Goal: Information Seeking & Learning: Learn about a topic

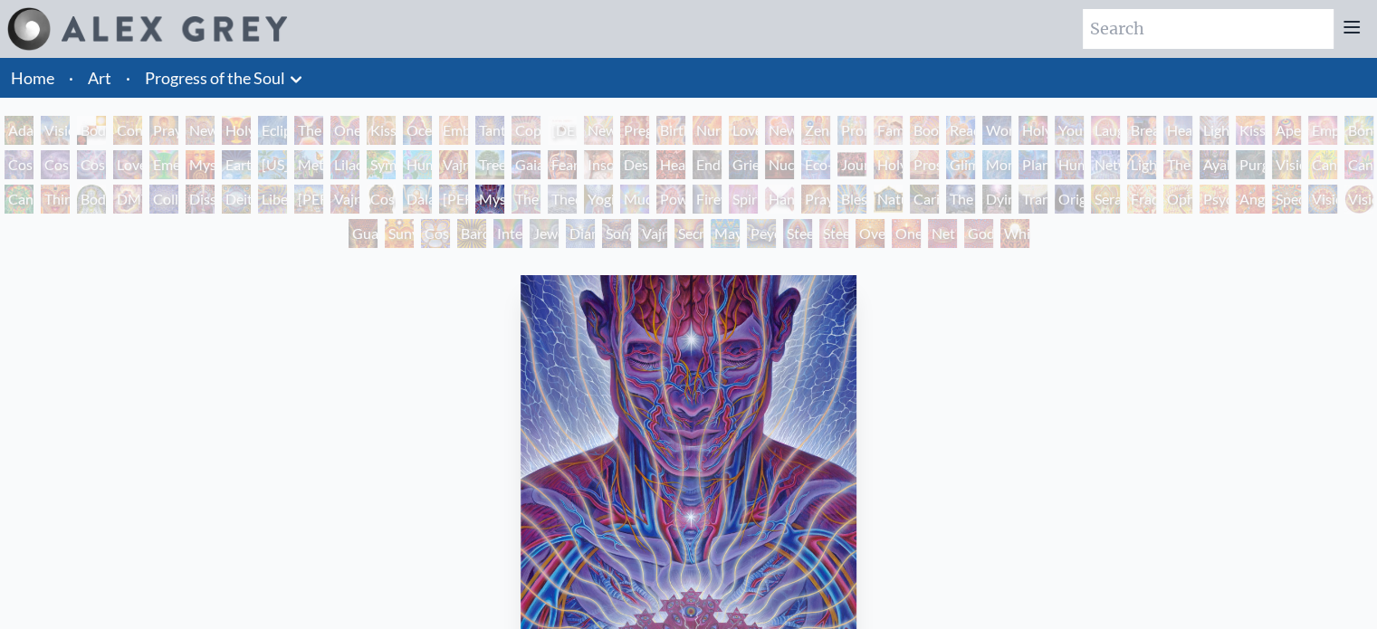
click at [500, 234] on div "Interbeing" at bounding box center [507, 233] width 29 height 29
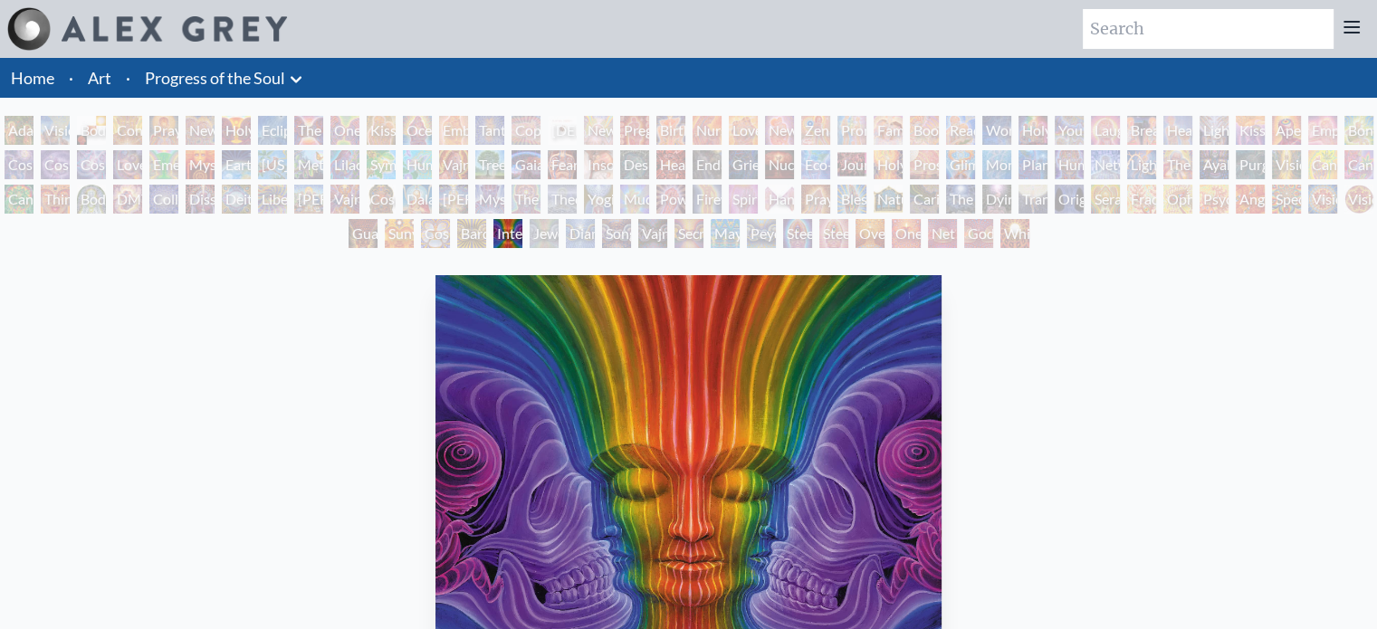
scroll to position [550, 0]
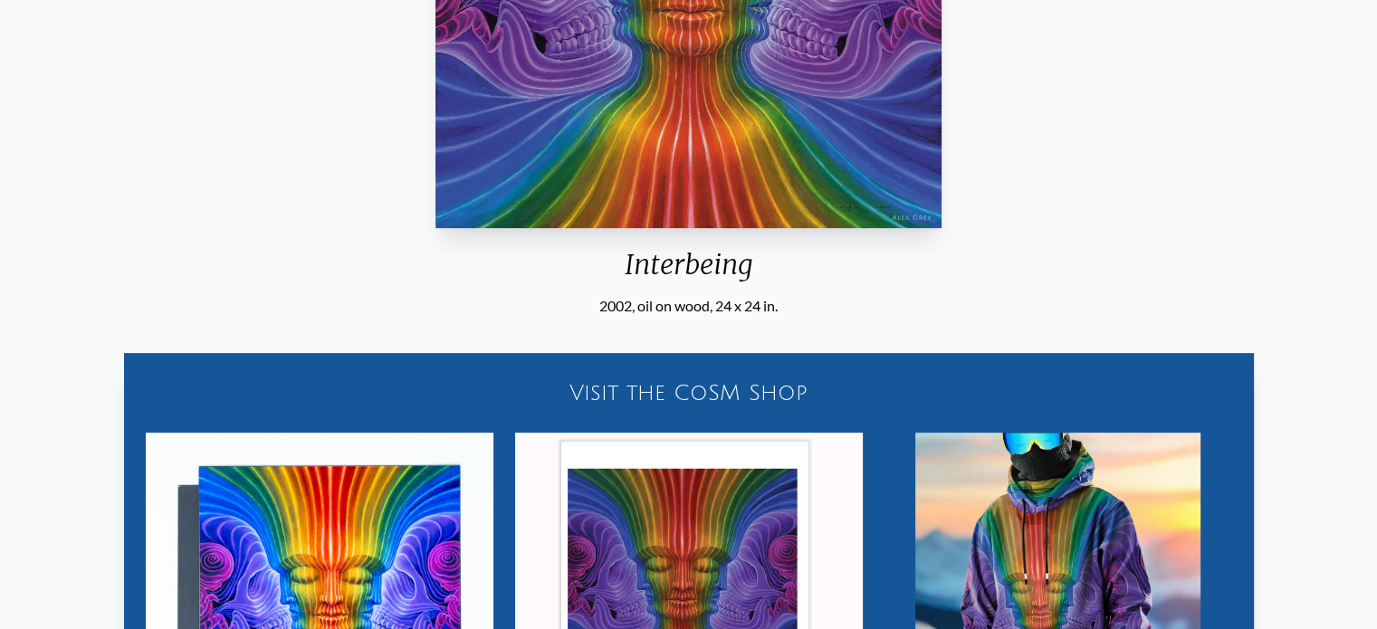
click at [1327, 498] on div "Visit the CoSM Shop Interbeing - Magnet Interbeing - Poster Interbeing - Pullov…" at bounding box center [688, 585] width 1348 height 536
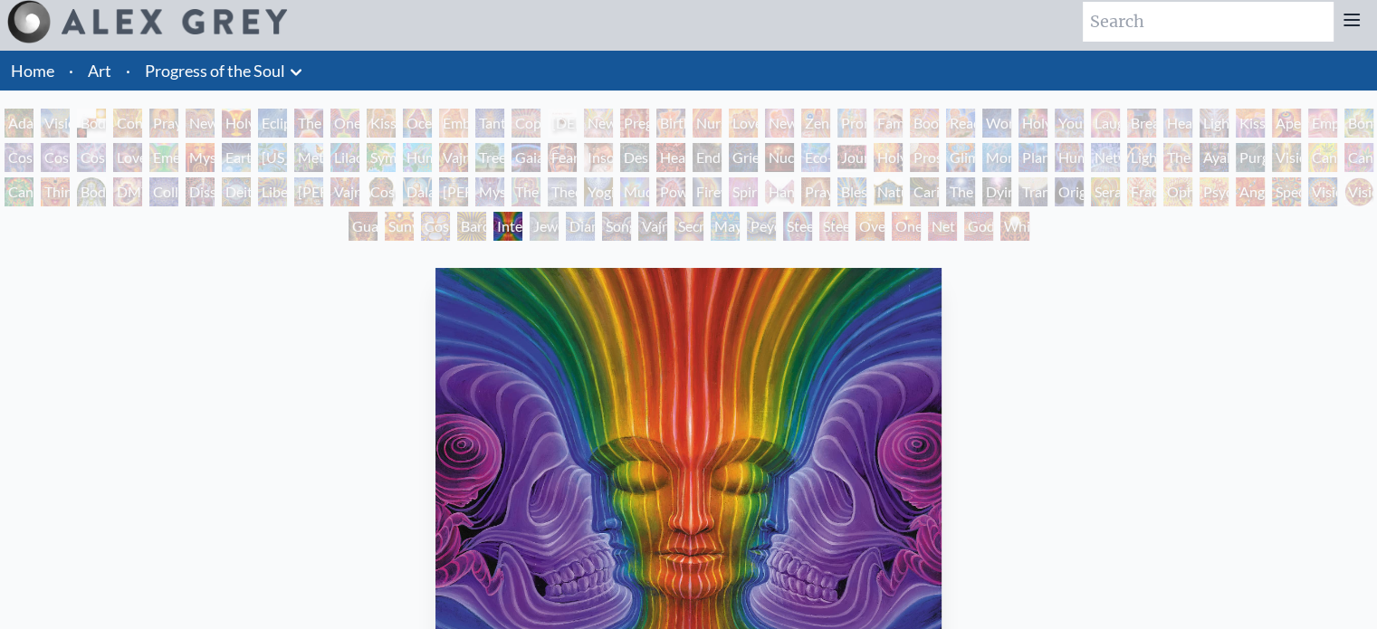
scroll to position [0, 0]
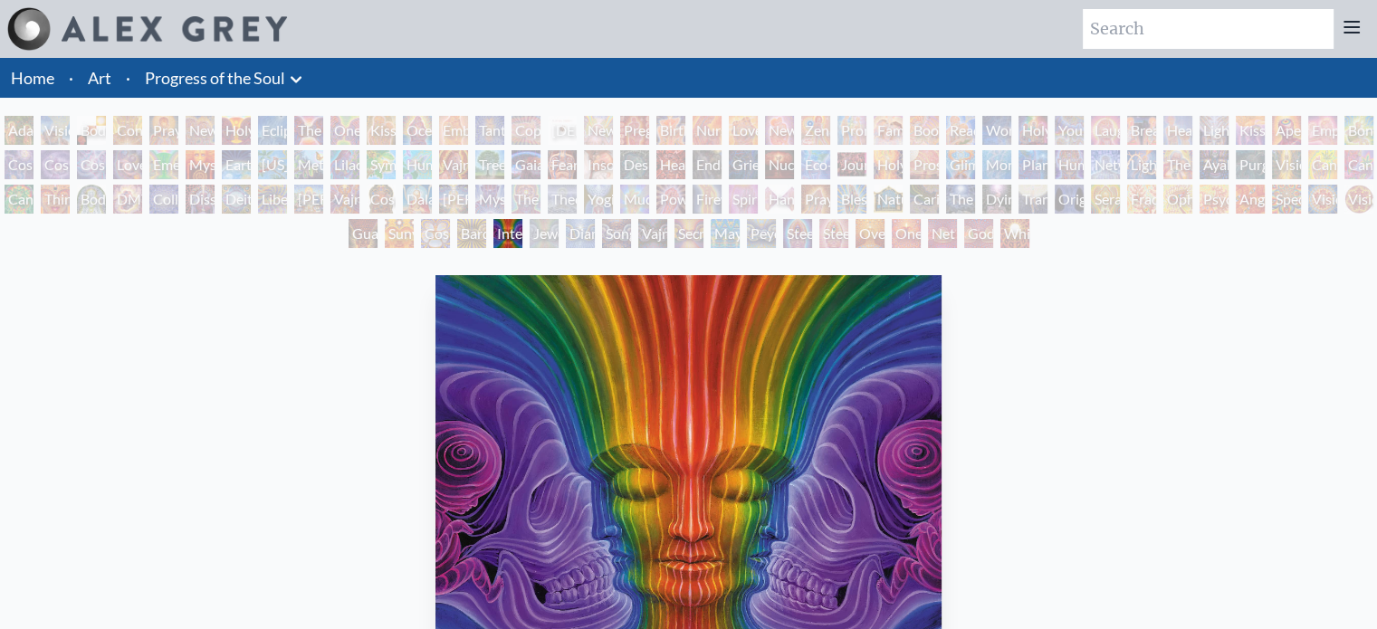
click at [518, 126] on div "Copulating" at bounding box center [525, 130] width 29 height 29
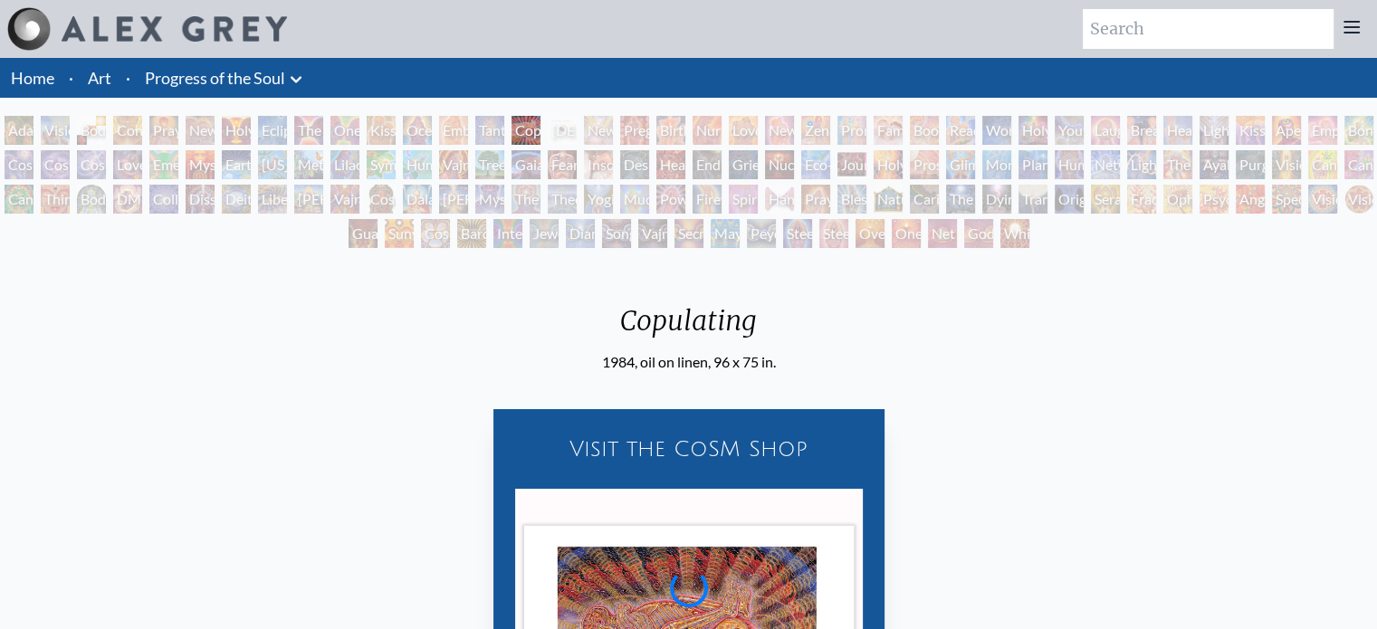
click at [468, 169] on div "Vajra Horse" at bounding box center [453, 164] width 29 height 29
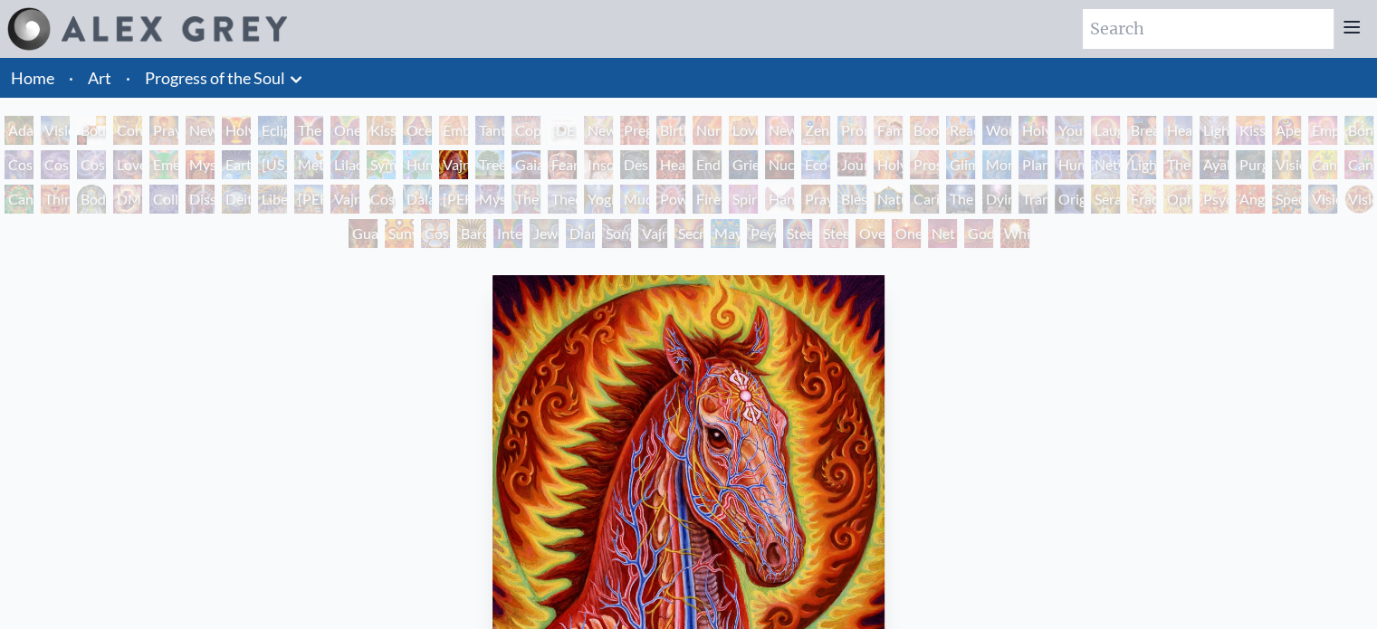
click at [445, 202] on div "[PERSON_NAME]" at bounding box center [453, 199] width 29 height 29
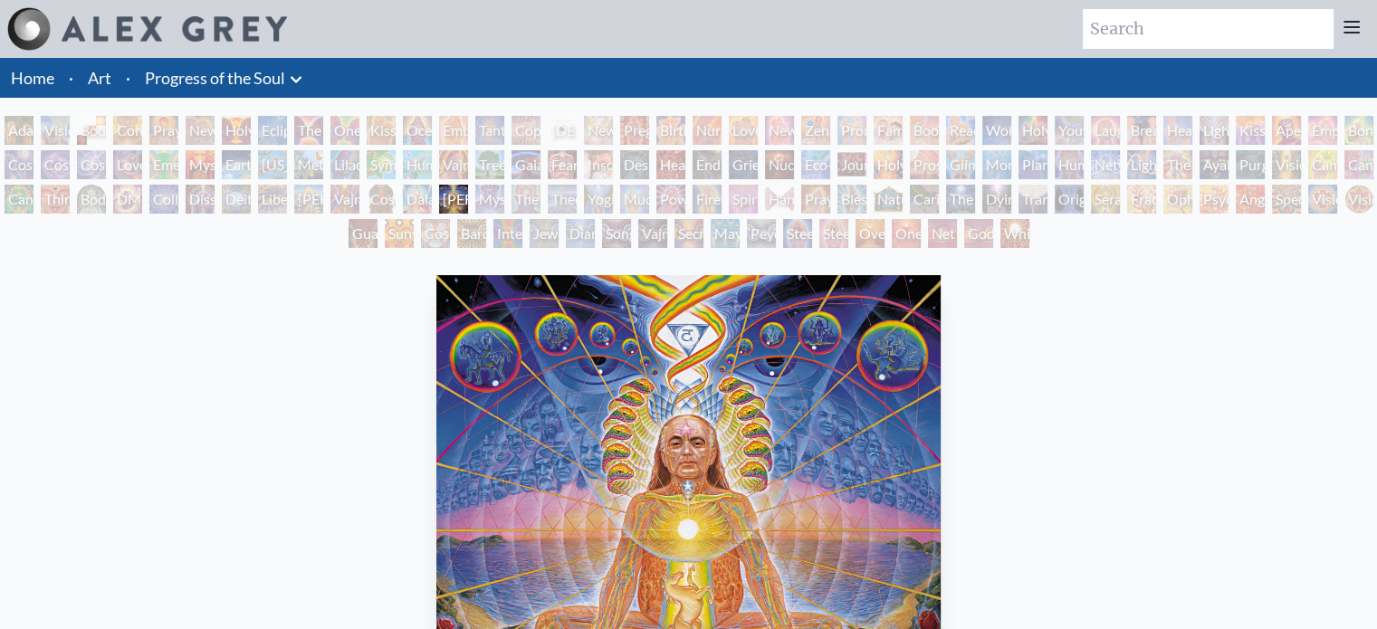
click at [463, 238] on div "Bardo Being" at bounding box center [471, 233] width 29 height 29
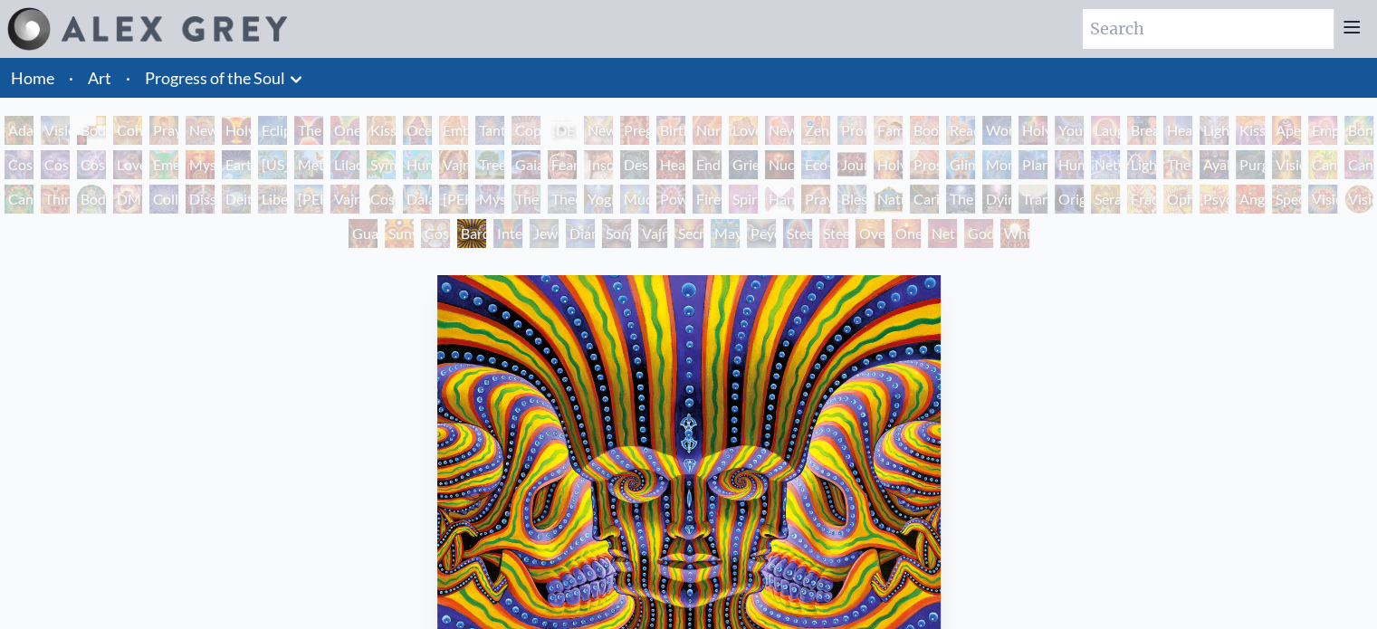
click at [482, 119] on div "Tantra" at bounding box center [489, 130] width 29 height 29
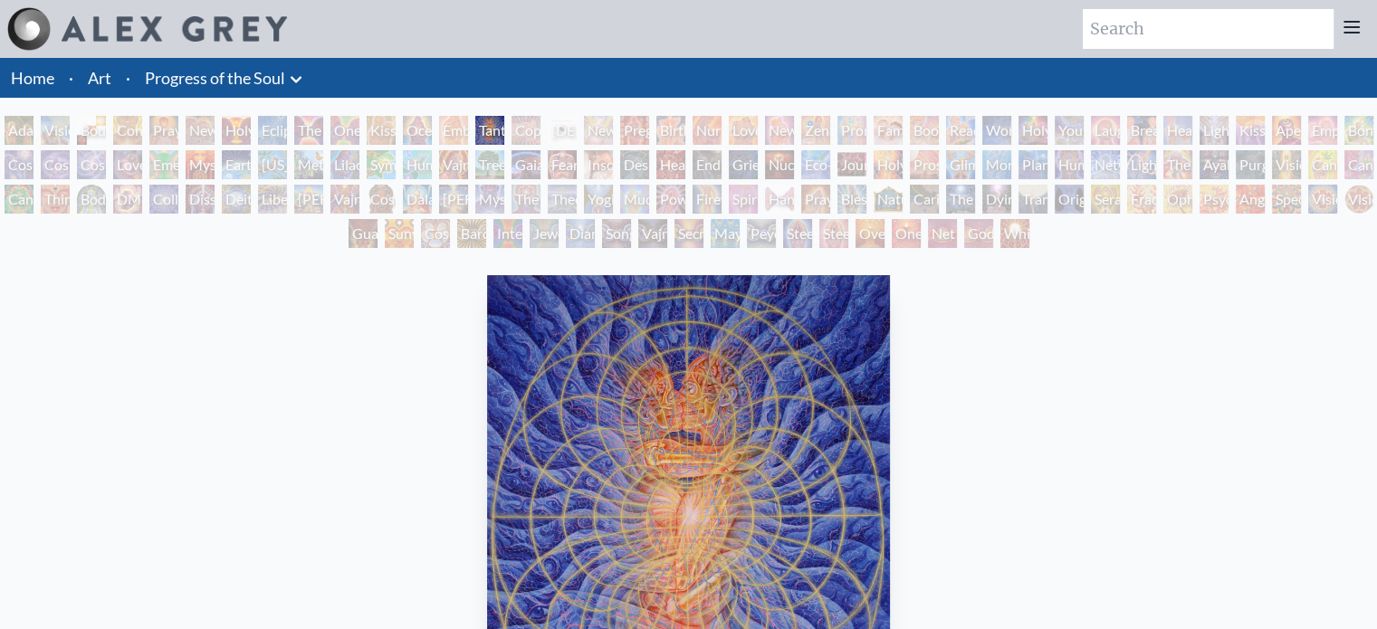
click at [487, 164] on div "[PERSON_NAME] & Eve Visionary Origin of Language Body, Mind, Spirit Contemplati…" at bounding box center [688, 185] width 1377 height 138
click at [484, 162] on div "Tree & Person" at bounding box center [489, 164] width 29 height 29
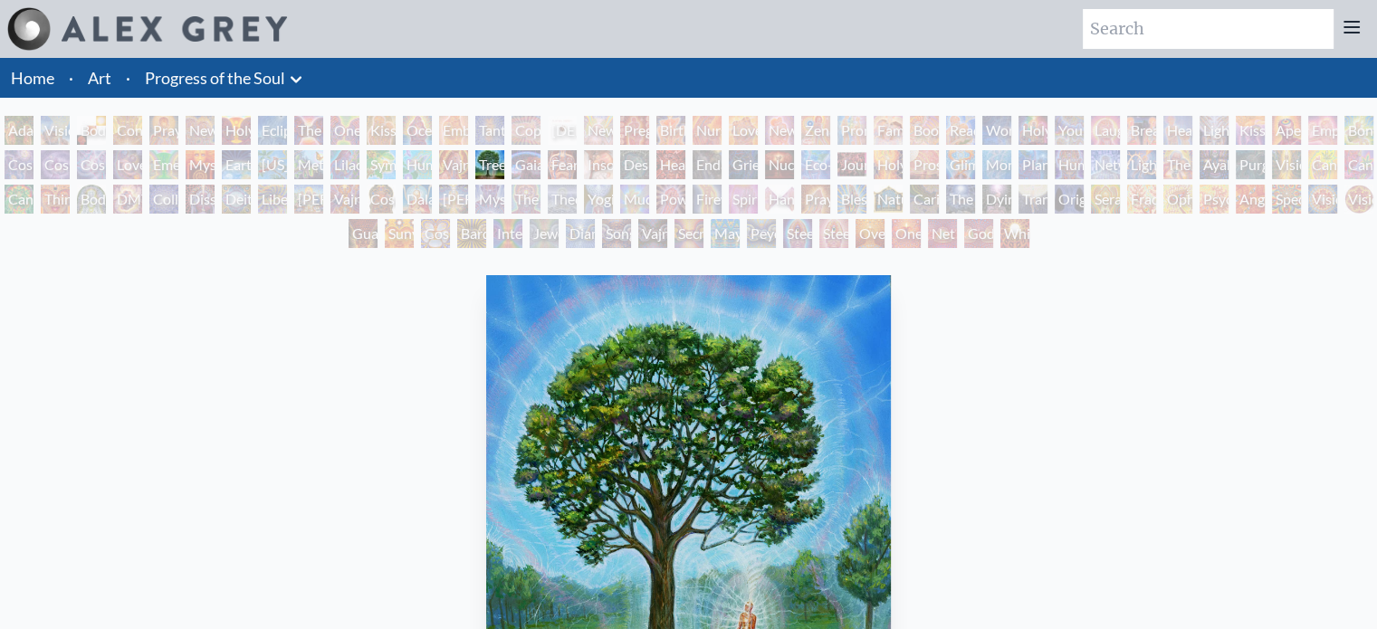
click at [468, 122] on div "Embracing" at bounding box center [453, 130] width 29 height 29
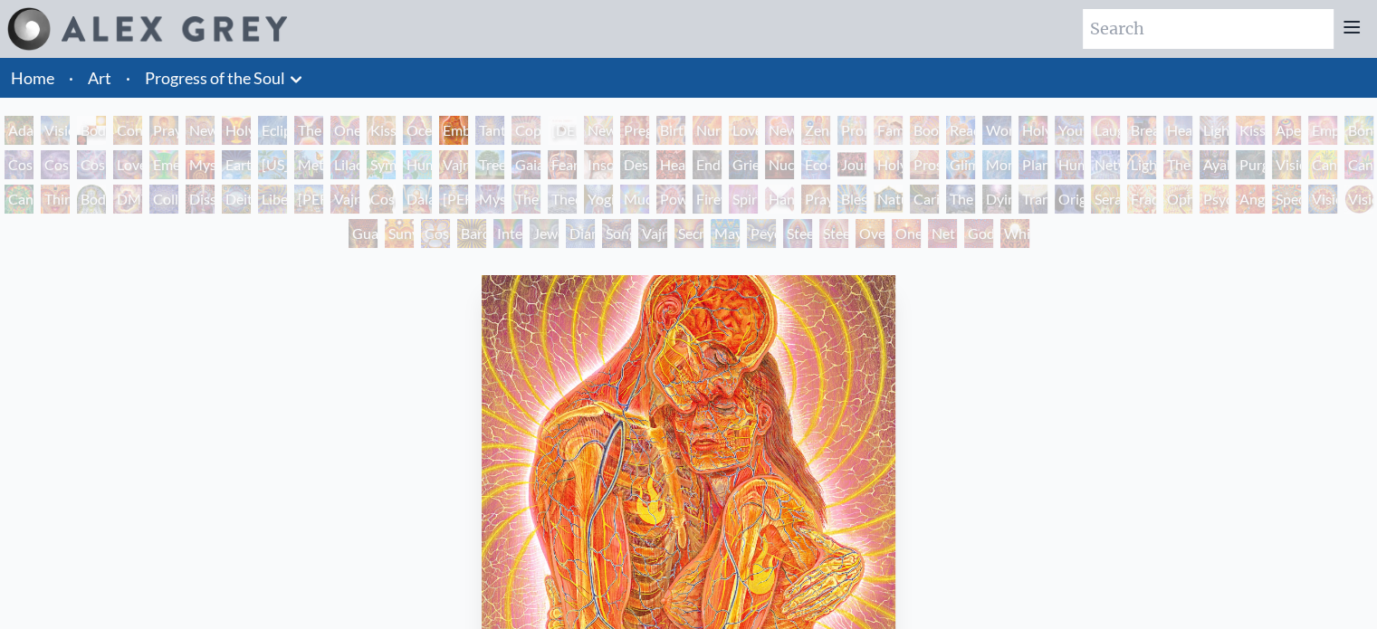
click at [468, 122] on div "Embracing" at bounding box center [453, 130] width 29 height 29
click at [462, 234] on div "Bardo Being" at bounding box center [471, 233] width 29 height 29
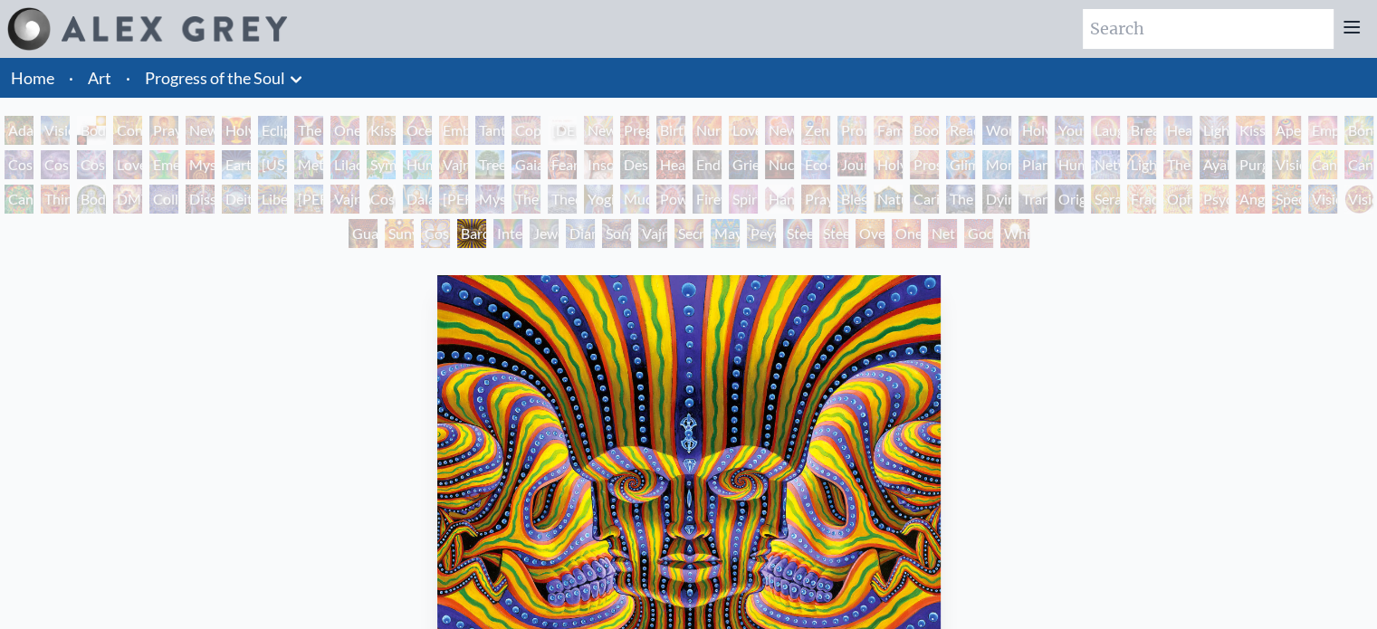
click at [489, 193] on div "Mystic Eye" at bounding box center [489, 199] width 29 height 29
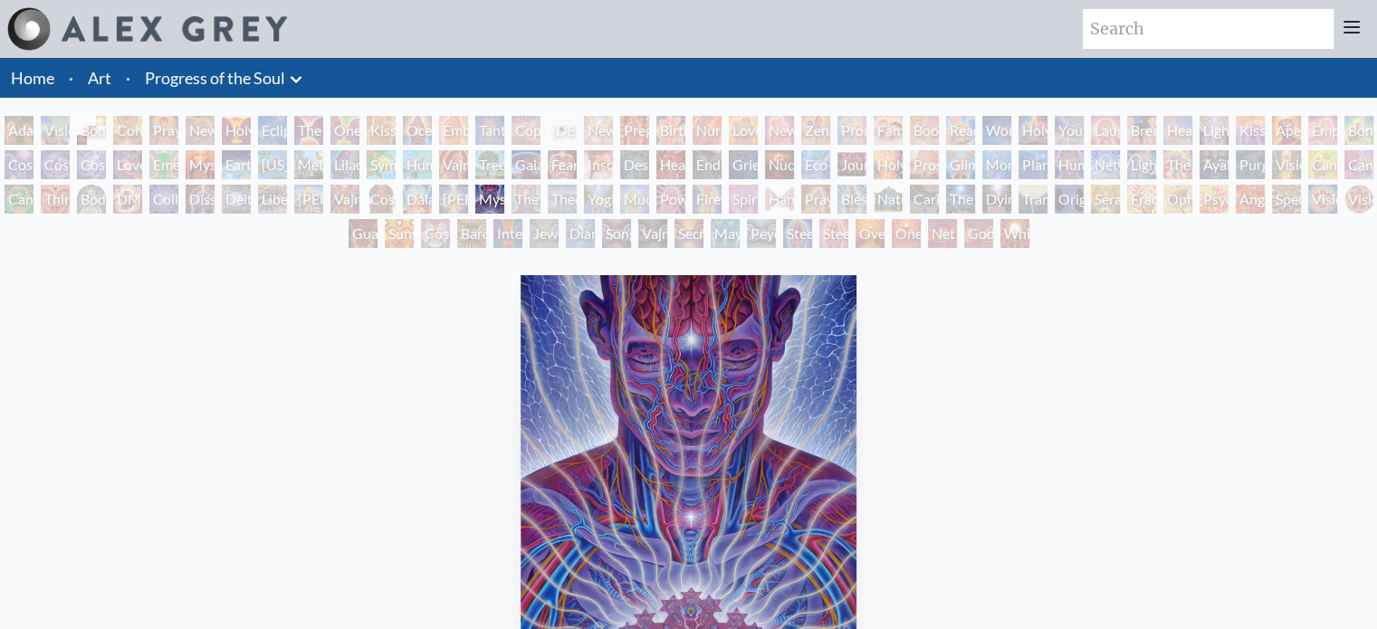
click at [520, 129] on div "Copulating" at bounding box center [525, 130] width 29 height 29
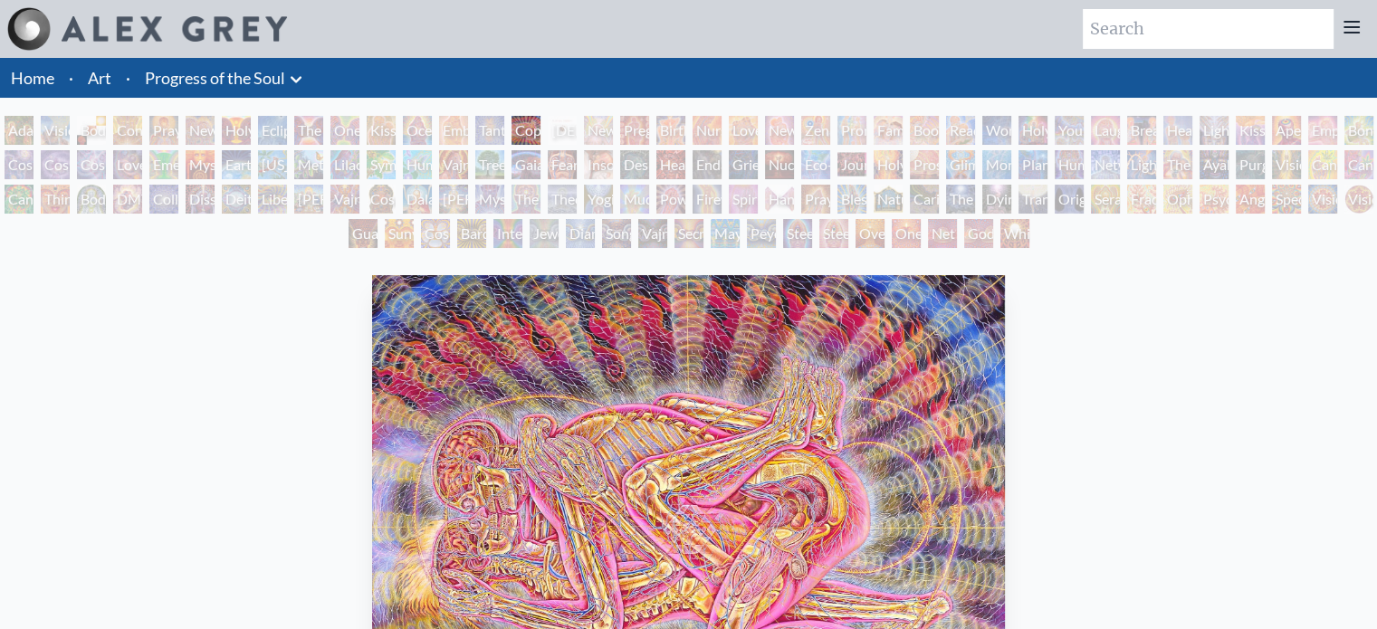
click at [517, 158] on div "[PERSON_NAME] & Eve Visionary Origin of Language Body, Mind, Spirit Contemplati…" at bounding box center [688, 185] width 1377 height 138
click at [519, 169] on div "Gaia" at bounding box center [525, 164] width 29 height 29
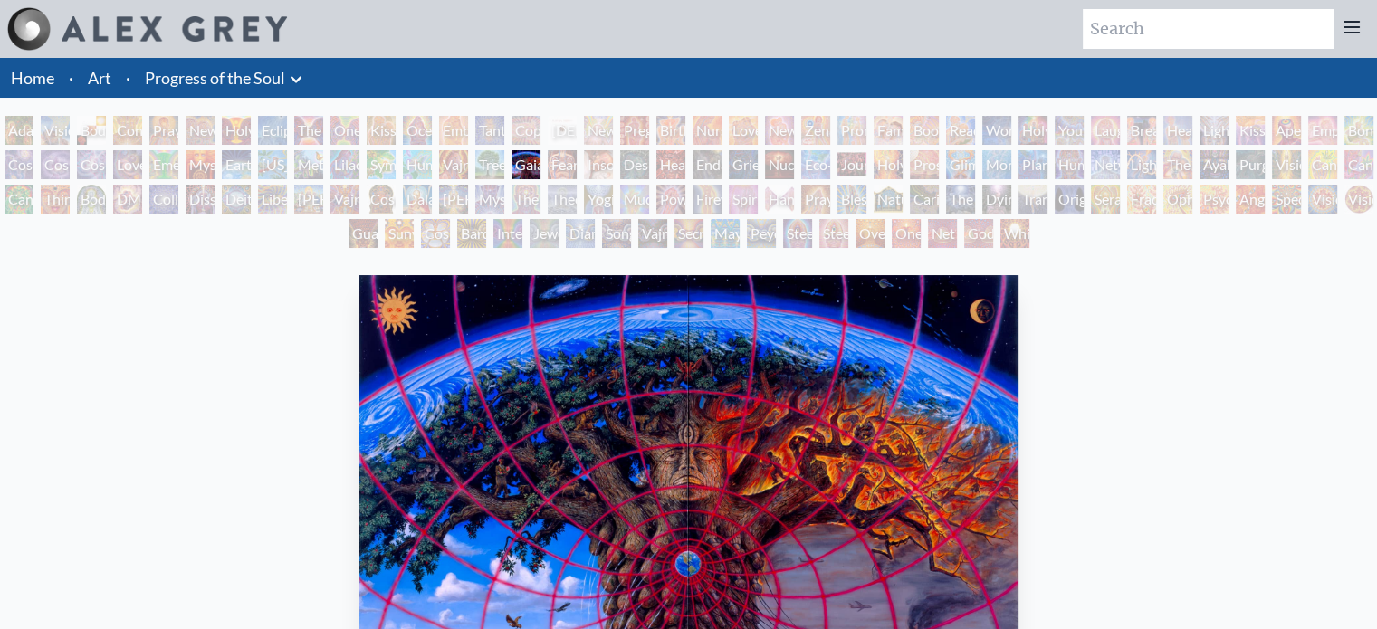
click at [524, 201] on div "The Seer" at bounding box center [525, 199] width 29 height 29
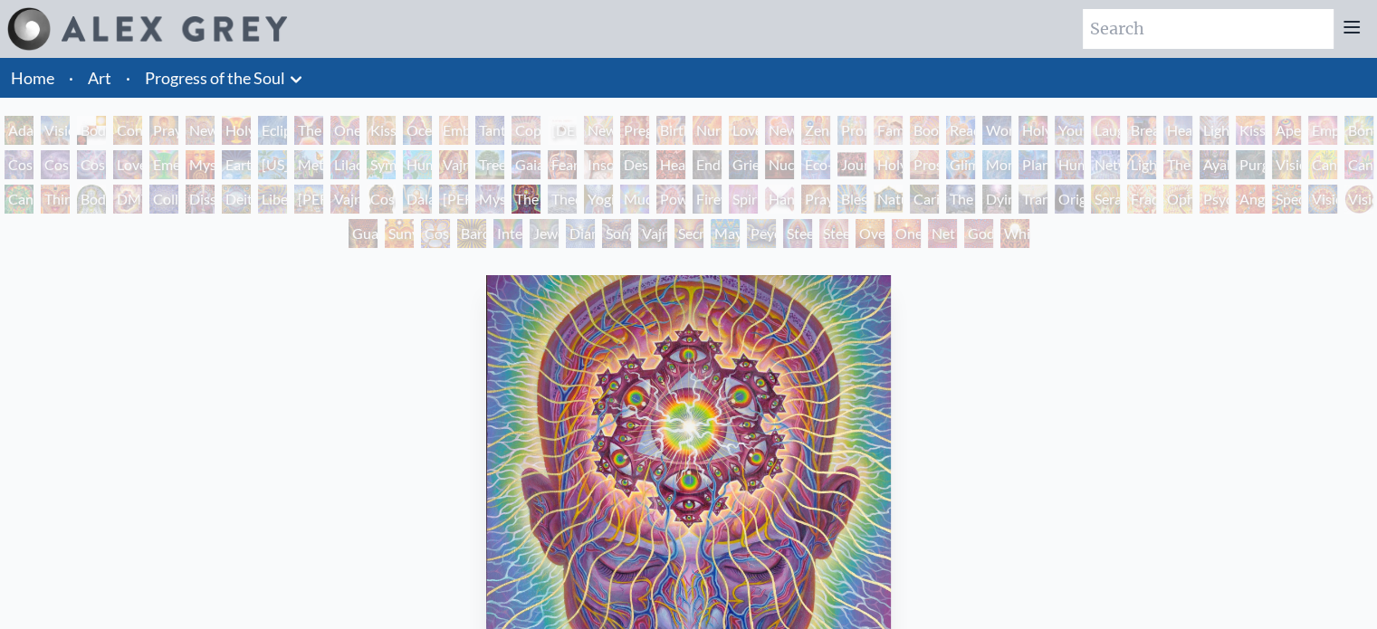
click at [524, 201] on div "The Seer" at bounding box center [525, 199] width 29 height 29
click at [540, 234] on div "Jewel Being" at bounding box center [544, 233] width 29 height 29
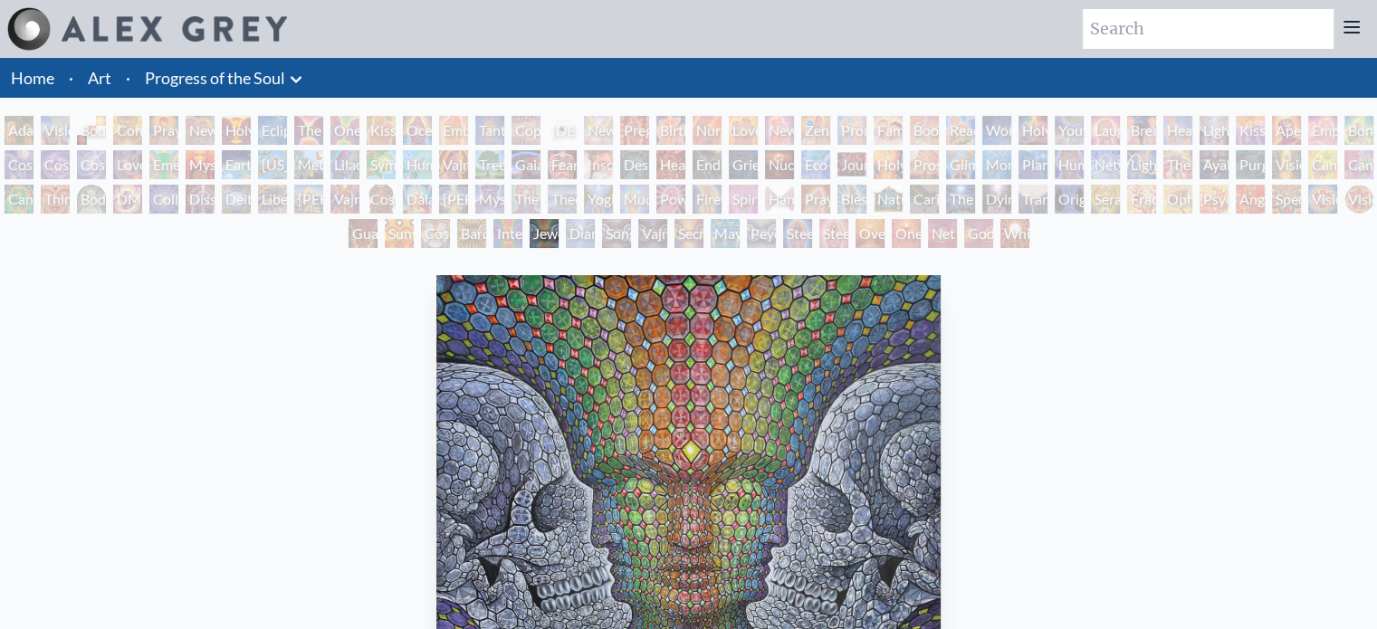
click at [561, 133] on div "[DEMOGRAPHIC_DATA] Embryo" at bounding box center [562, 130] width 29 height 29
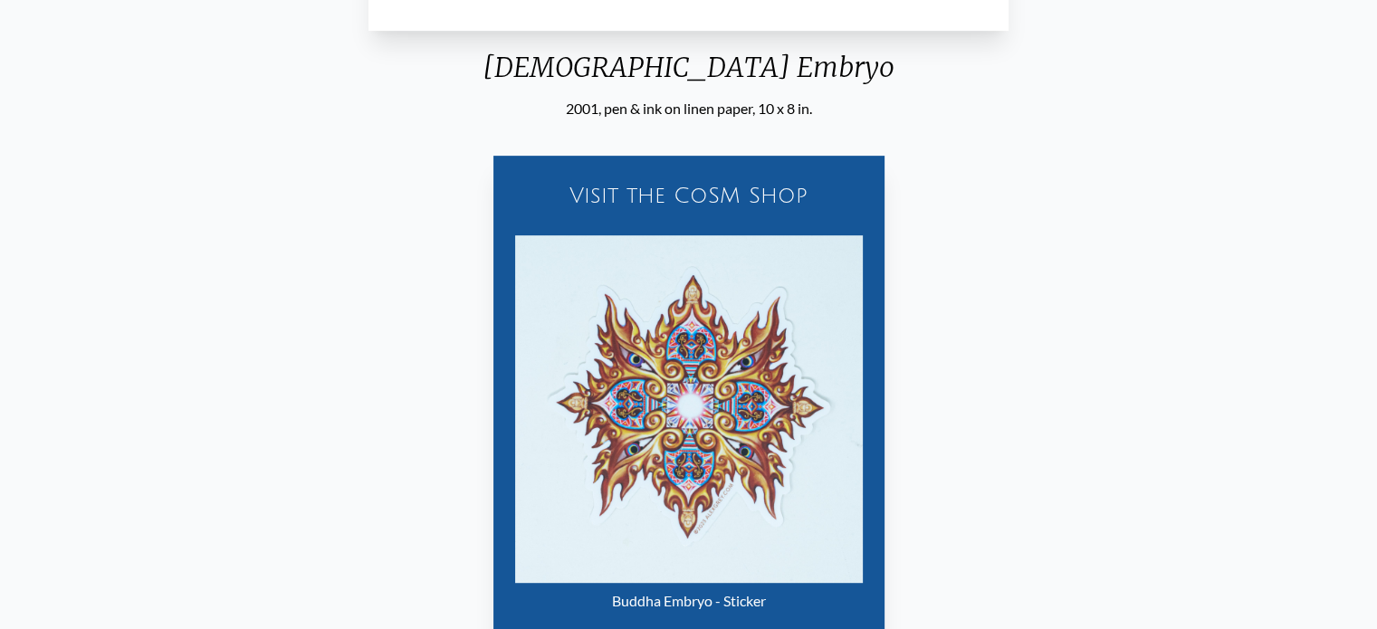
scroll to position [772, 0]
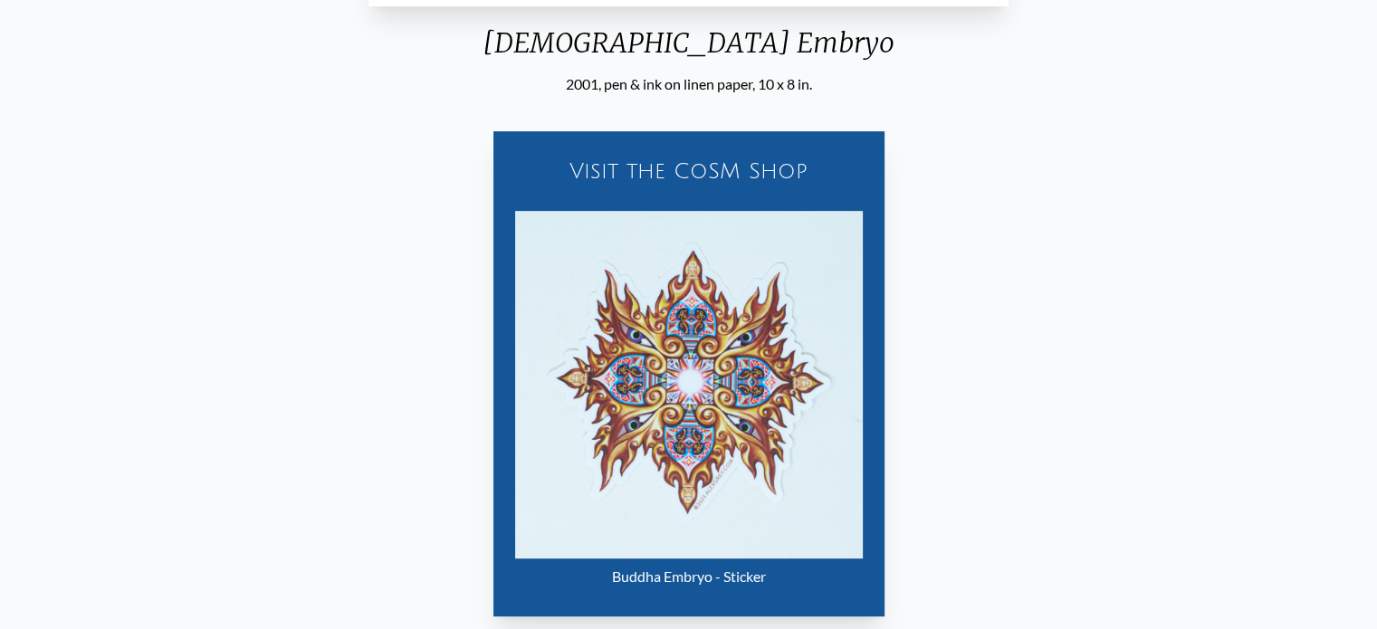
click at [788, 422] on img "16 / 133" at bounding box center [689, 385] width 348 height 348
click at [674, 359] on img "16 / 133" at bounding box center [689, 385] width 348 height 348
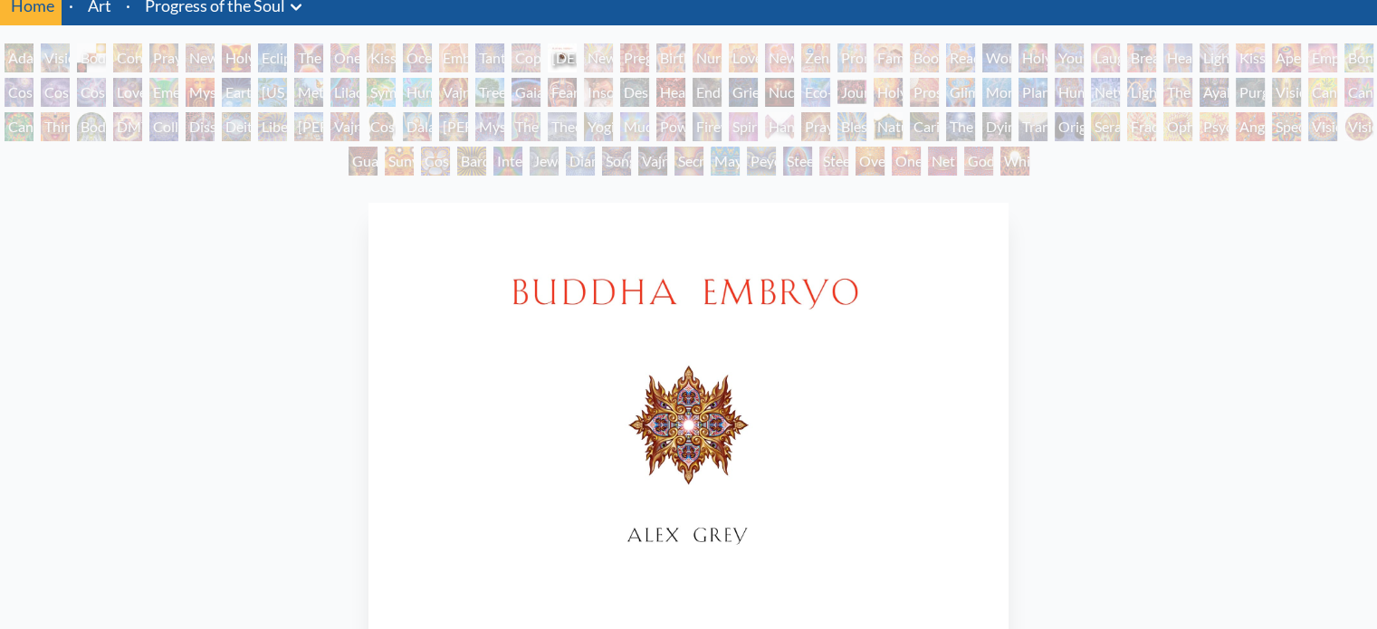
scroll to position [0, 0]
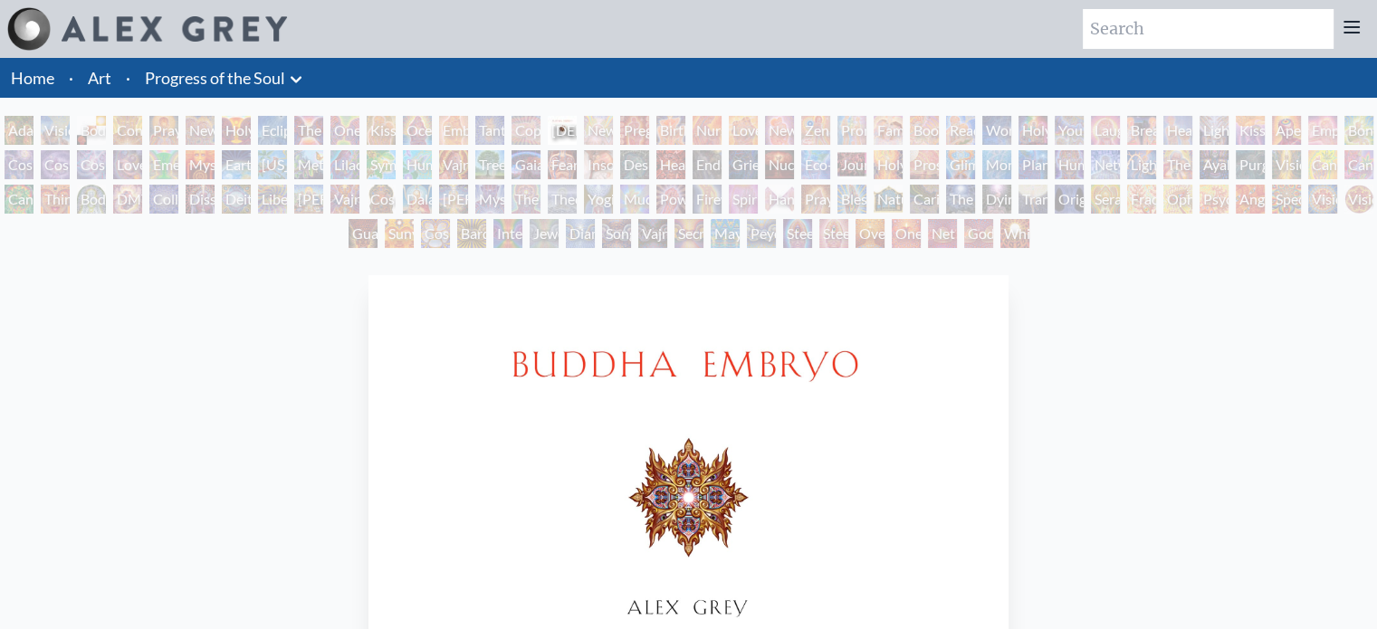
click at [557, 166] on div "Fear" at bounding box center [562, 164] width 29 height 29
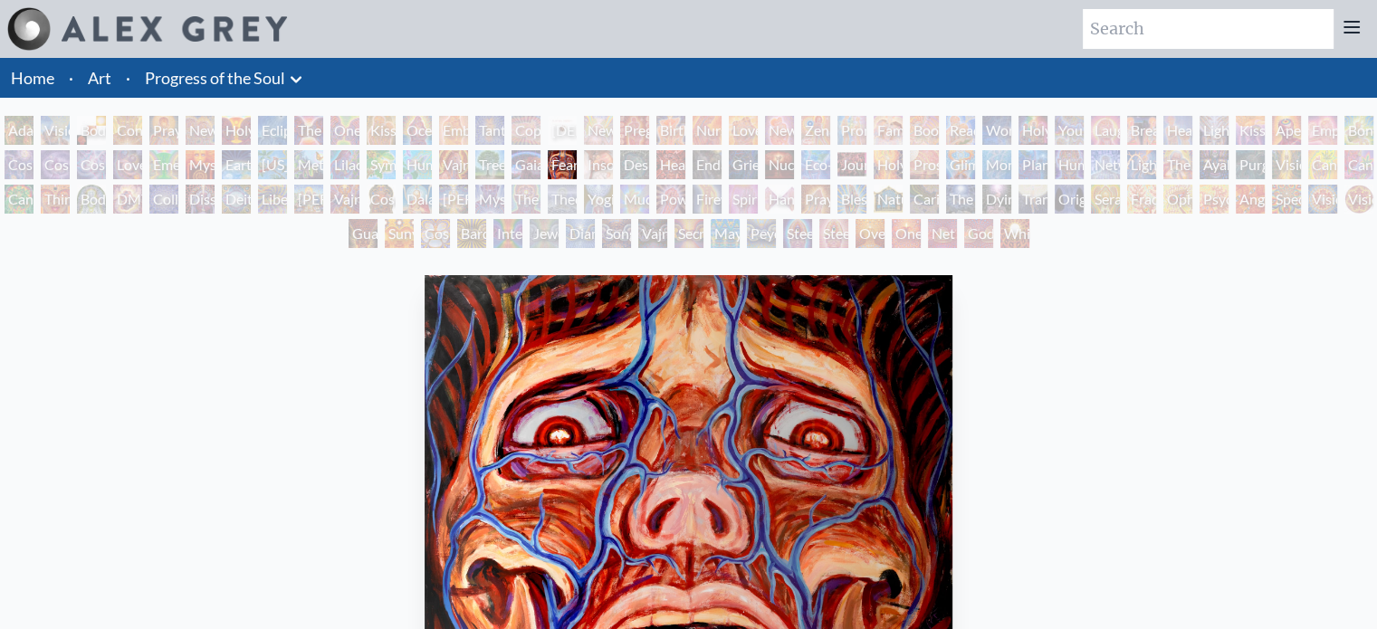
click at [561, 201] on div "Theologue" at bounding box center [562, 199] width 29 height 29
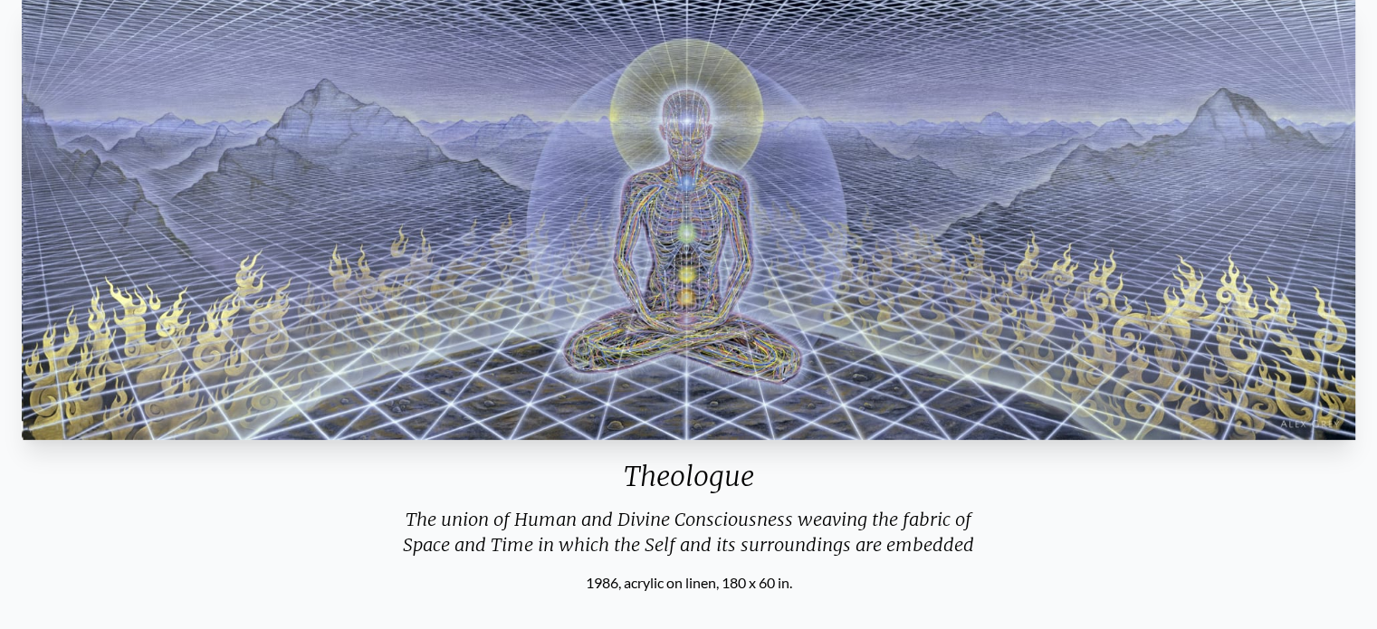
scroll to position [338, 0]
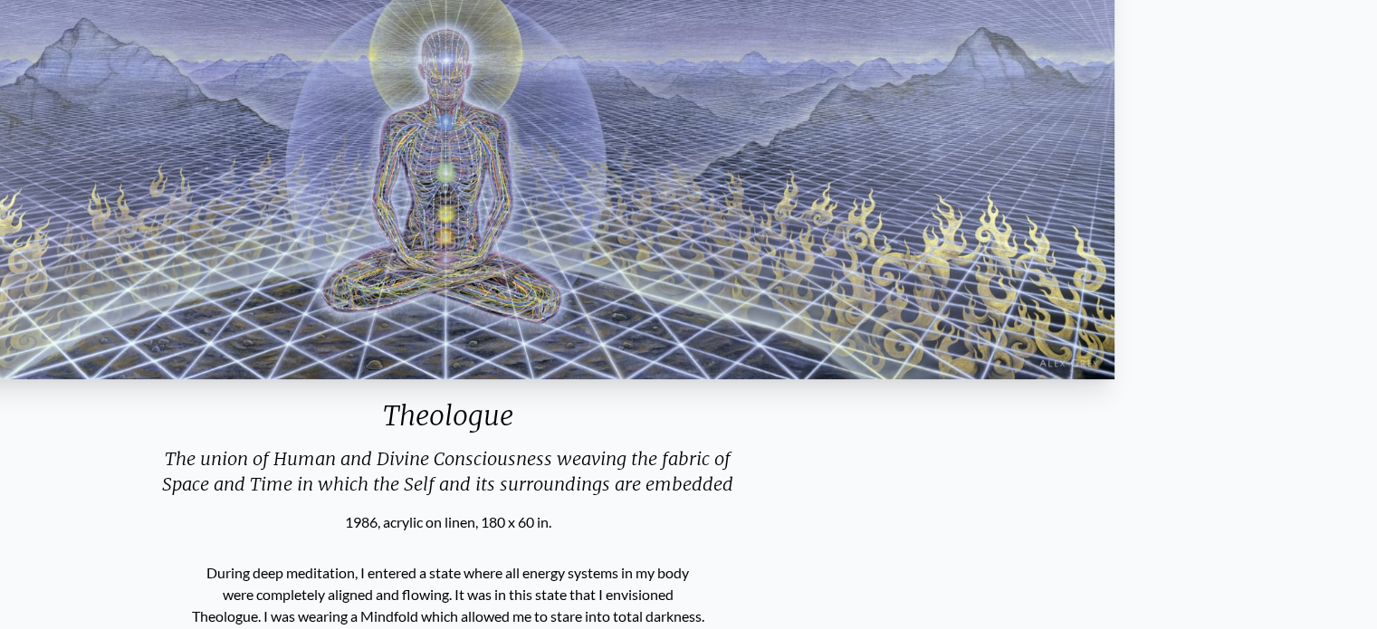
click at [739, 473] on div "The union of Human and Divine Consciousness weaving the fabric of Space and Tim…" at bounding box center [448, 478] width 811 height 65
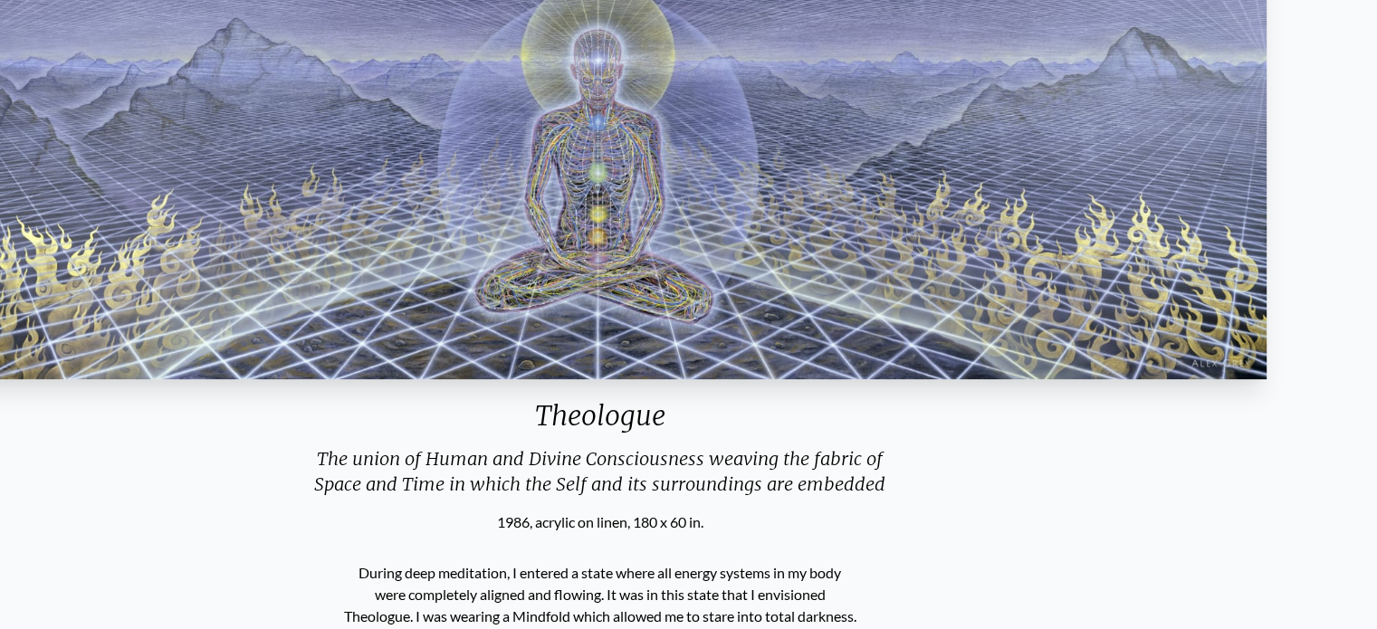
click at [884, 470] on div "The union of Human and Divine Consciousness weaving the fabric of Space and Tim…" at bounding box center [600, 478] width 811 height 65
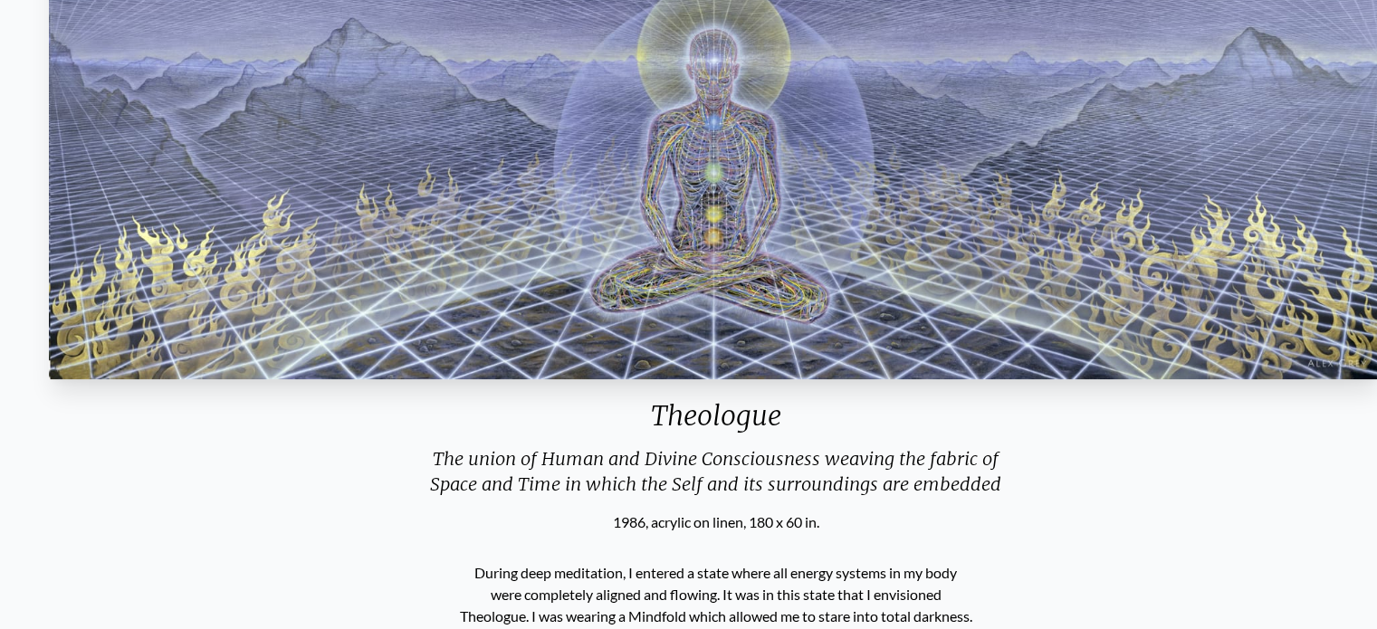
click at [435, 481] on div "The union of Human and Divine Consciousness weaving the fabric of Space and Tim…" at bounding box center [716, 478] width 811 height 65
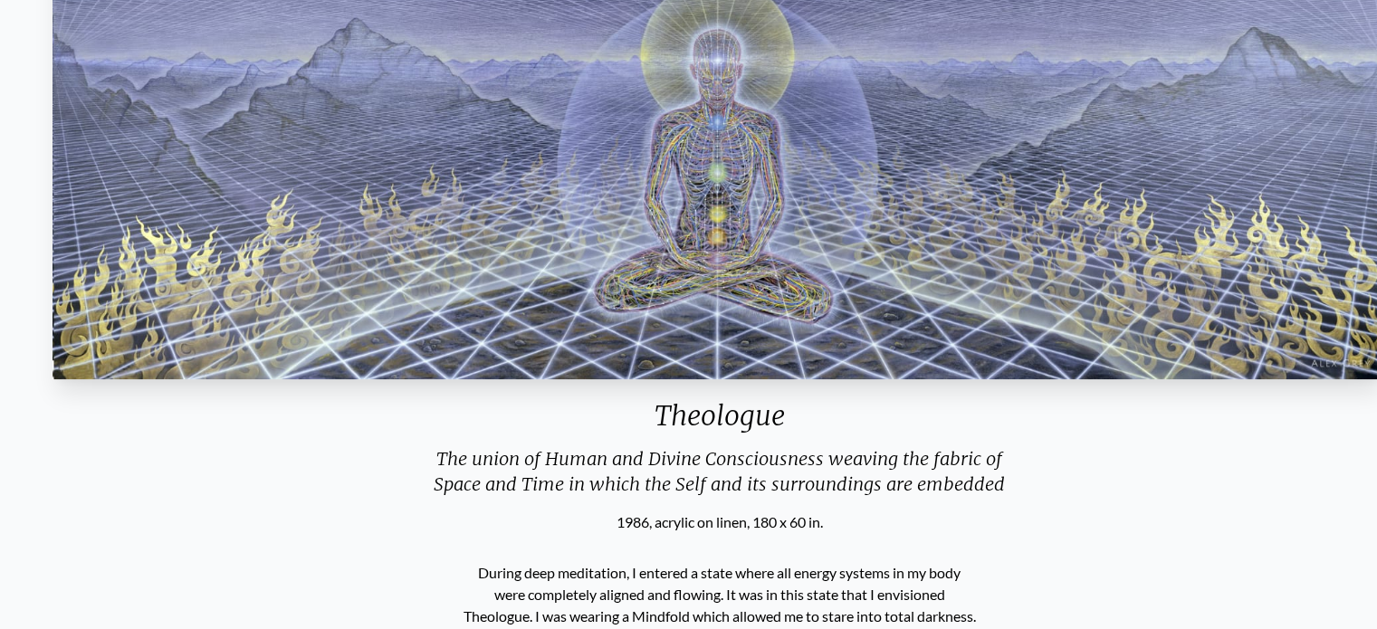
click at [445, 462] on div "The union of Human and Divine Consciousness weaving the fabric of Space and Tim…" at bounding box center [719, 478] width 811 height 65
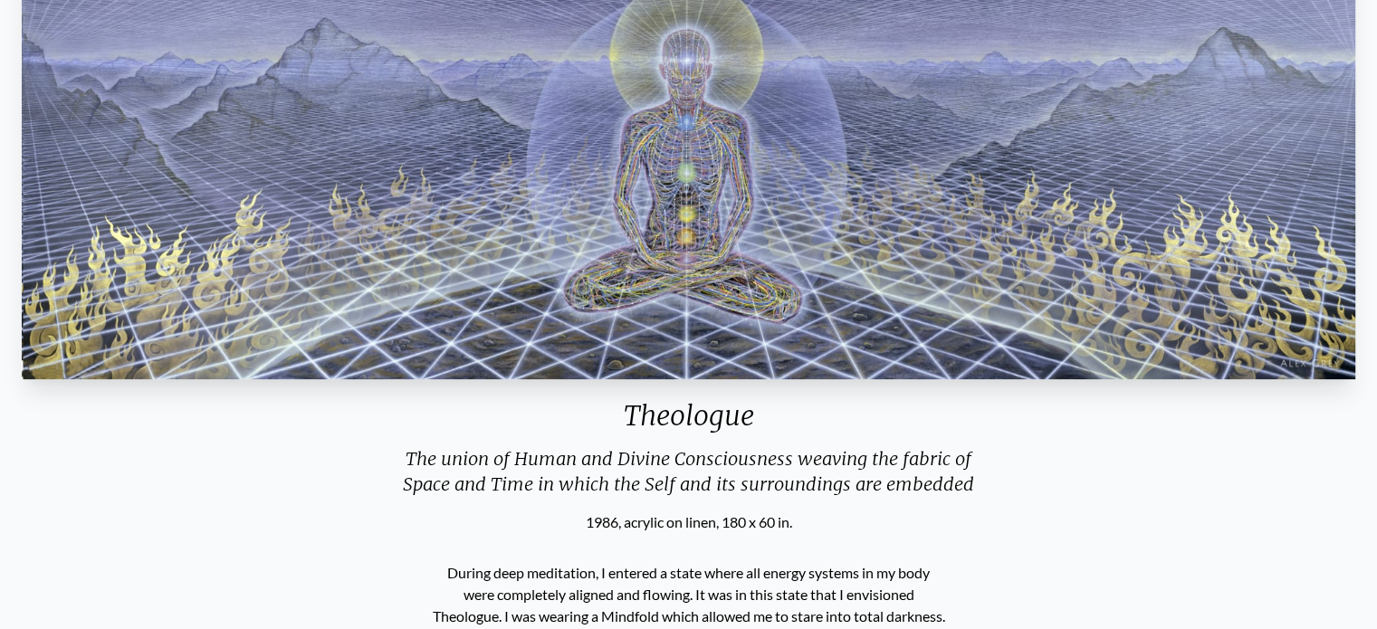
click at [580, 456] on div "The union of Human and Divine Consciousness weaving the fabric of Space and Tim…" at bounding box center [688, 478] width 811 height 65
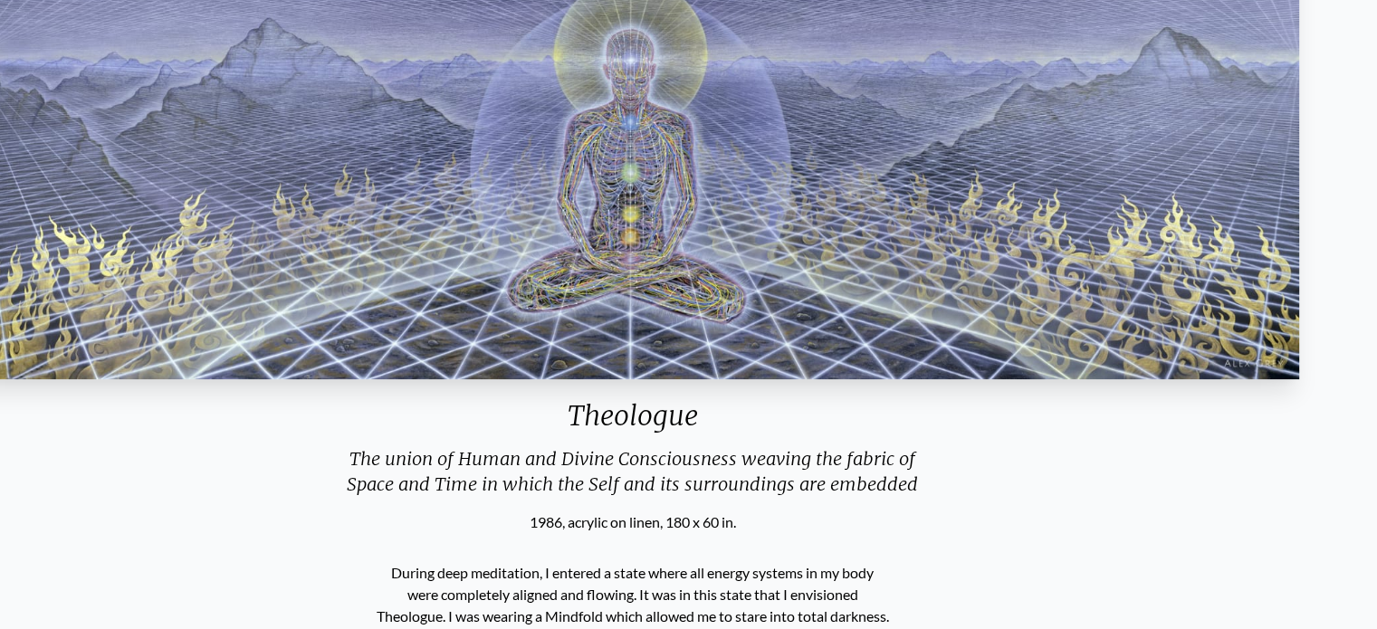
click at [521, 462] on div "The union of Human and Divine Consciousness weaving the fabric of Space and Tim…" at bounding box center [632, 478] width 811 height 65
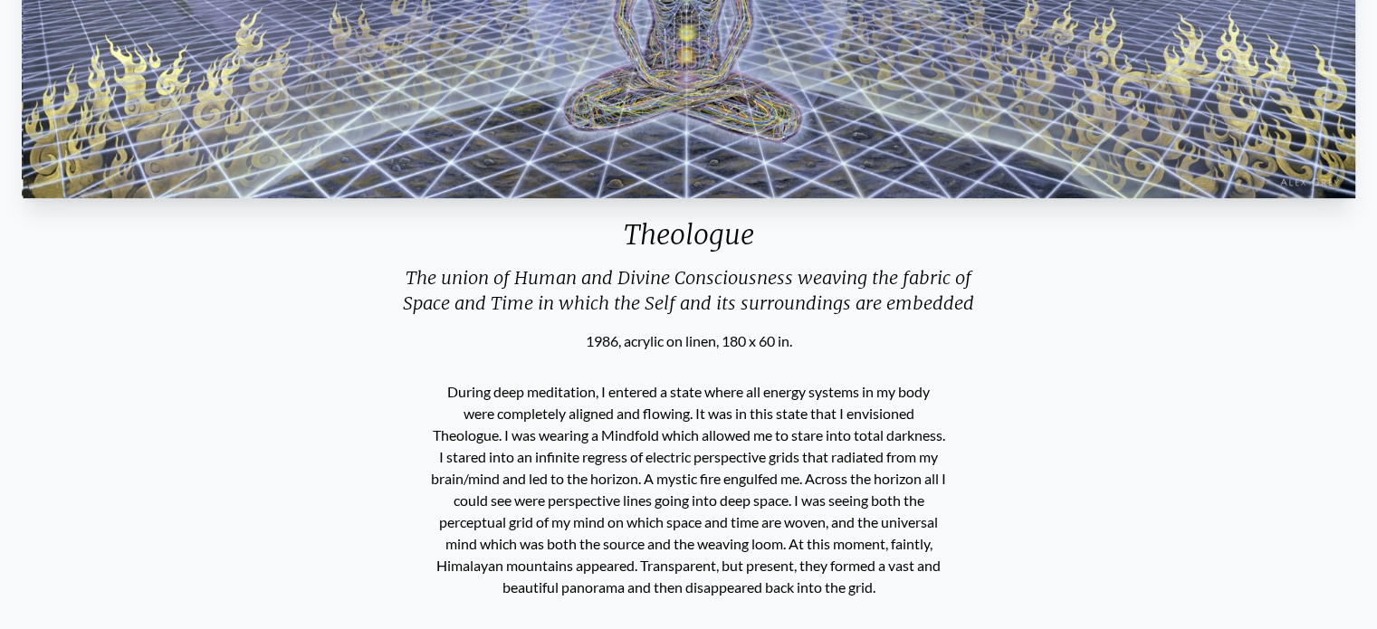
scroll to position [591, 0]
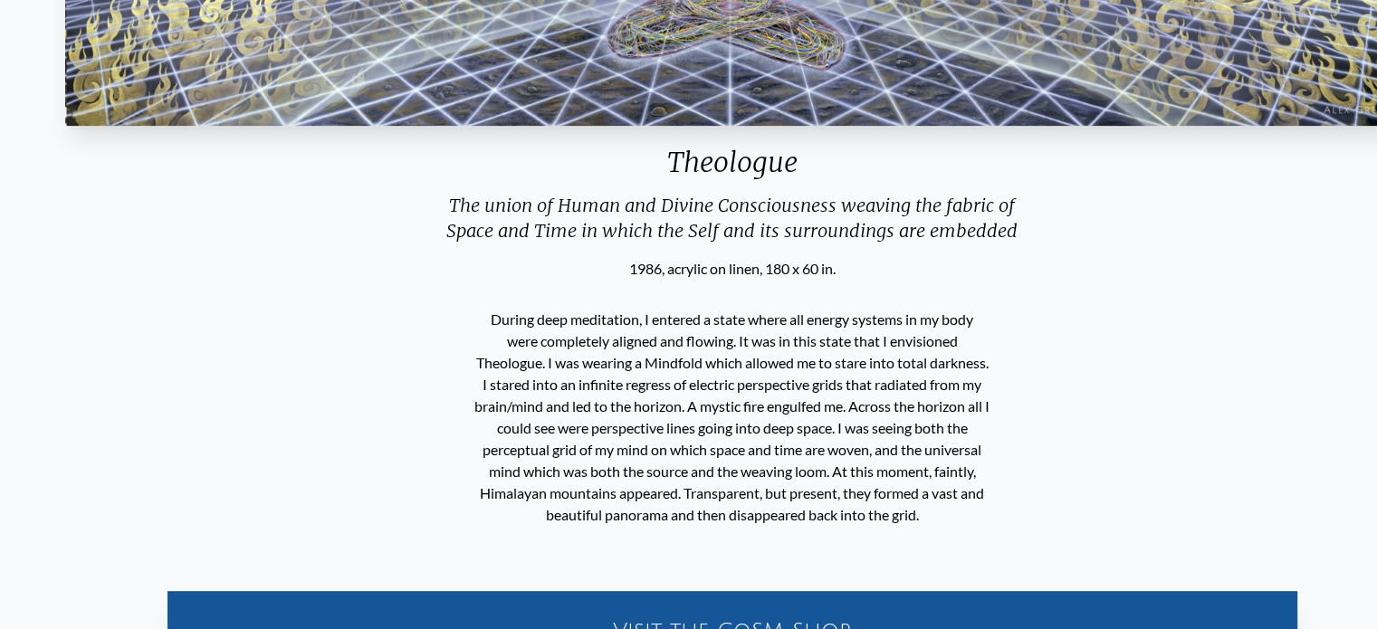
click at [526, 231] on div "The union of Human and Divine Consciousness weaving the fabric of Space and Tim…" at bounding box center [732, 225] width 811 height 65
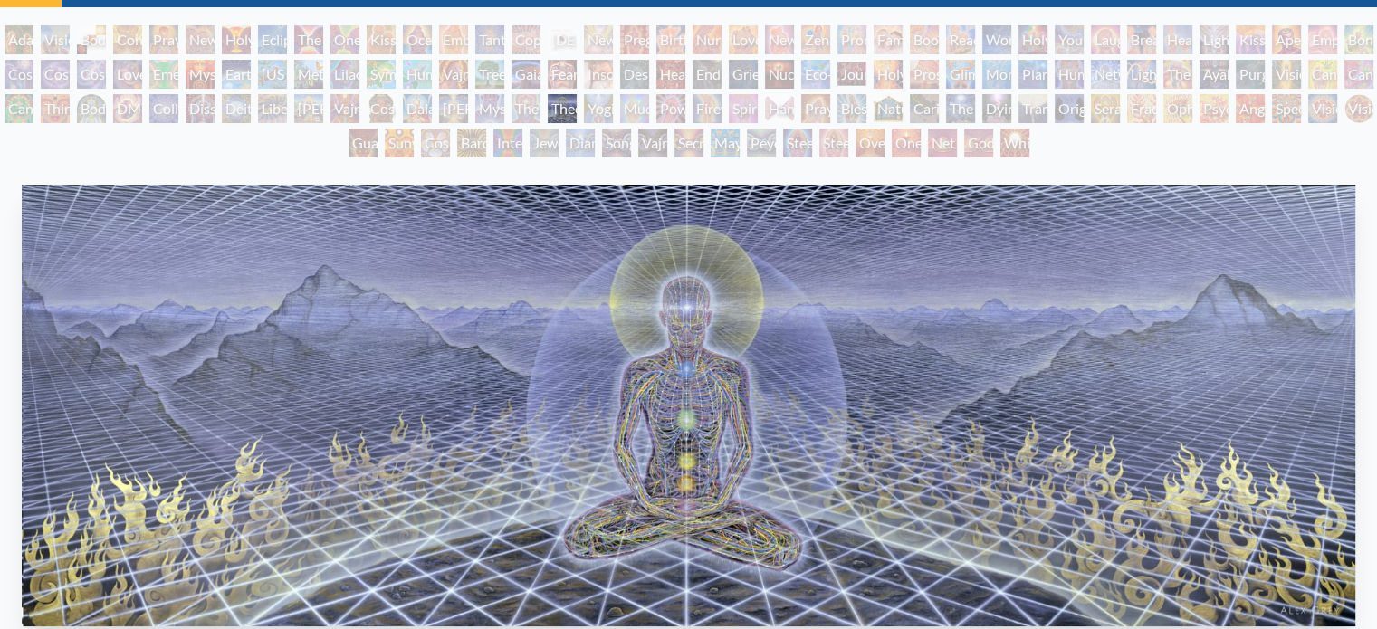
scroll to position [54, 0]
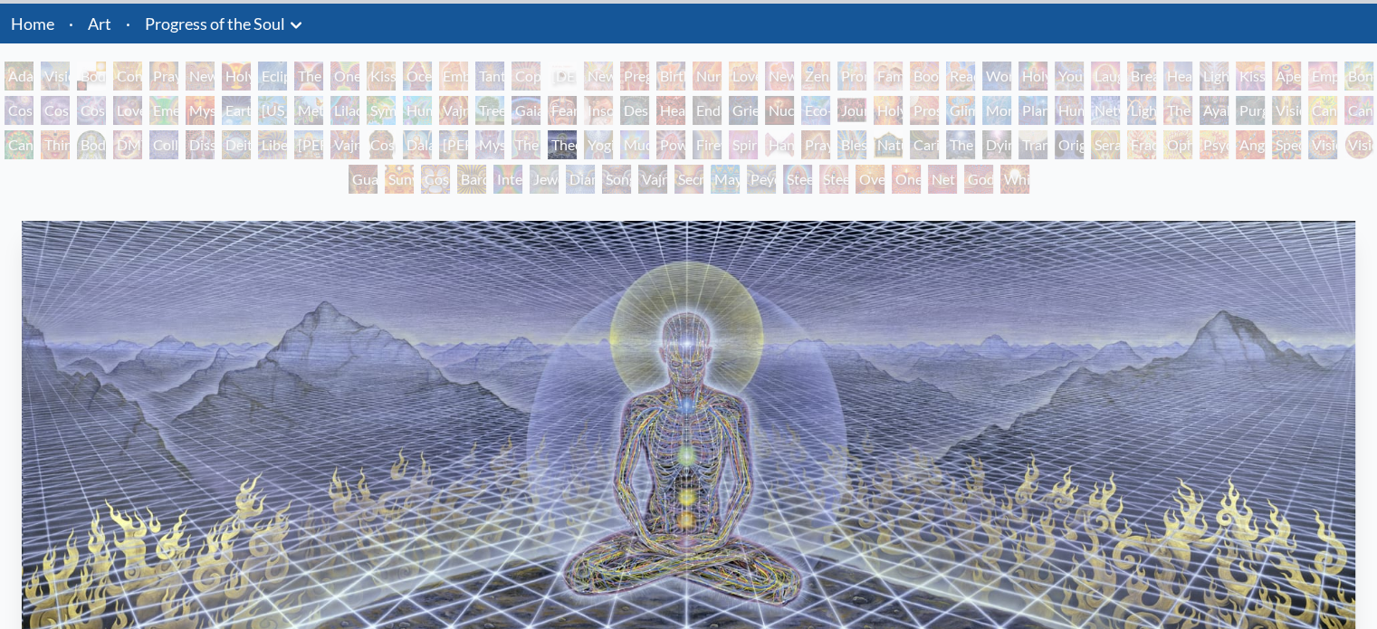
click at [572, 186] on div "Diamond Being" at bounding box center [580, 179] width 29 height 29
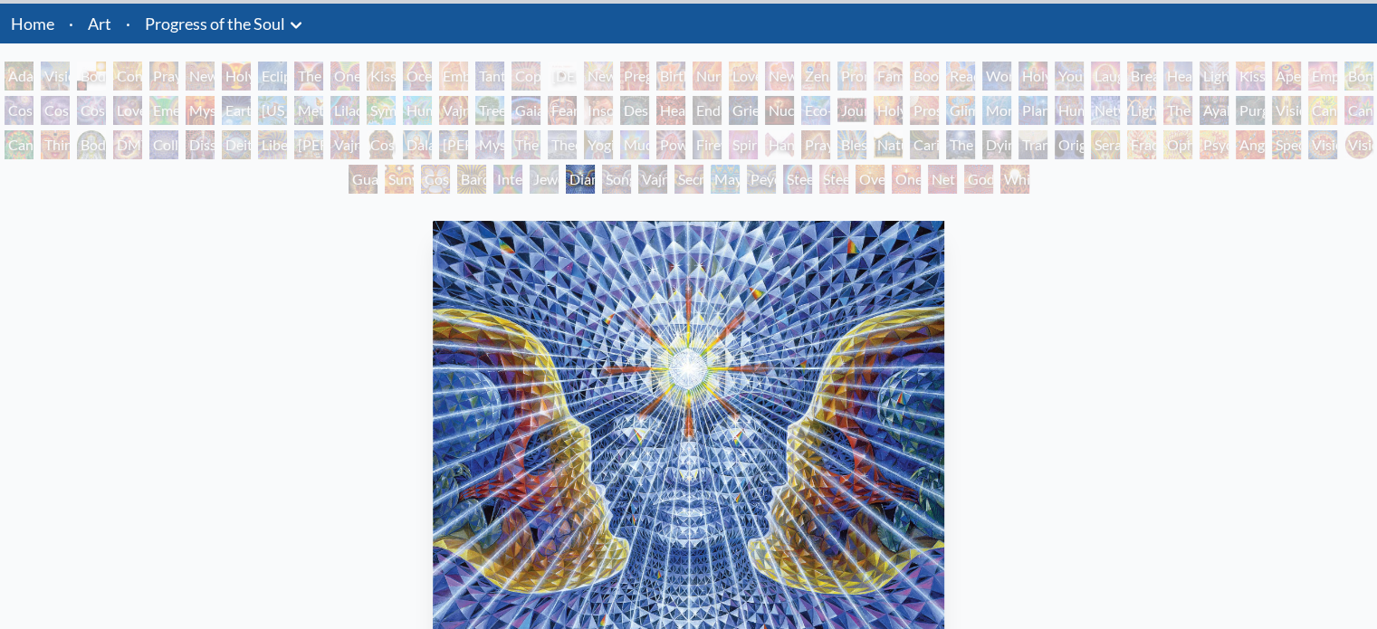
click at [594, 142] on div "Yogi & the Möbius Sphere" at bounding box center [598, 144] width 29 height 29
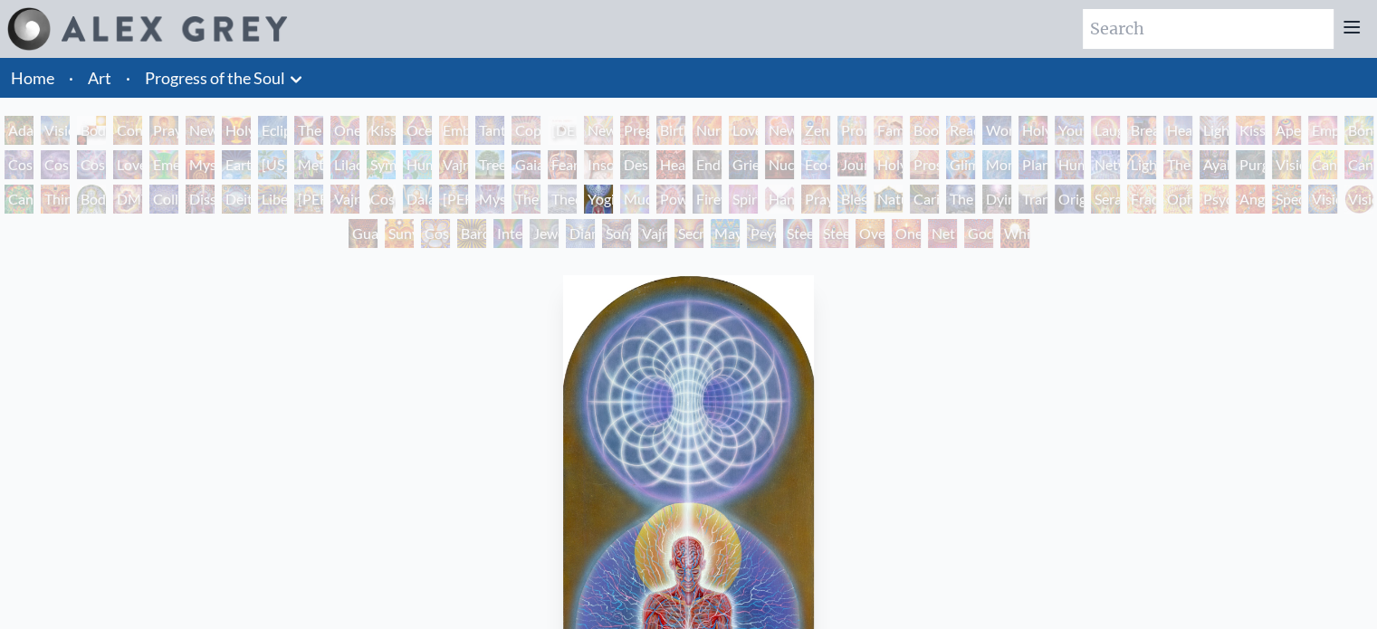
click at [610, 227] on div "Song of Vajra Being" at bounding box center [616, 233] width 29 height 29
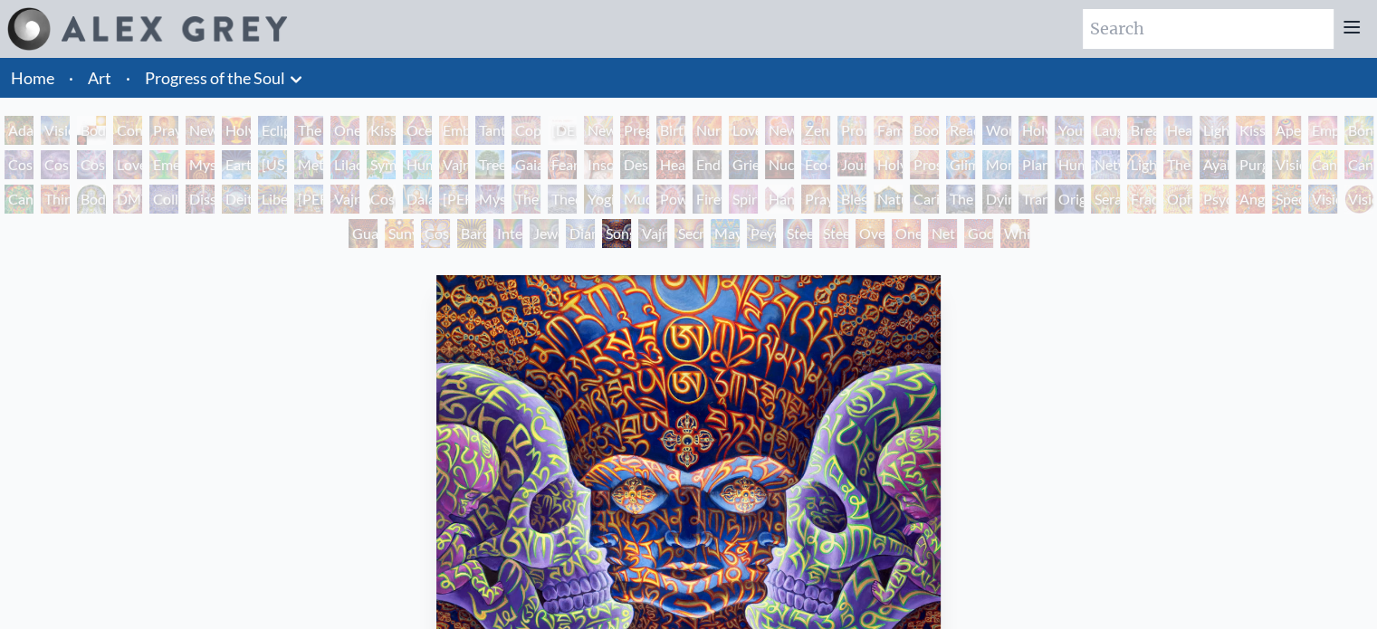
click at [635, 119] on div "Pregnancy" at bounding box center [634, 130] width 29 height 29
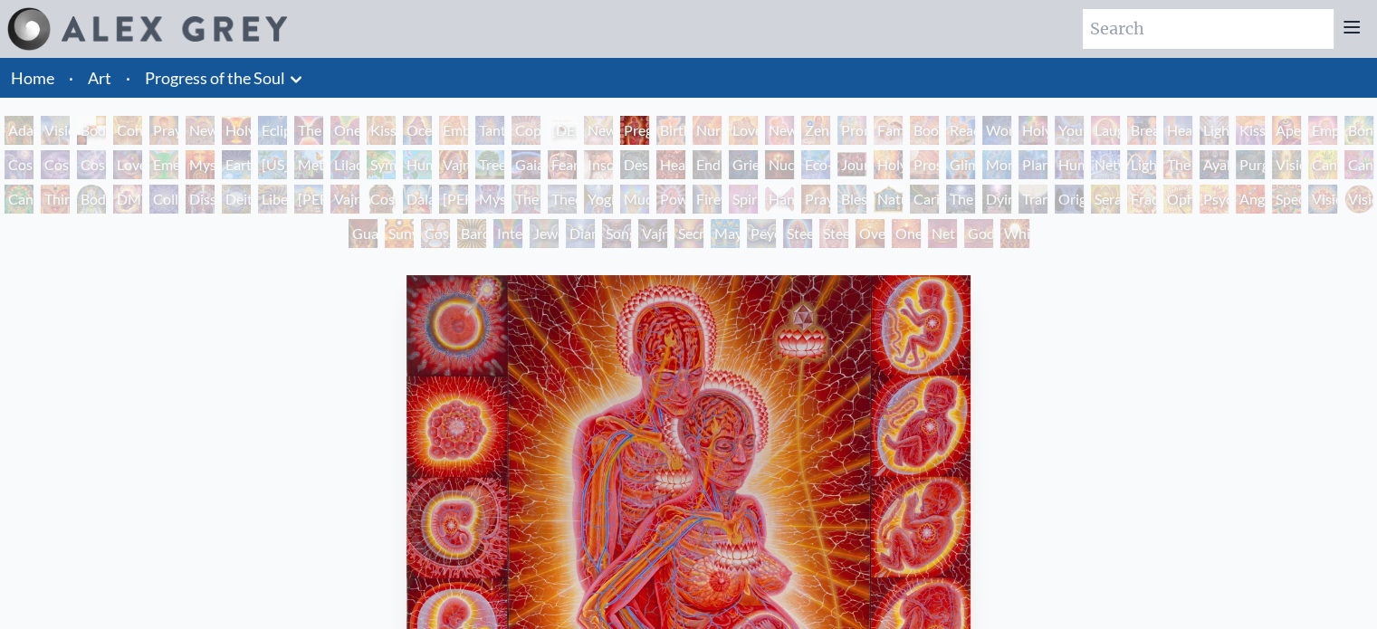
click at [632, 167] on div "[PERSON_NAME] & Eve Visionary Origin of Language Body, Mind, Spirit Contemplati…" at bounding box center [688, 185] width 1377 height 138
click at [636, 206] on div "Mudra" at bounding box center [634, 199] width 29 height 29
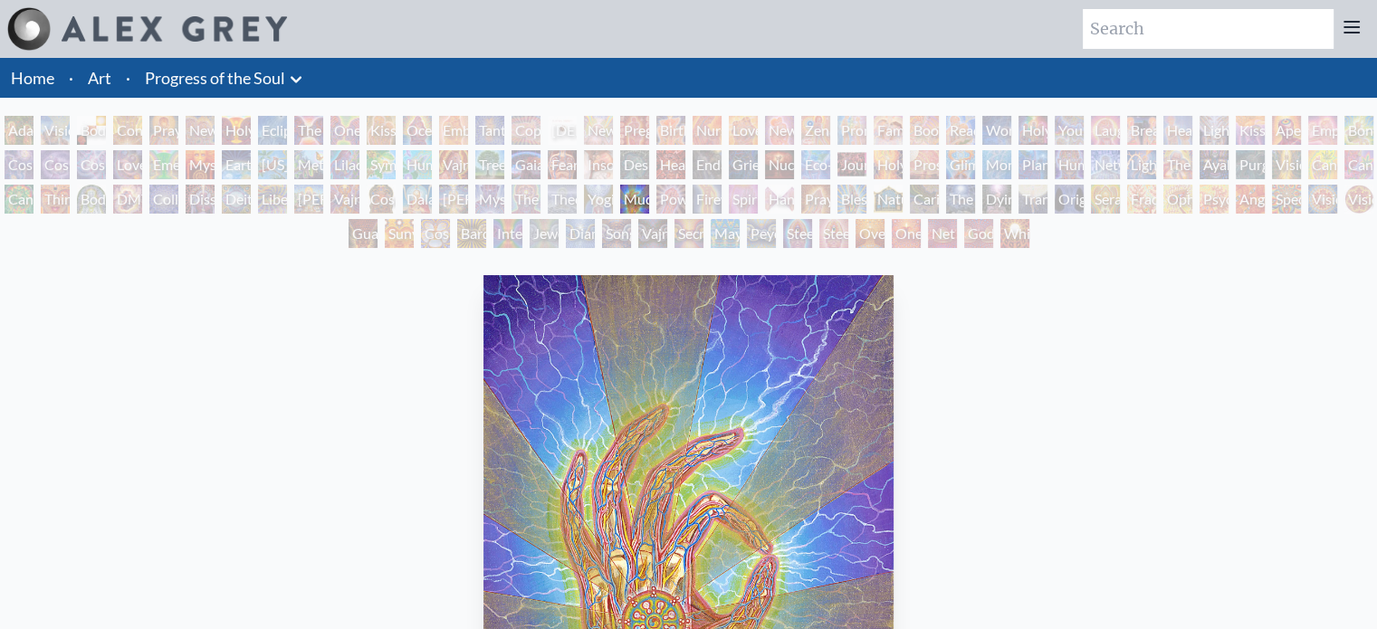
click at [674, 222] on div "Secret Writing Being" at bounding box center [688, 233] width 29 height 29
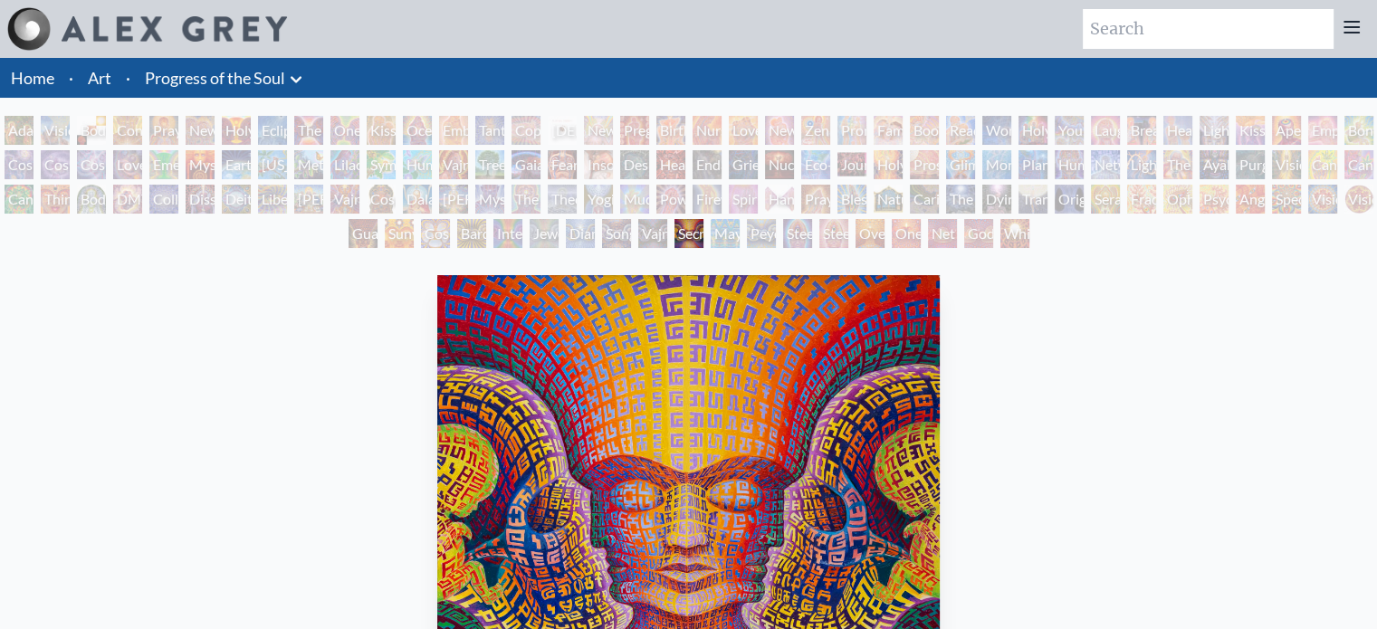
click at [610, 234] on div "Song of Vajra Being" at bounding box center [616, 233] width 29 height 29
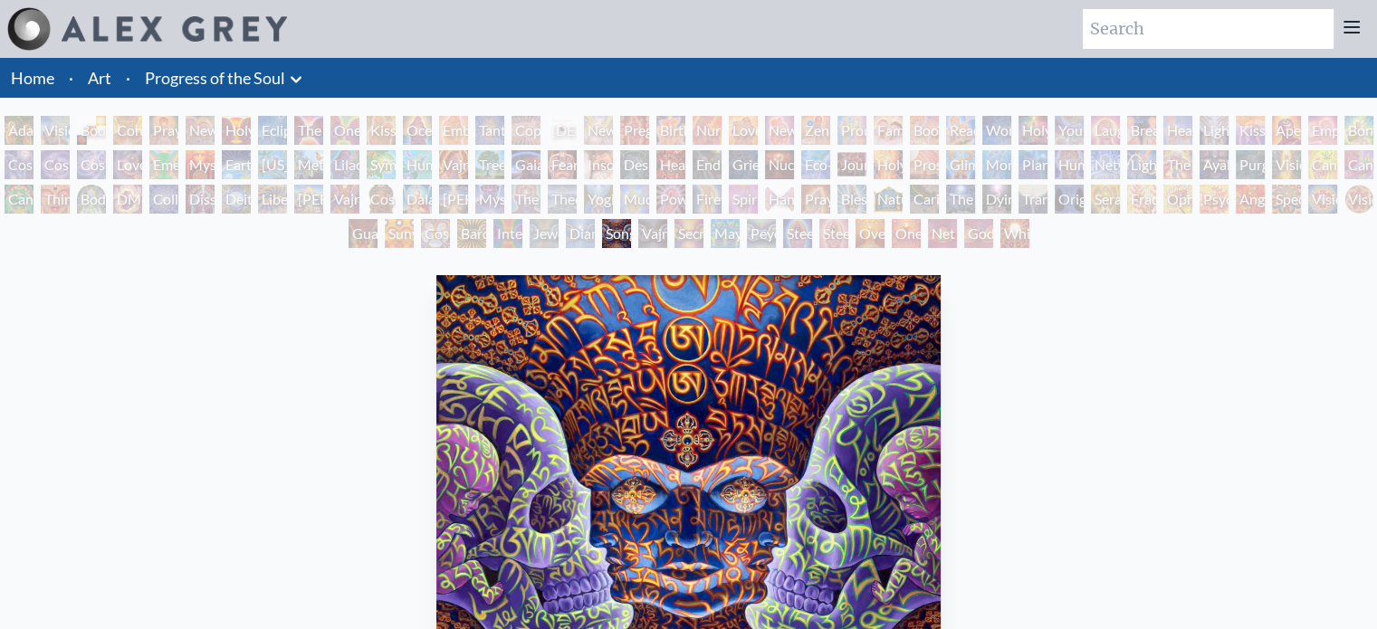
click at [629, 123] on div "Pregnancy" at bounding box center [634, 130] width 29 height 29
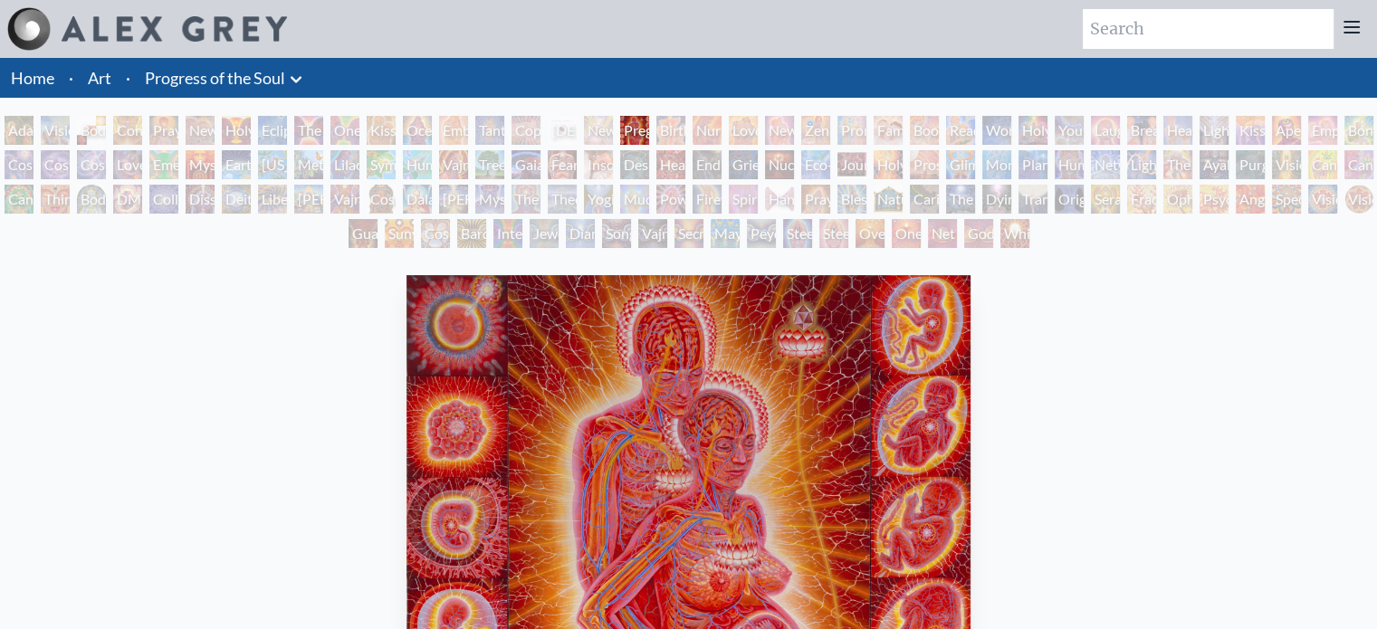
click at [613, 158] on div "Insomnia" at bounding box center [598, 164] width 29 height 29
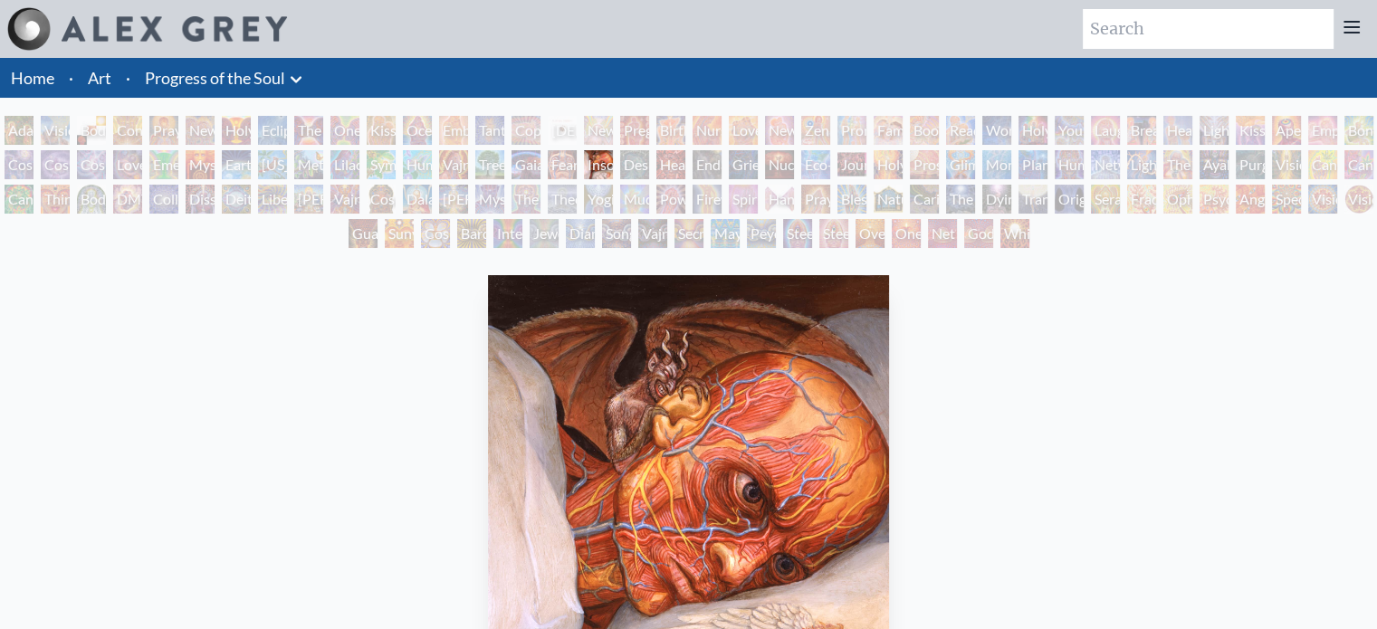
click at [577, 204] on div "Theologue" at bounding box center [562, 199] width 29 height 29
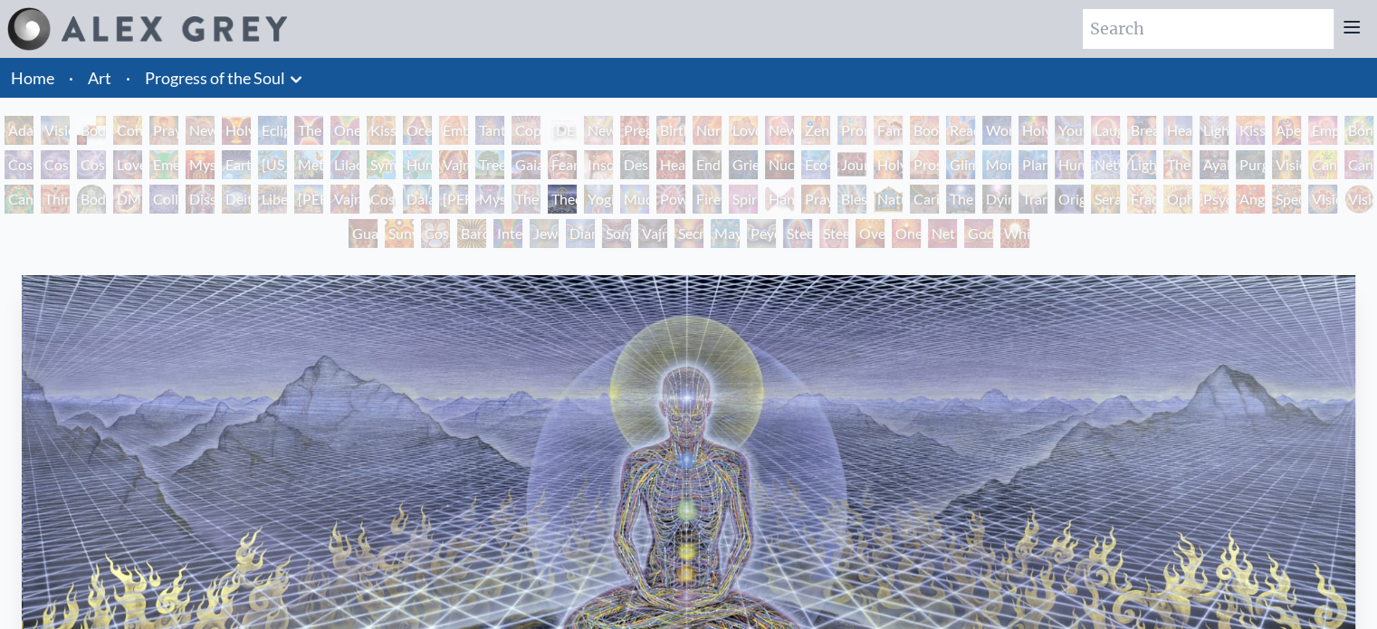
click at [649, 227] on div "Vajra Being" at bounding box center [652, 233] width 29 height 29
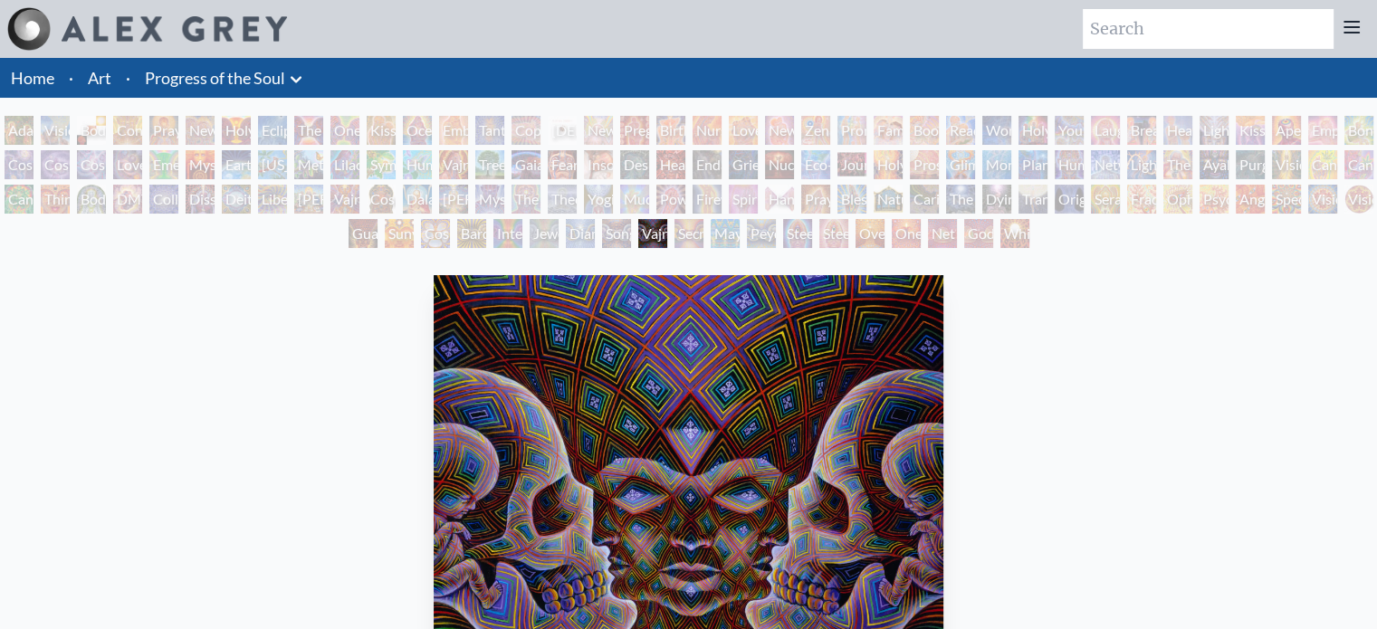
click at [668, 121] on div "Birth" at bounding box center [670, 130] width 29 height 29
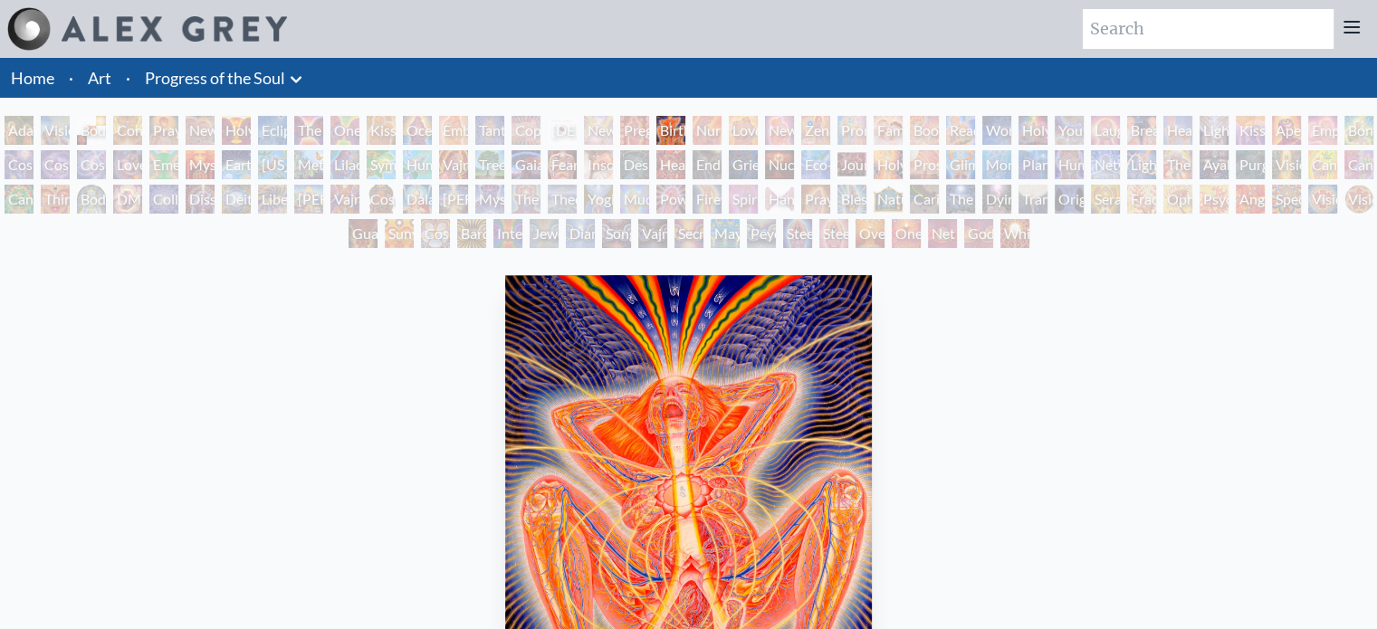
click at [665, 159] on div "Headache" at bounding box center [670, 164] width 29 height 29
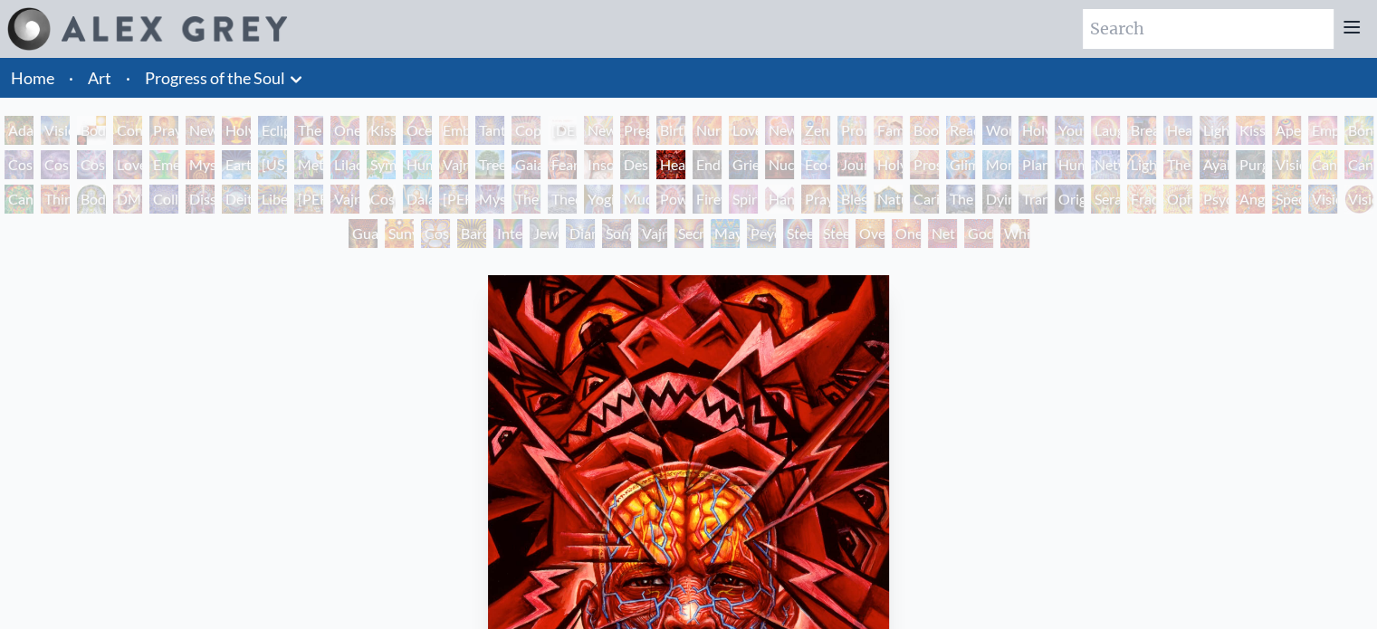
click at [662, 185] on div "Power to the Peaceful" at bounding box center [670, 199] width 29 height 29
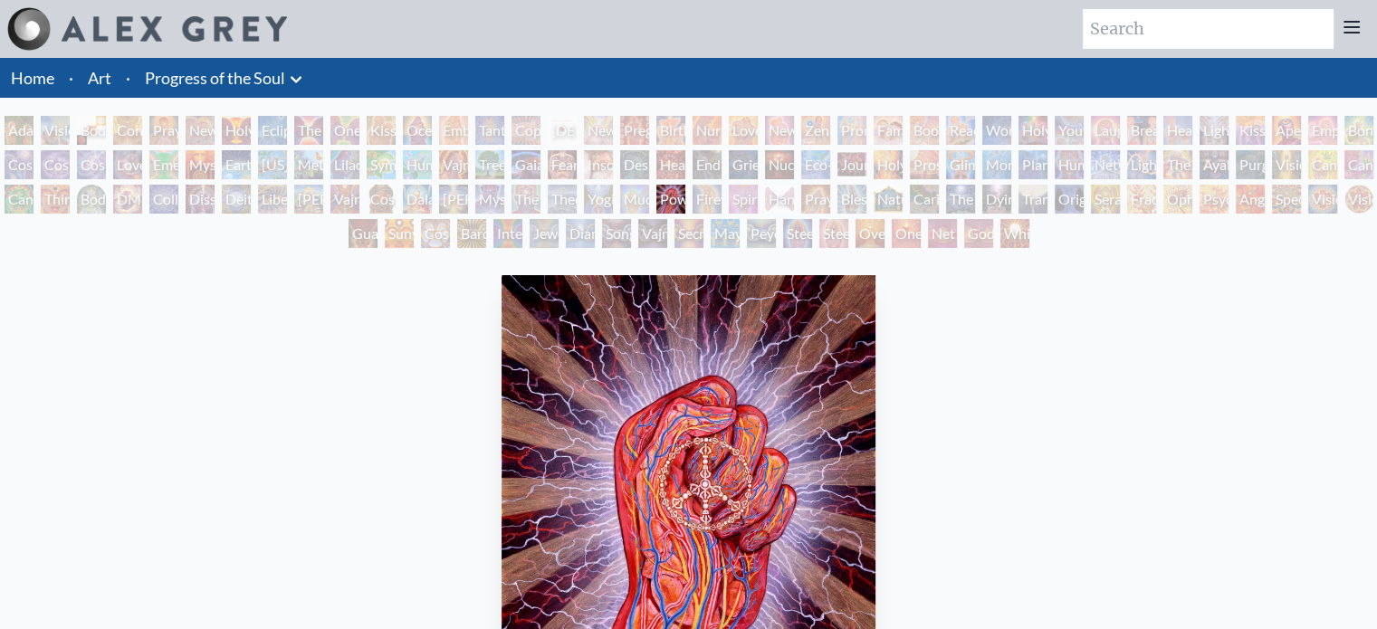
click at [682, 219] on div "Secret Writing Being" at bounding box center [688, 233] width 29 height 29
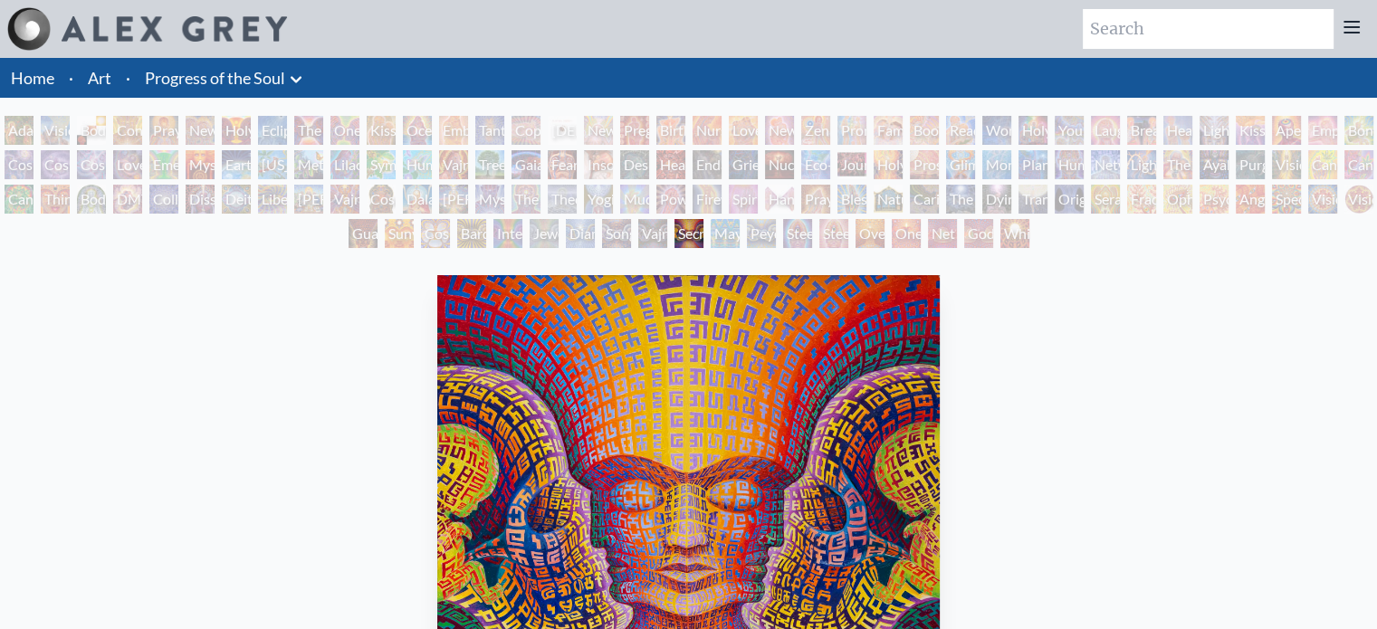
click at [685, 126] on div "Birth" at bounding box center [670, 130] width 29 height 29
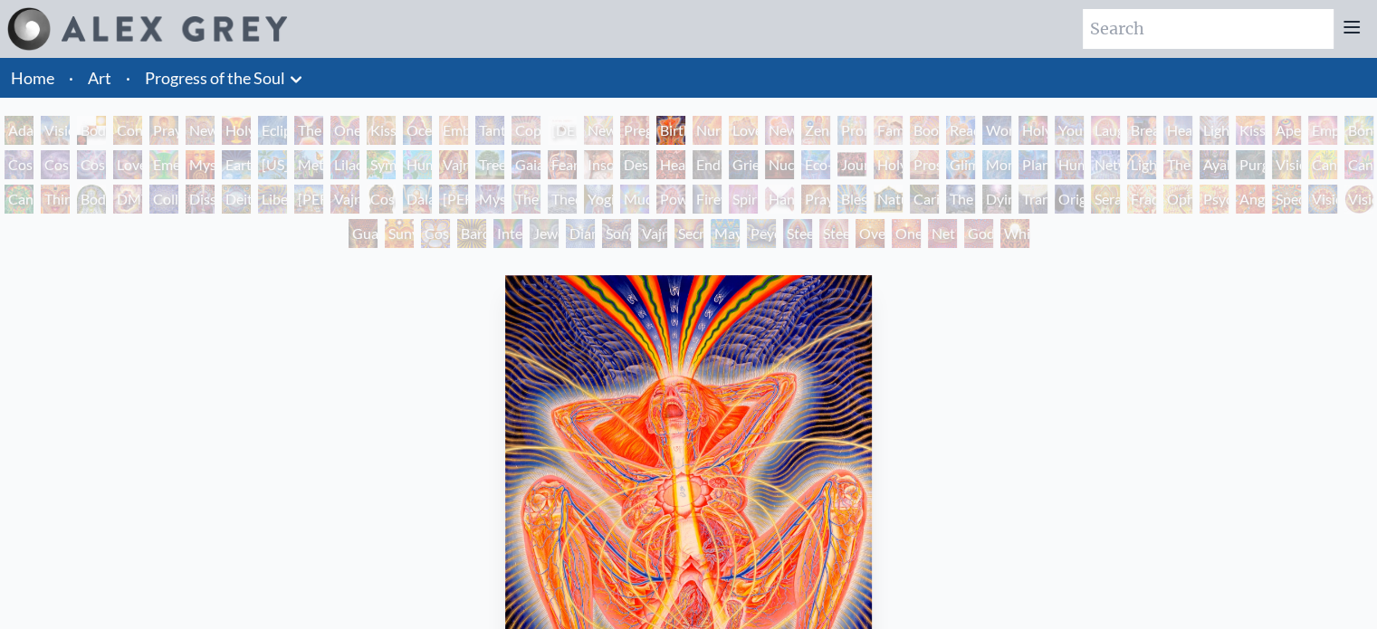
click at [702, 158] on div "[PERSON_NAME] & Eve Visionary Origin of Language Body, Mind, Spirit Contemplati…" at bounding box center [688, 185] width 1377 height 138
click at [663, 155] on div "[PERSON_NAME] & Eve Visionary Origin of Language Body, Mind, Spirit Contemplati…" at bounding box center [688, 185] width 1377 height 138
click at [665, 168] on div "Headache" at bounding box center [670, 164] width 29 height 29
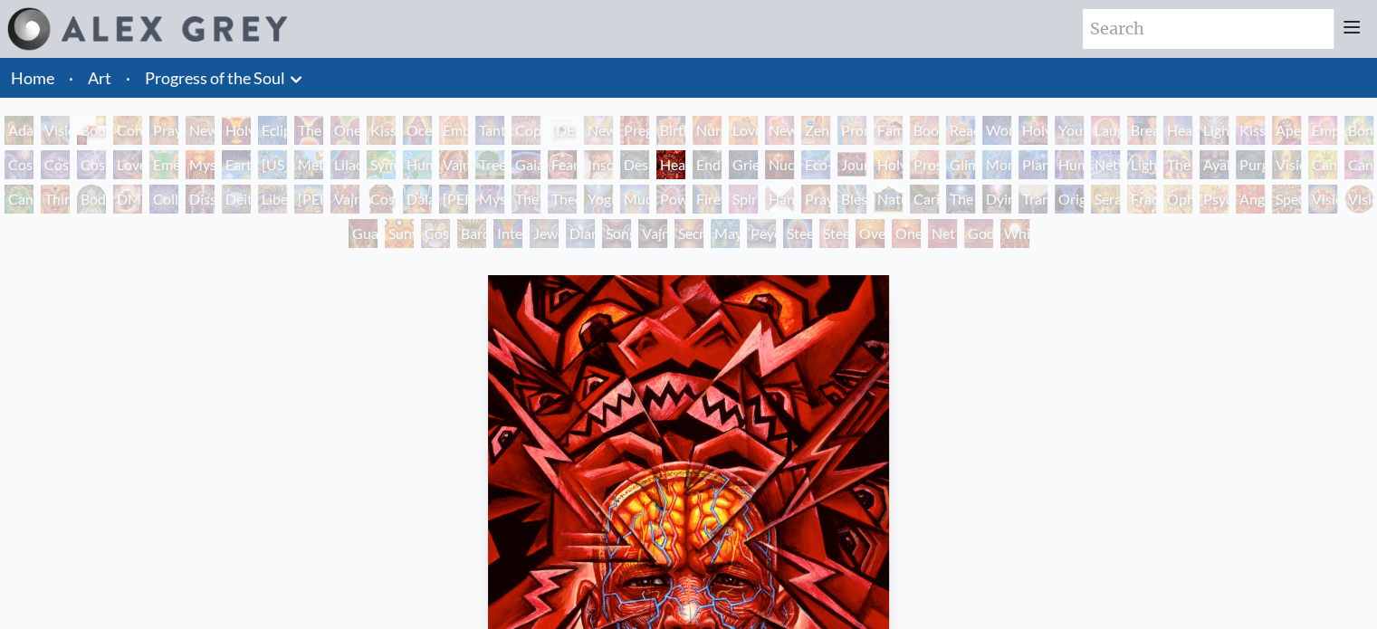
click at [664, 198] on div "Power to the Peaceful" at bounding box center [670, 199] width 29 height 29
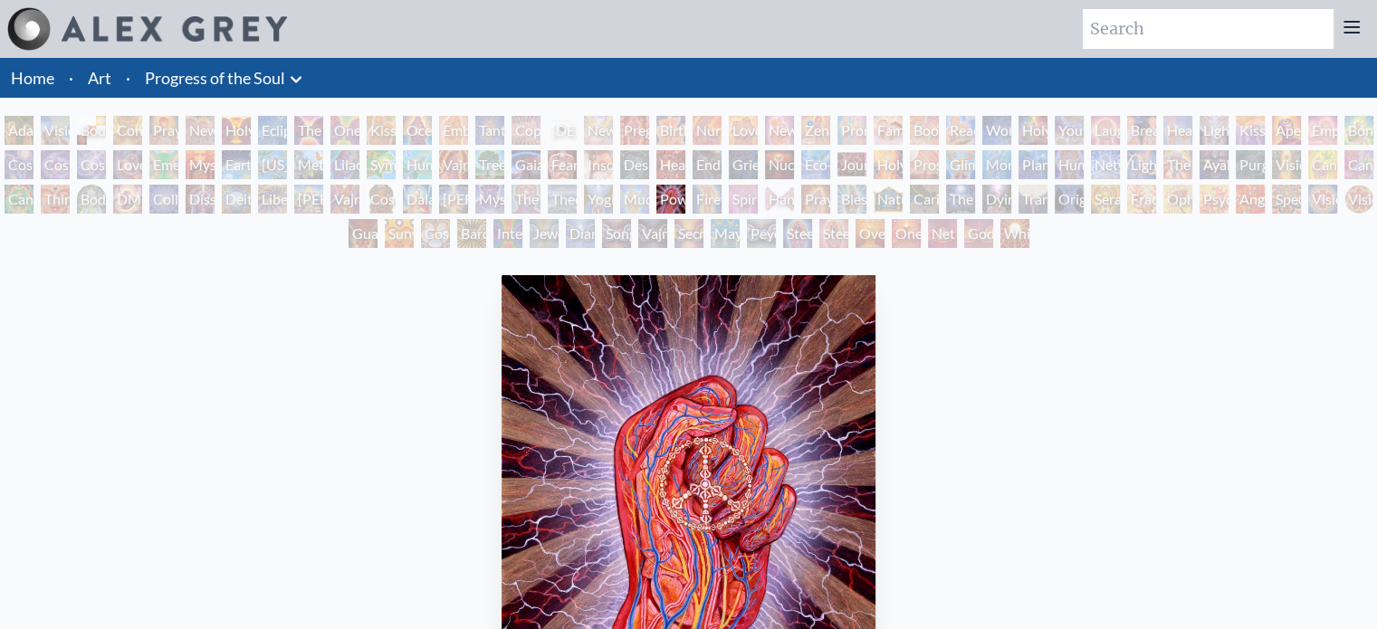
click at [681, 235] on div "Secret Writing Being" at bounding box center [688, 233] width 29 height 29
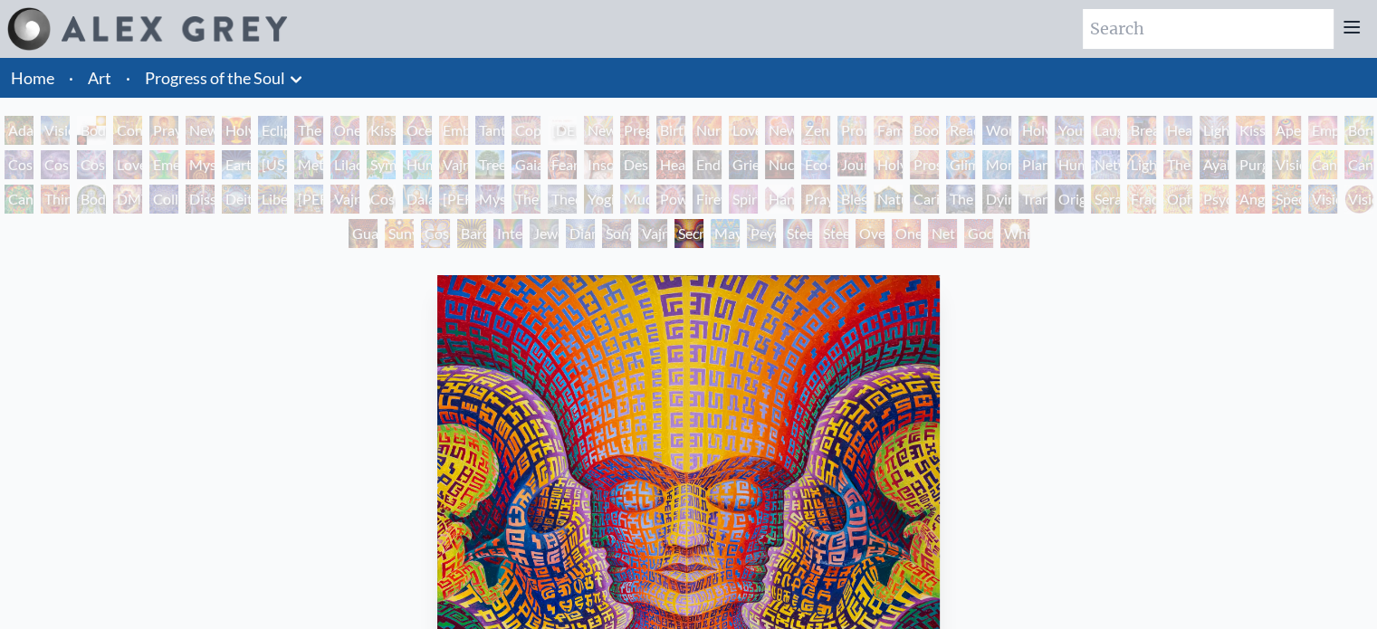
click at [701, 123] on div "[PERSON_NAME] & Eve Visionary Origin of Language Body, Mind, Spirit Contemplati…" at bounding box center [688, 185] width 1377 height 138
click at [711, 125] on div "Nursing" at bounding box center [707, 130] width 29 height 29
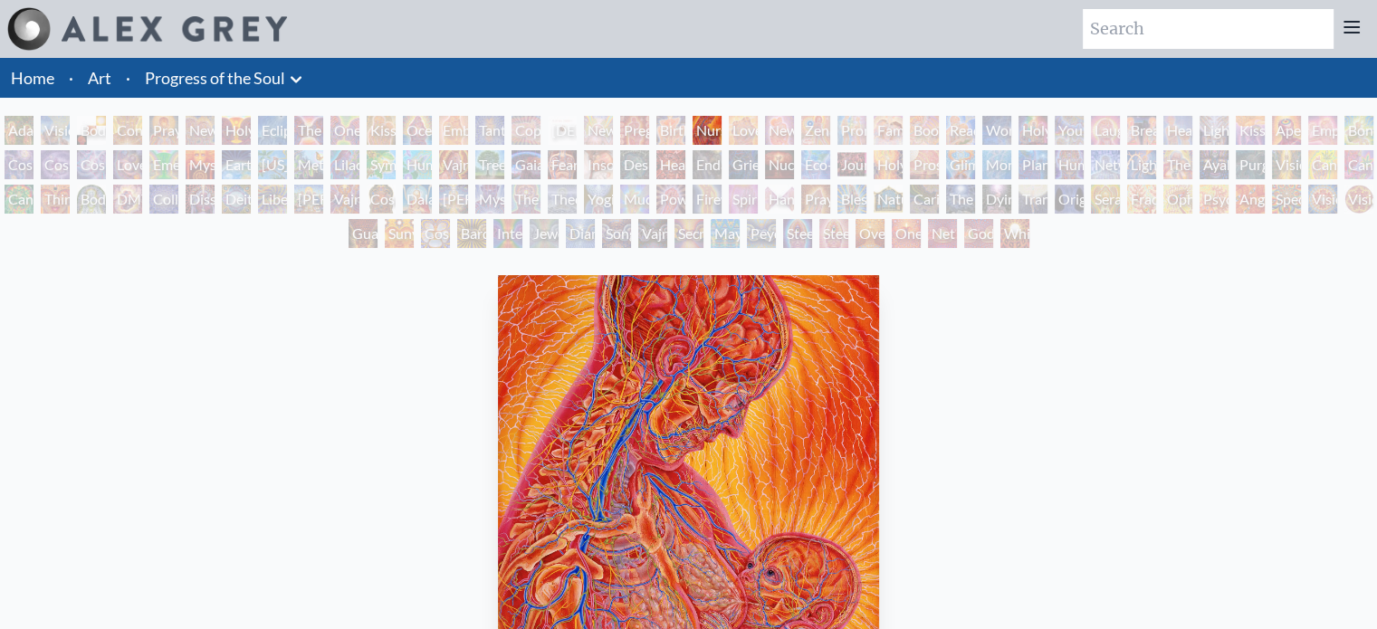
click at [699, 161] on div "Endarkenment" at bounding box center [707, 164] width 29 height 29
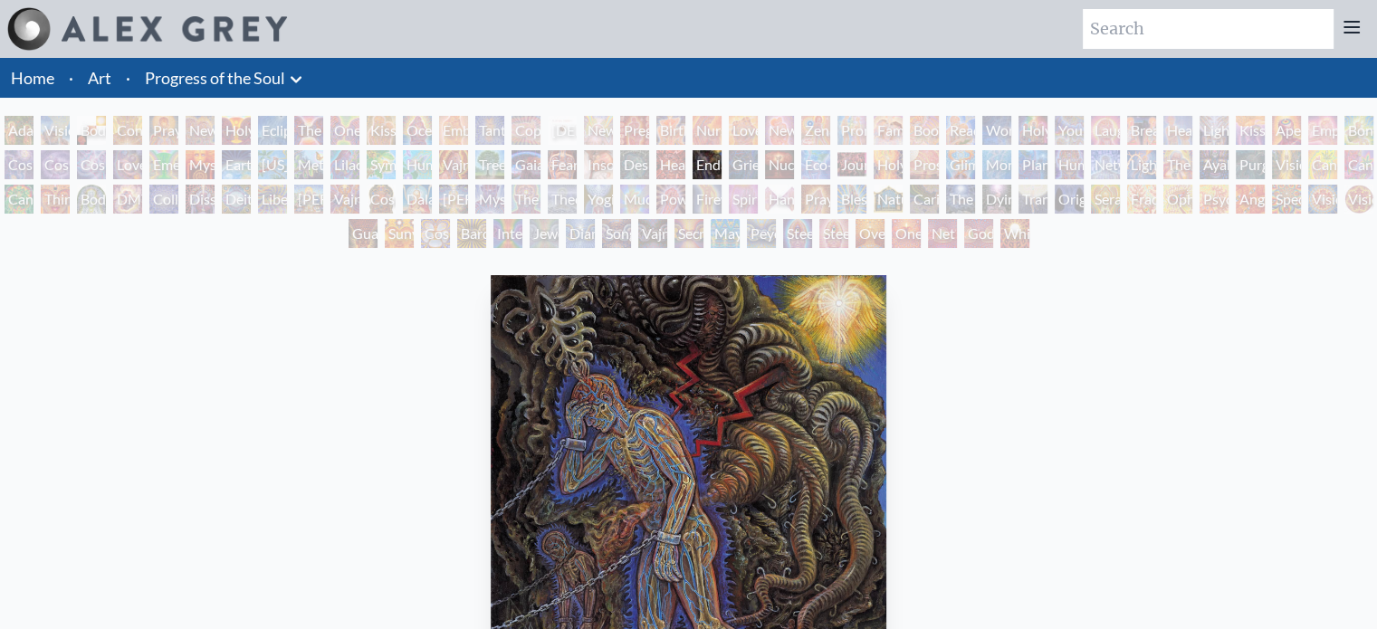
click at [710, 198] on div "Firewalking" at bounding box center [707, 199] width 29 height 29
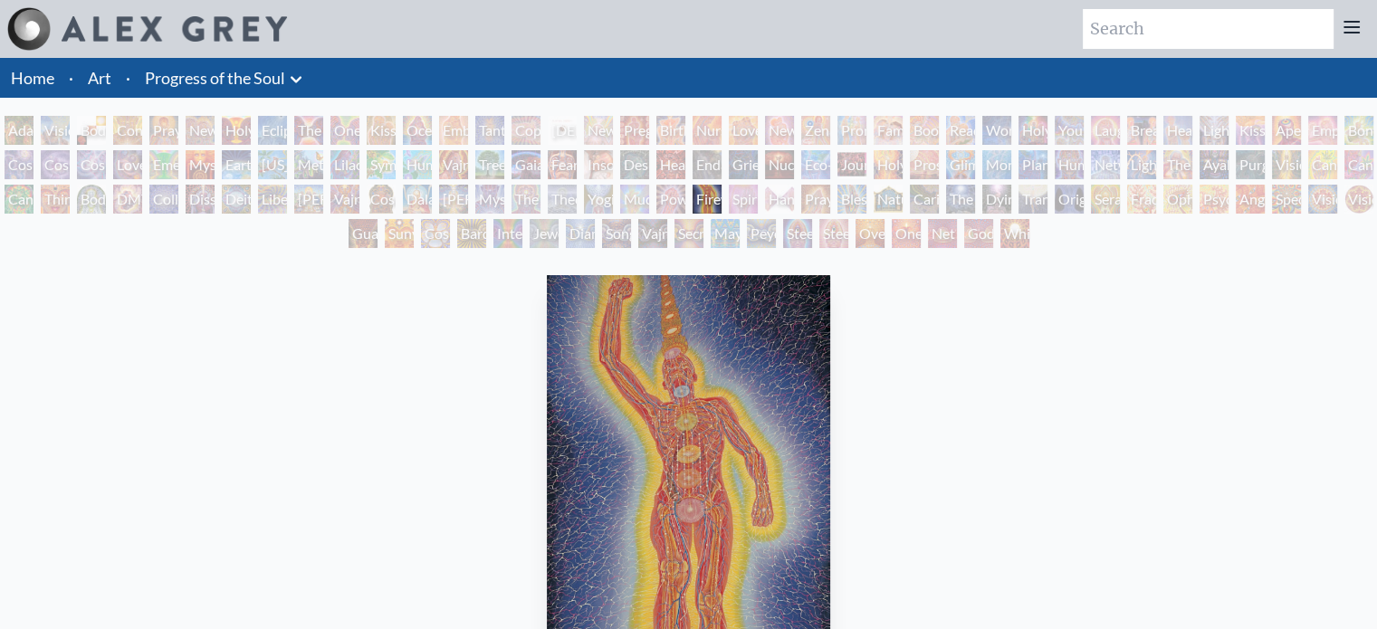
click at [733, 234] on div "Mayan Being" at bounding box center [725, 233] width 29 height 29
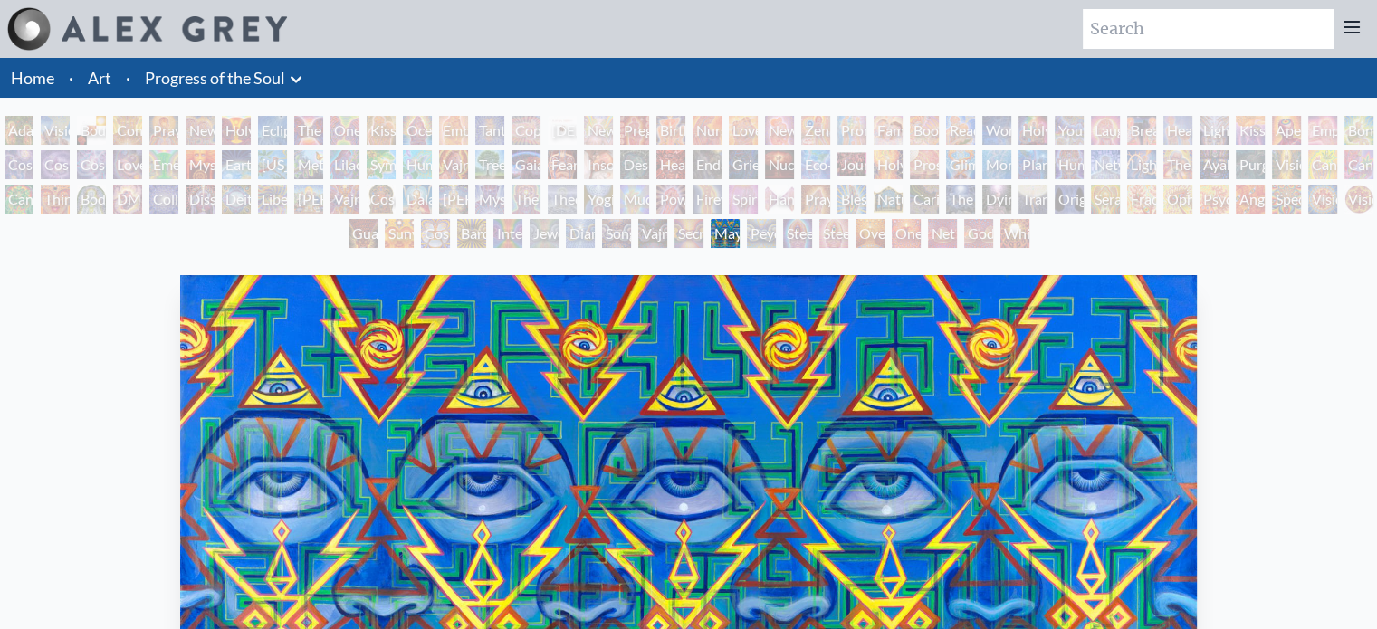
click at [742, 119] on div "Love Circuit" at bounding box center [743, 130] width 29 height 29
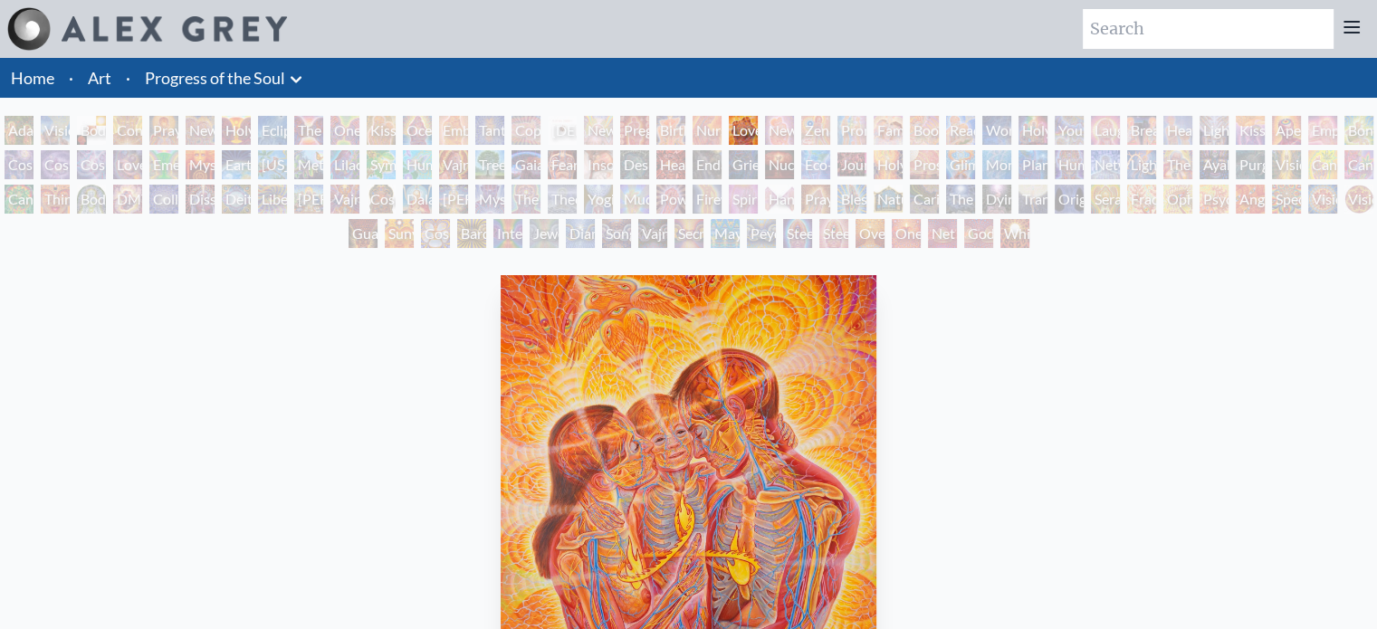
click at [738, 150] on div "Grieving" at bounding box center [743, 164] width 29 height 29
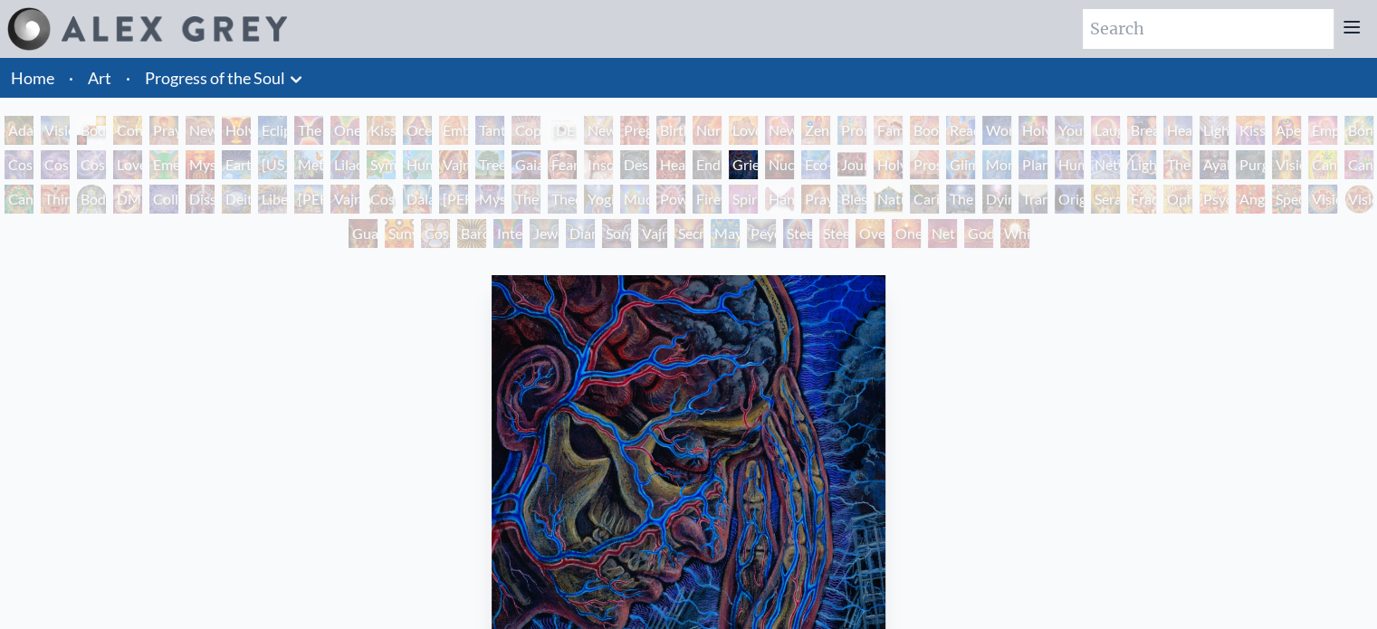
click at [740, 185] on div "Spirit Animates the Flesh" at bounding box center [743, 199] width 29 height 29
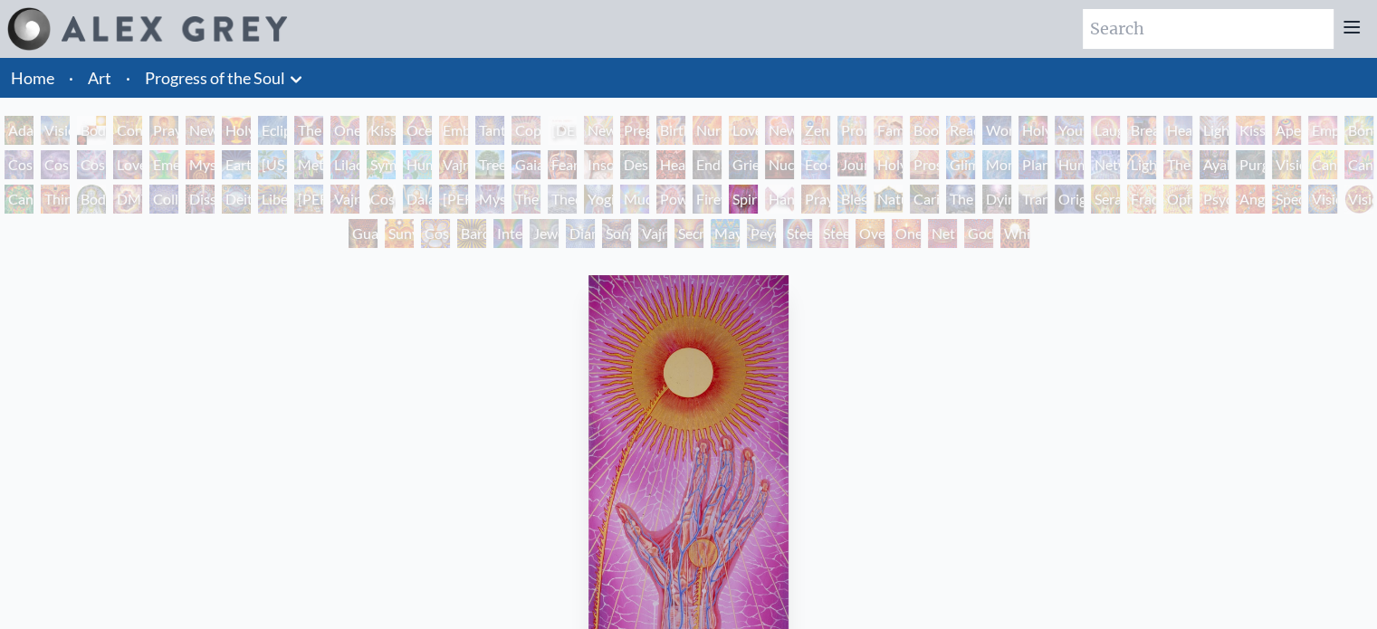
click at [750, 222] on div "Peyote Being" at bounding box center [761, 233] width 29 height 29
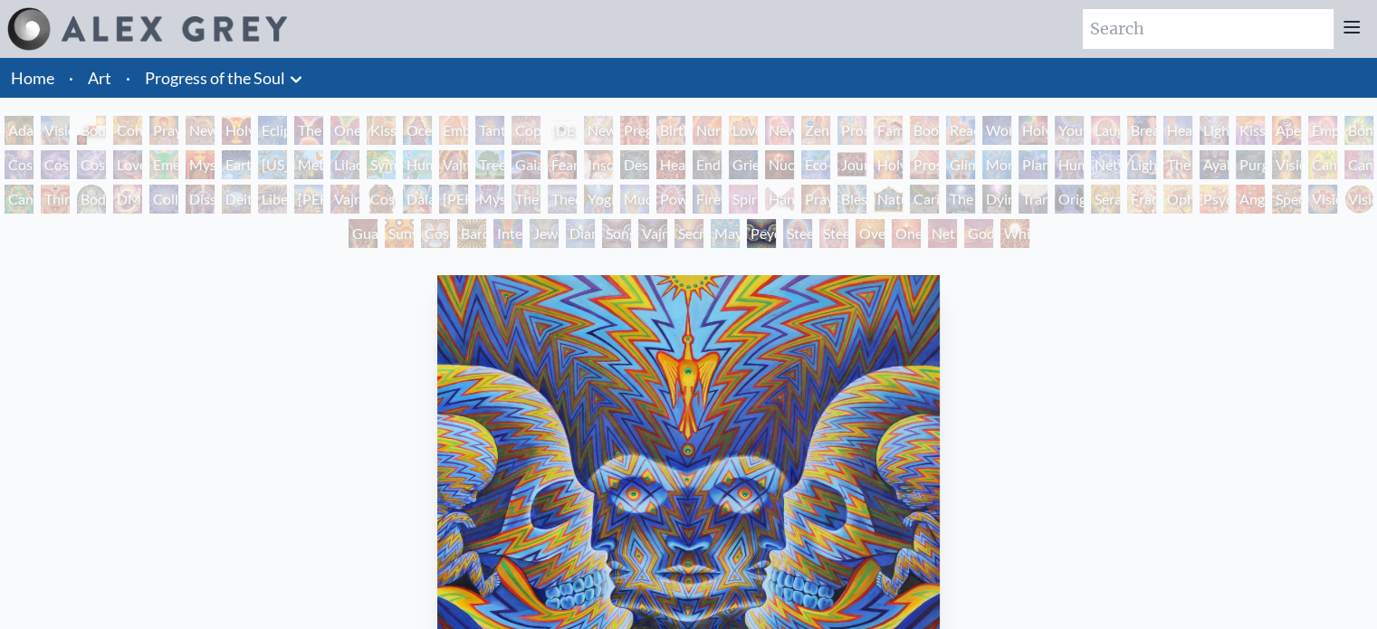
click at [774, 132] on div "New Family" at bounding box center [779, 130] width 29 height 29
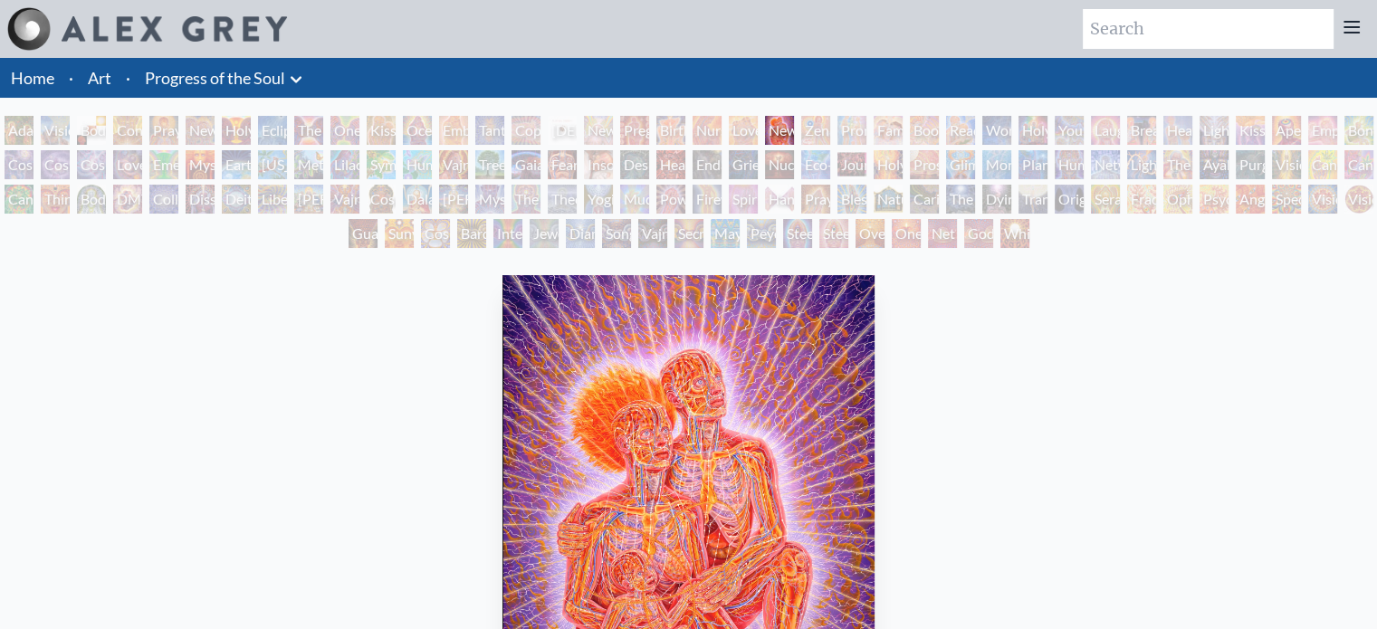
click at [758, 151] on div "Grieving" at bounding box center [743, 164] width 29 height 29
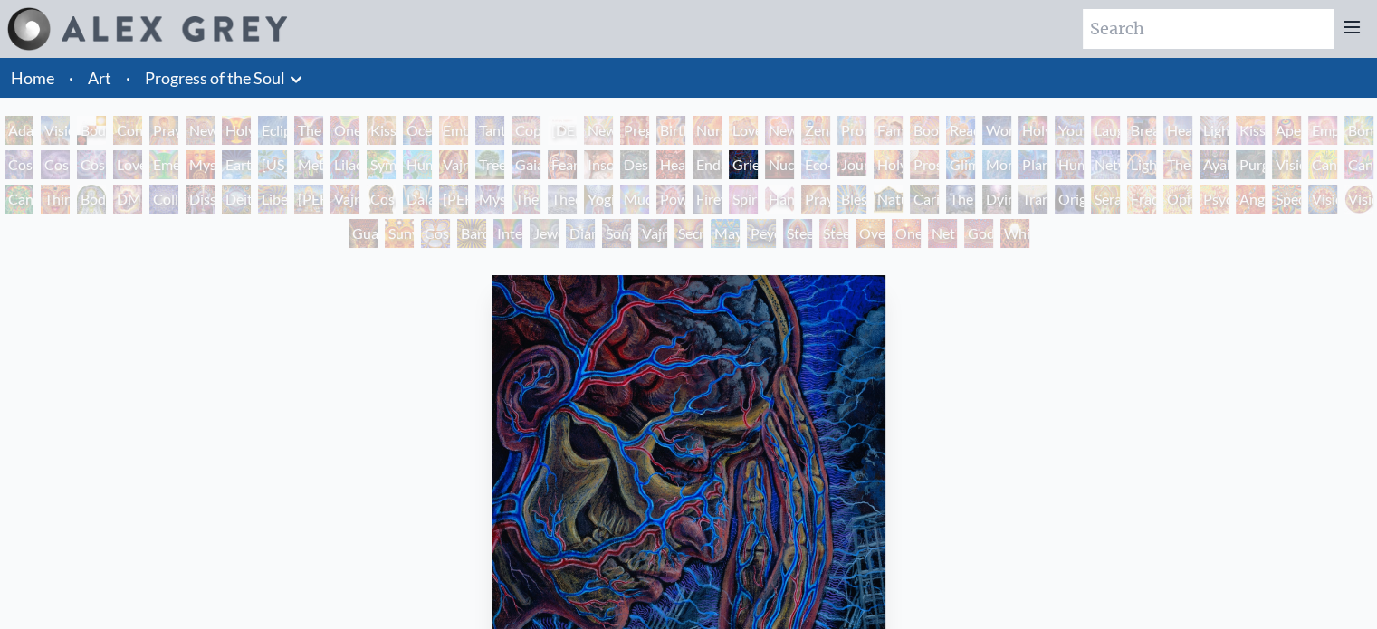
click at [774, 200] on div "[PERSON_NAME] & Eve Visionary Origin of Language Body, Mind, Spirit Contemplati…" at bounding box center [688, 185] width 1377 height 138
click at [785, 196] on div "Hands that See" at bounding box center [779, 199] width 29 height 29
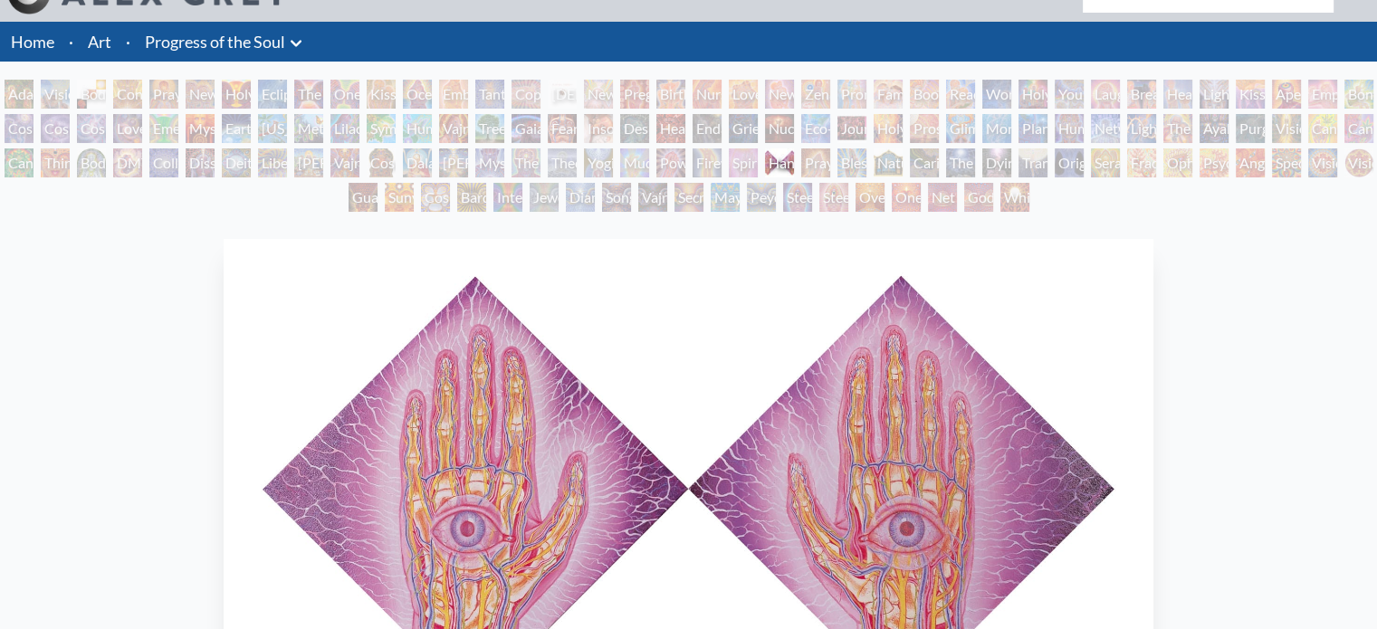
scroll to position [12, 0]
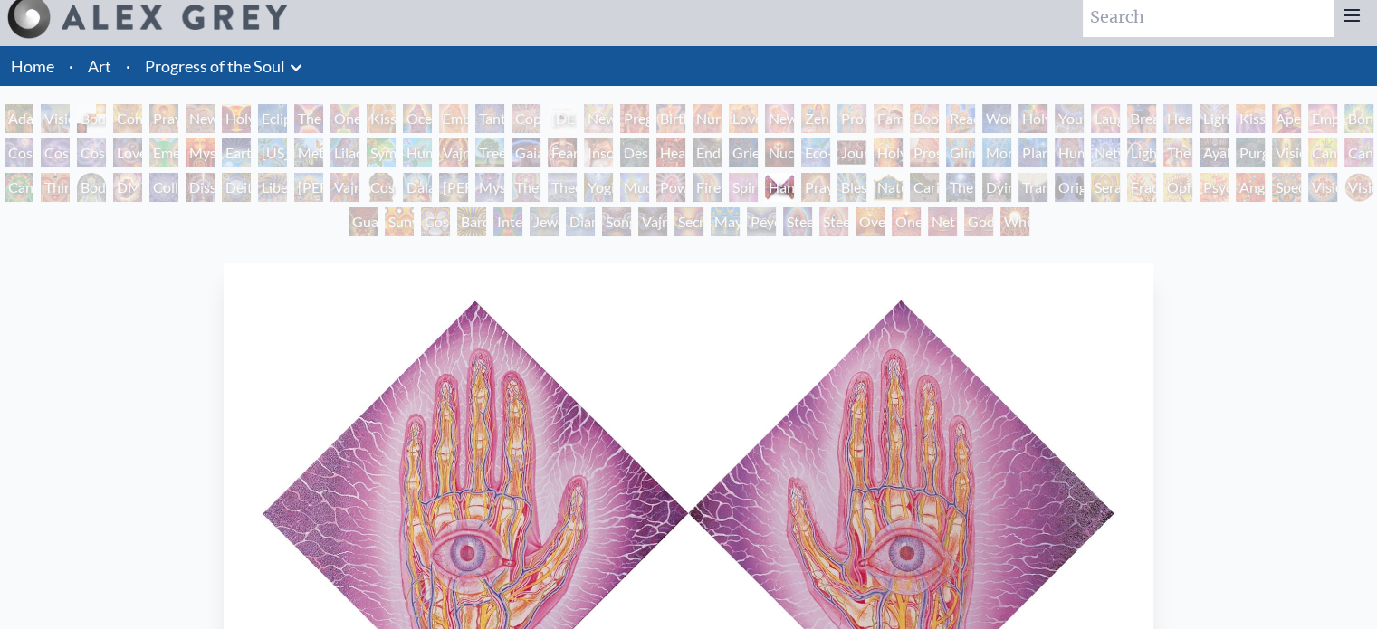
click at [788, 219] on div "Steeplehead 1" at bounding box center [797, 221] width 29 height 29
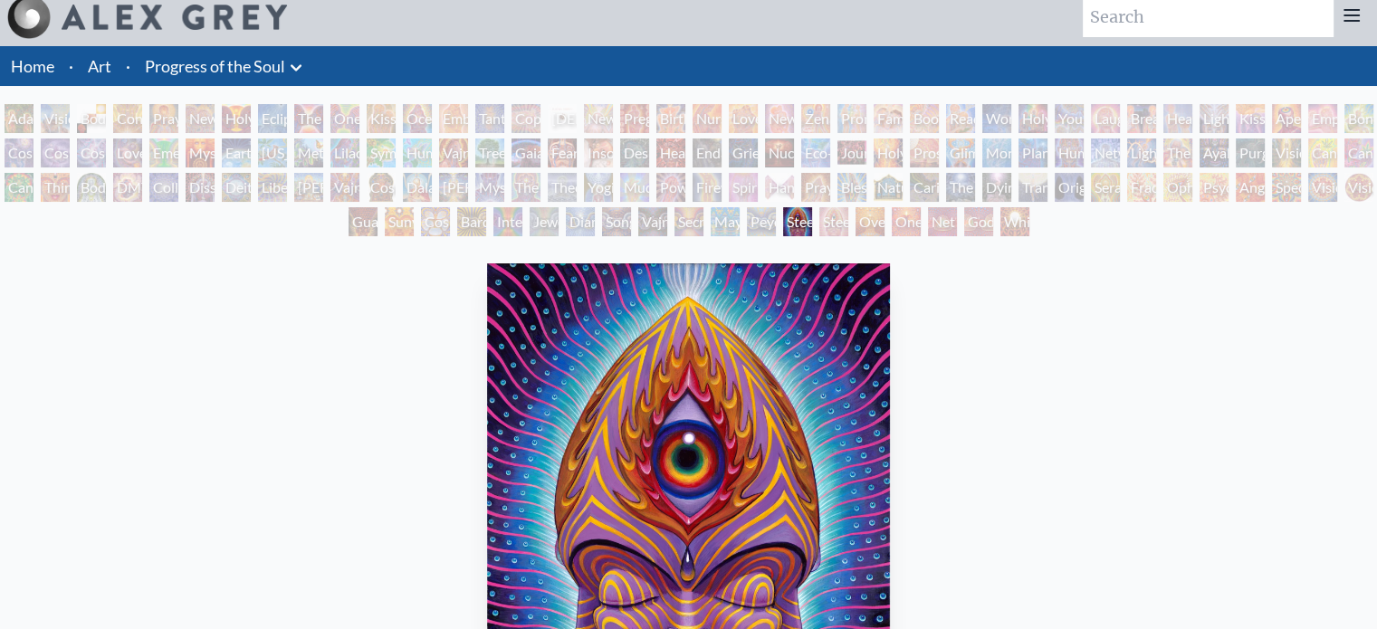
click at [811, 104] on div "Zena Lotus" at bounding box center [815, 118] width 29 height 29
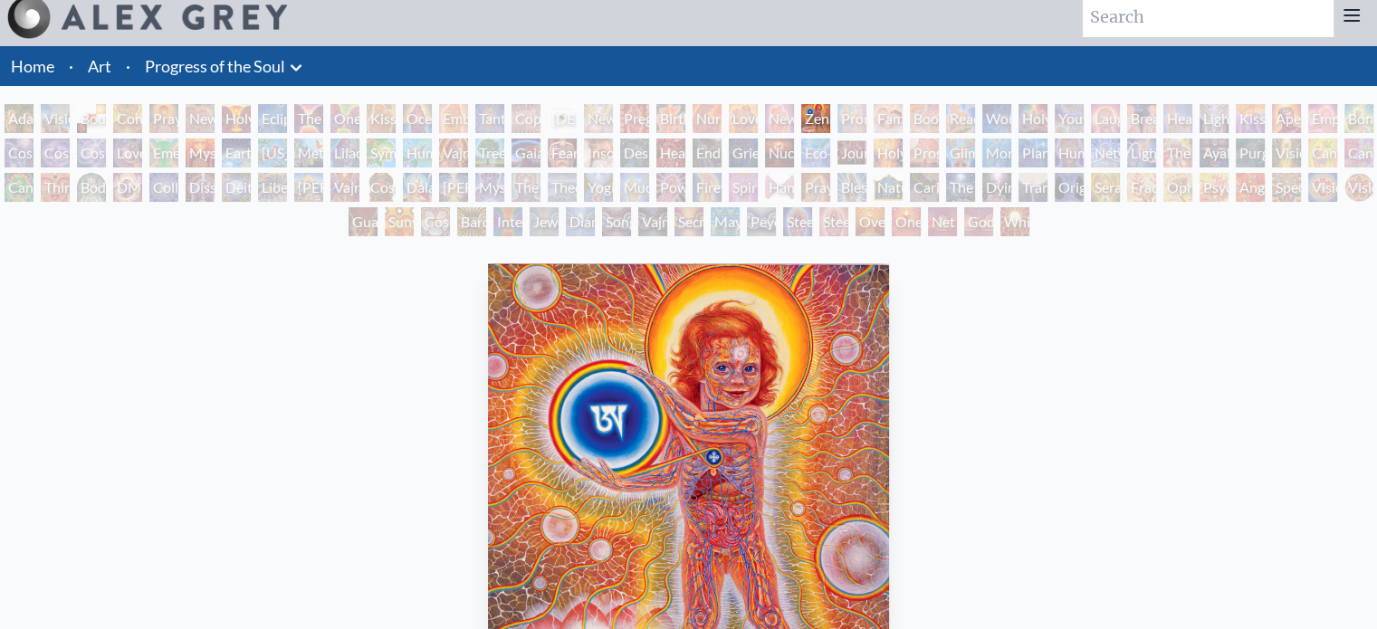
click at [810, 158] on div "Eco-Atlas" at bounding box center [815, 153] width 29 height 29
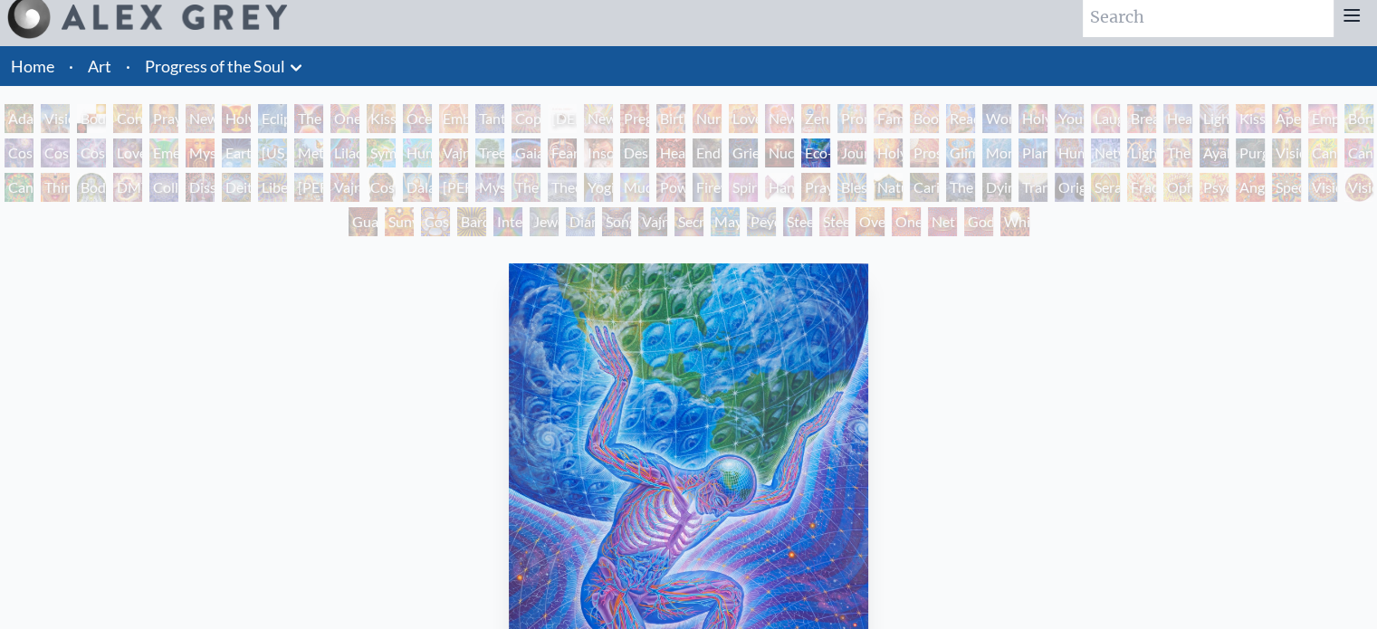
click at [811, 181] on div "Praying Hands" at bounding box center [815, 187] width 29 height 29
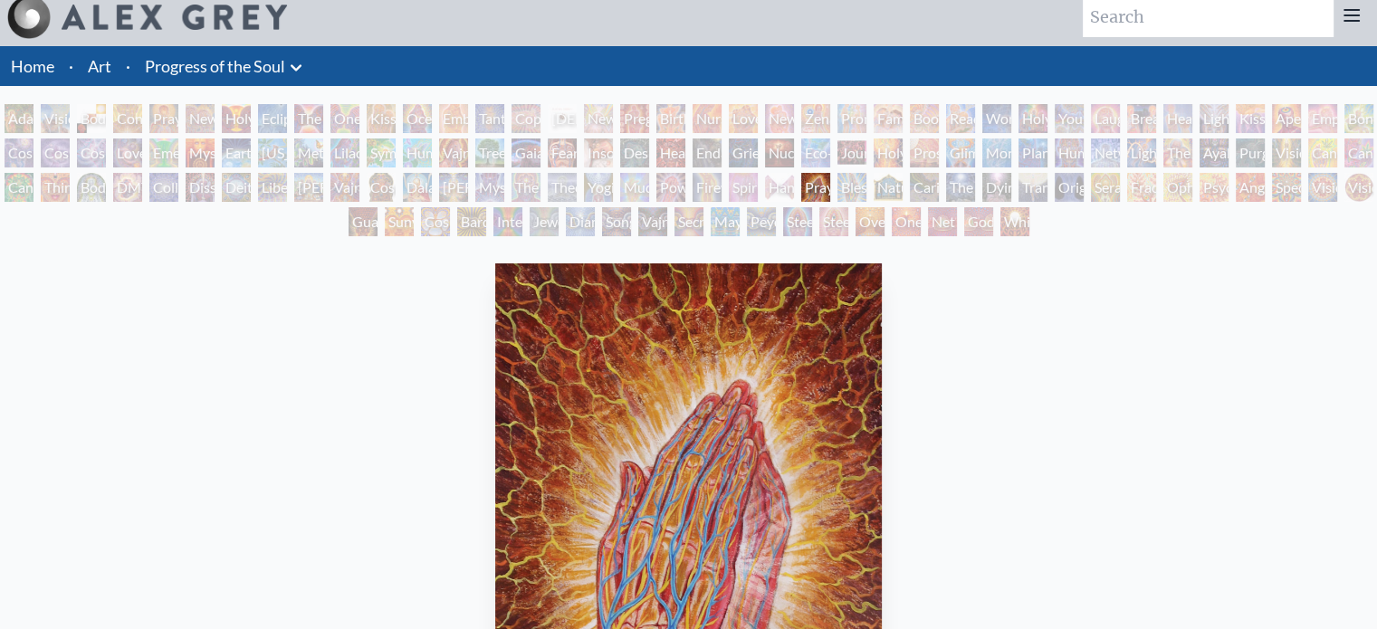
click at [838, 220] on div "Steeplehead 2" at bounding box center [833, 221] width 29 height 29
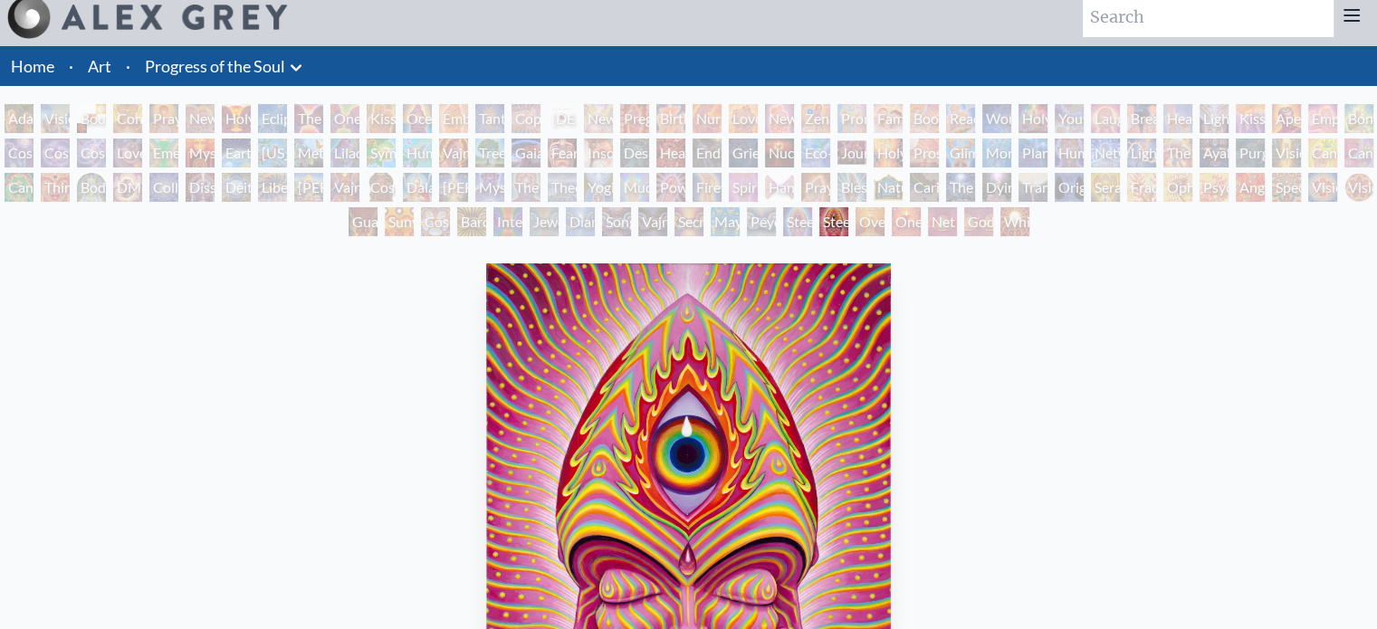
click at [847, 110] on div "[PERSON_NAME] & Eve Visionary Origin of Language Body, Mind, Spirit Contemplati…" at bounding box center [688, 173] width 1377 height 138
click at [847, 125] on div "[PERSON_NAME] & Eve Visionary Origin of Language Body, Mind, Spirit Contemplati…" at bounding box center [688, 173] width 1377 height 138
click at [844, 115] on div "[PERSON_NAME] & Eve Visionary Origin of Language Body, Mind, Spirit Contemplati…" at bounding box center [688, 173] width 1377 height 138
click at [848, 112] on div "Promise" at bounding box center [851, 118] width 29 height 29
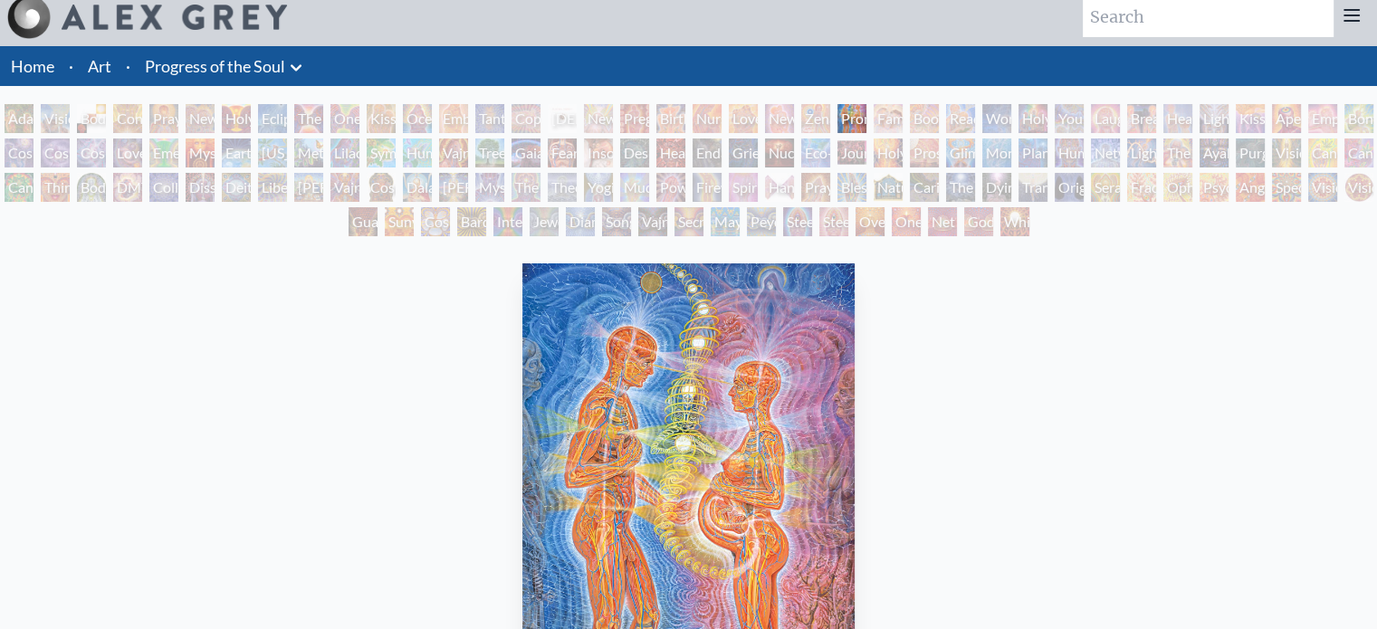
click at [864, 151] on div "Journey of the Wounded Healer" at bounding box center [851, 153] width 29 height 29
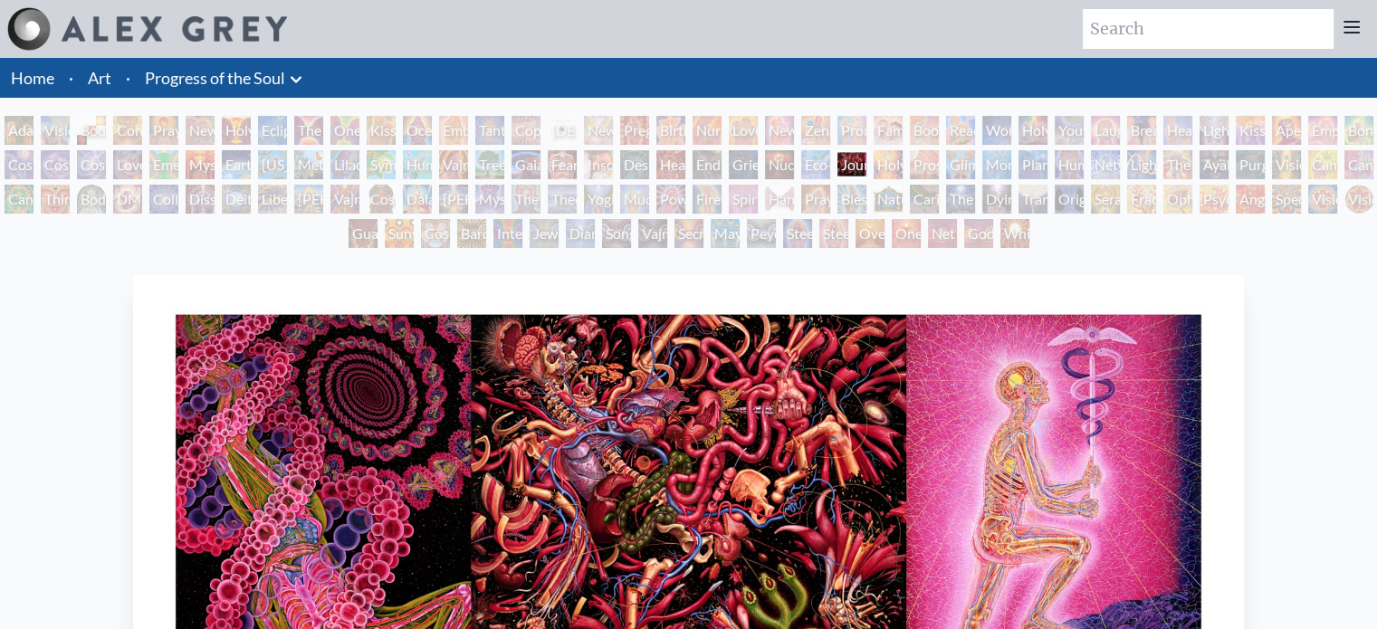
click at [849, 201] on div "Blessing Hand" at bounding box center [851, 199] width 29 height 29
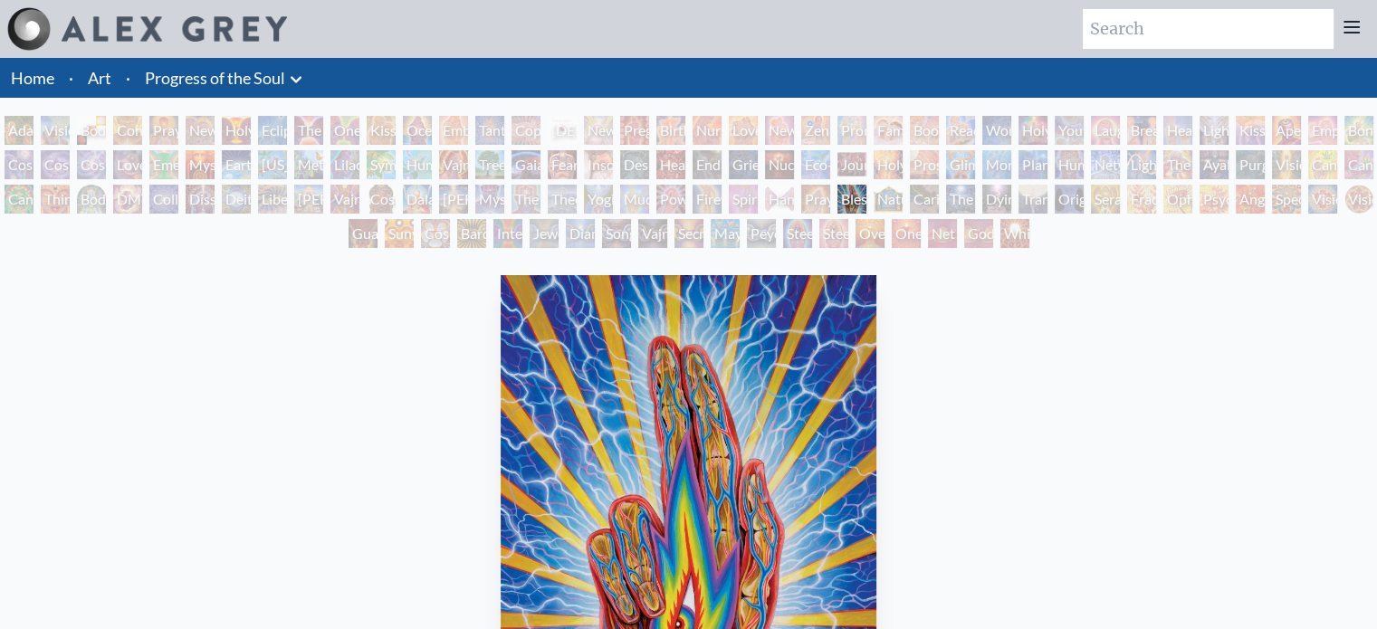
click at [858, 227] on div "Oversoul" at bounding box center [869, 233] width 29 height 29
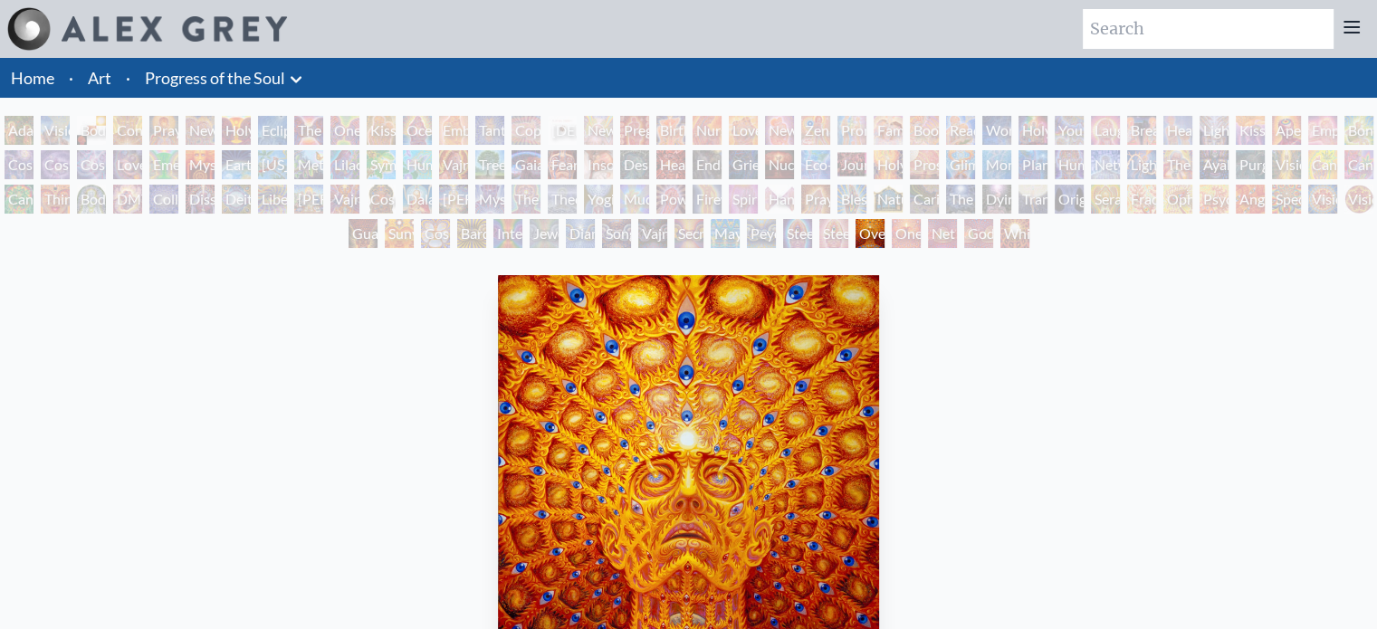
click at [891, 203] on div "Nature of Mind" at bounding box center [888, 199] width 29 height 29
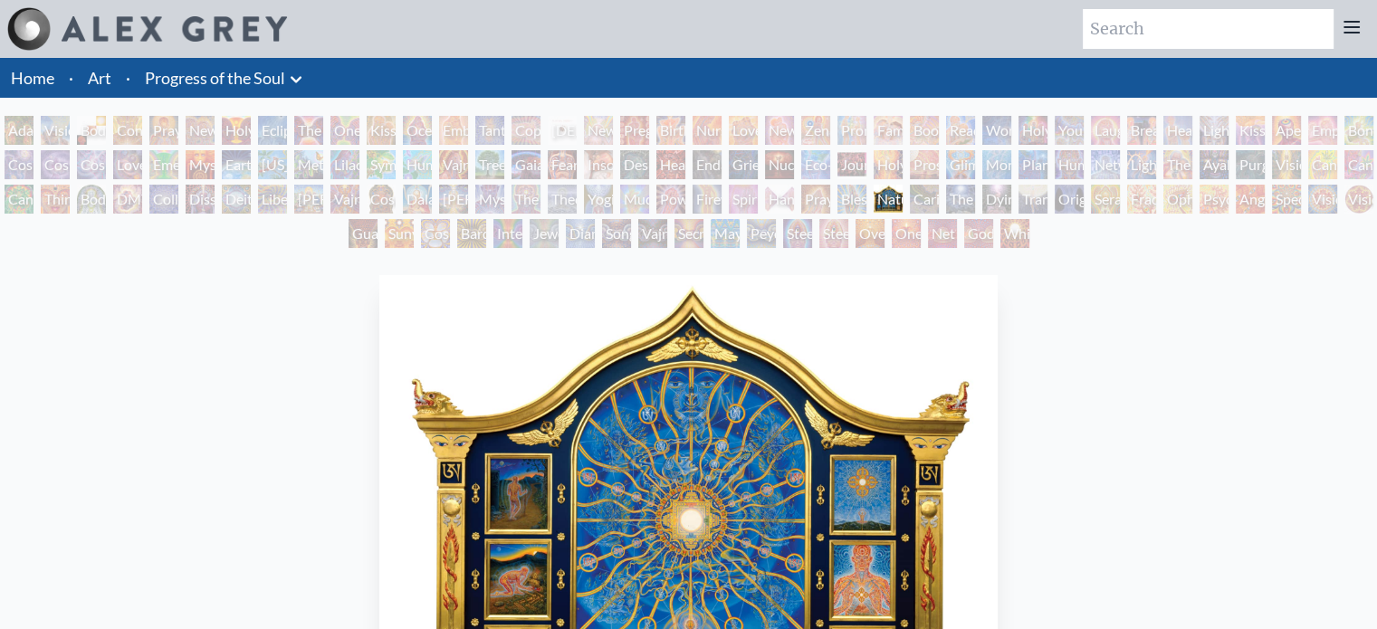
click at [912, 238] on div "One" at bounding box center [906, 233] width 29 height 29
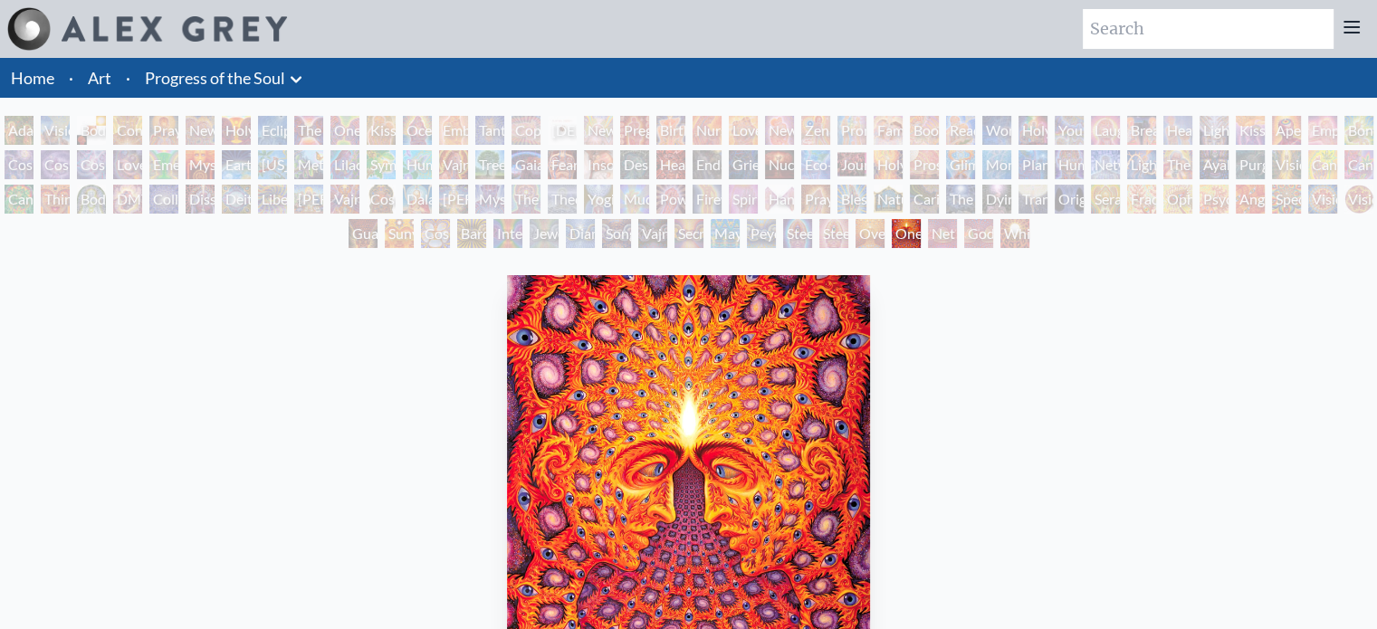
click at [830, 163] on div "Eco-Atlas" at bounding box center [815, 164] width 29 height 29
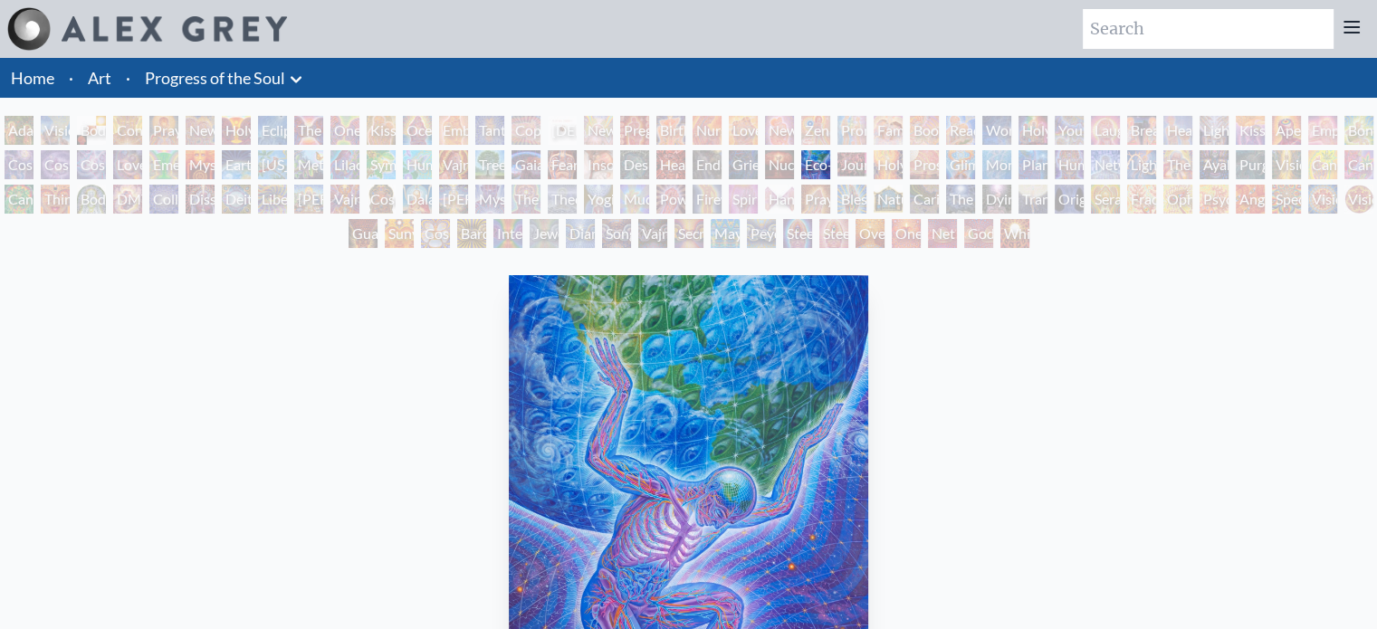
click at [880, 124] on div "Family" at bounding box center [888, 130] width 29 height 29
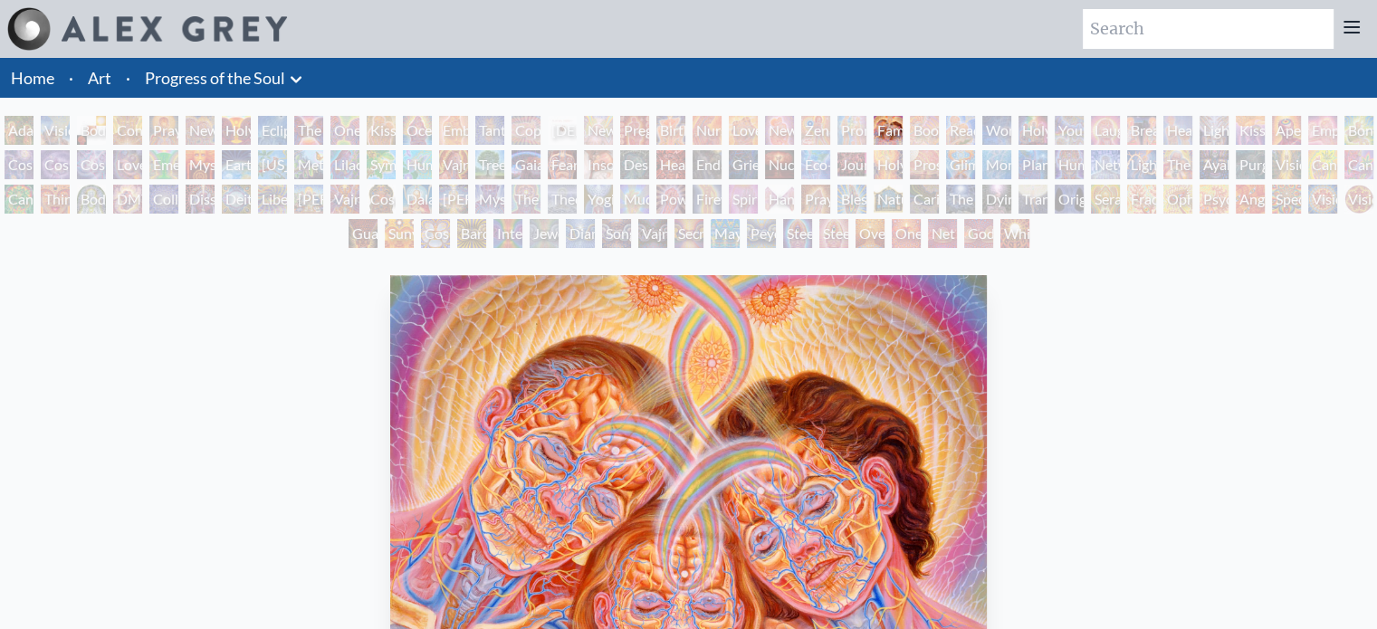
click at [939, 120] on div "Boo-boo" at bounding box center [924, 130] width 29 height 29
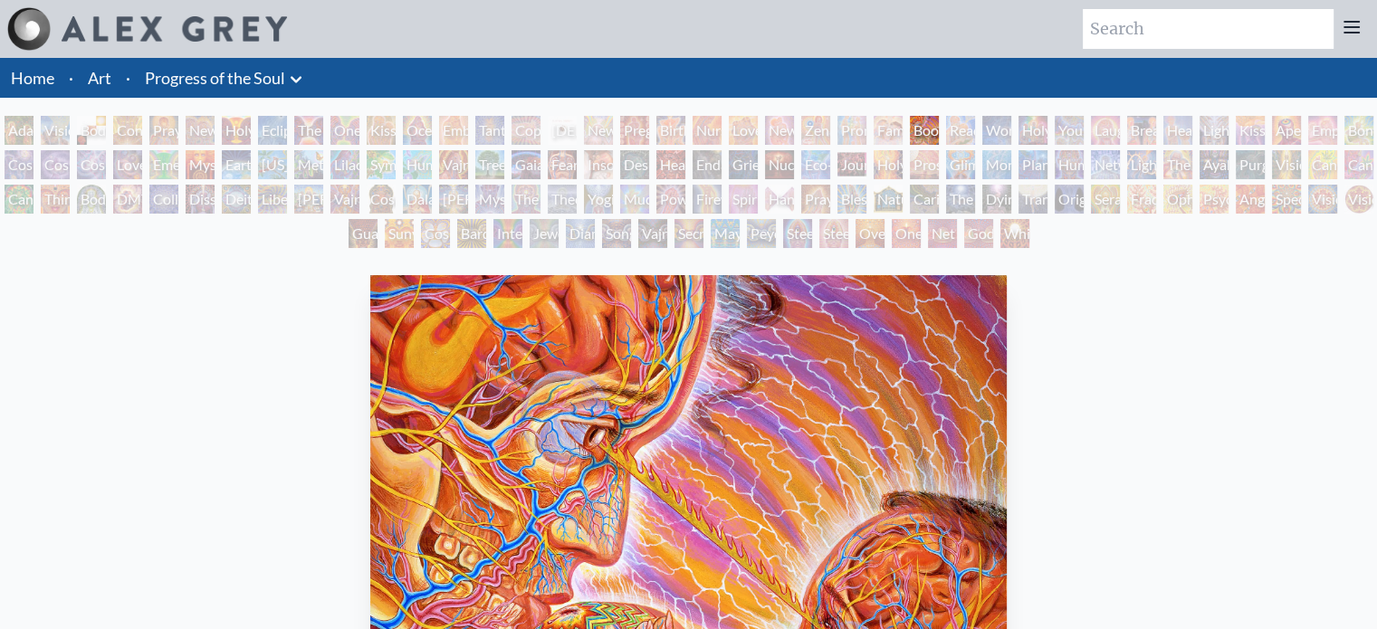
click at [921, 153] on div "Prostration" at bounding box center [924, 164] width 29 height 29
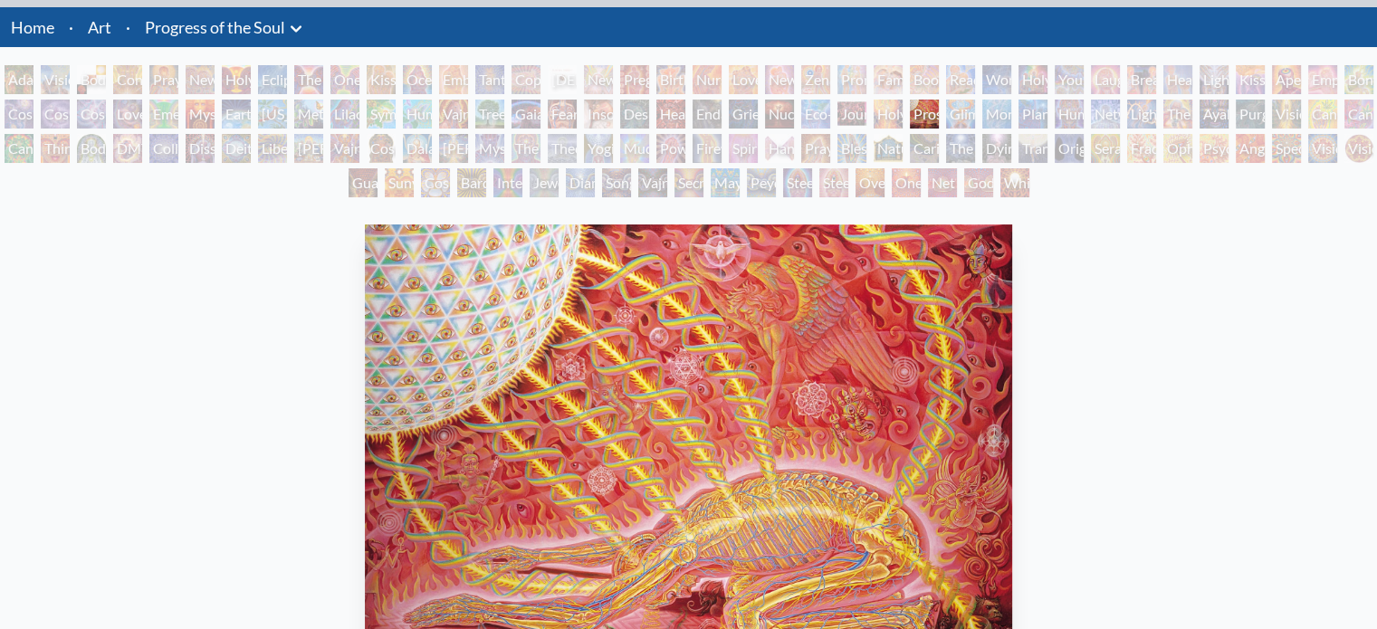
scroll to position [44, 0]
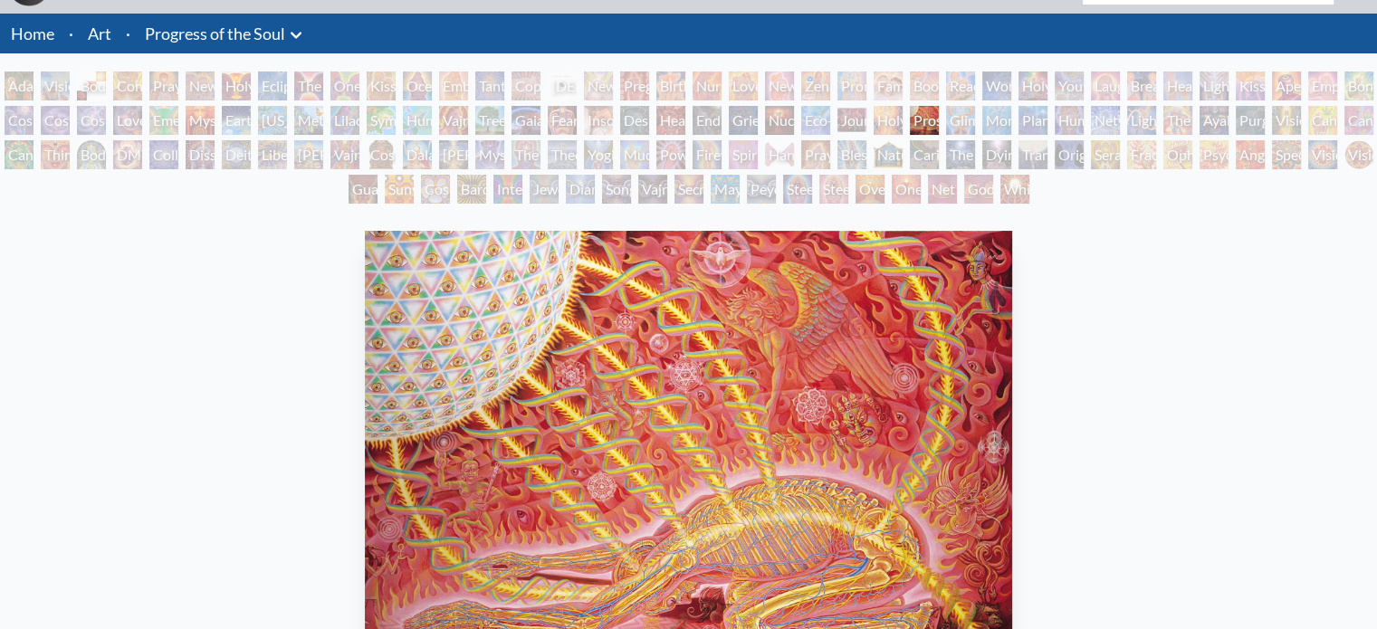
click at [920, 154] on div "Caring" at bounding box center [924, 154] width 29 height 29
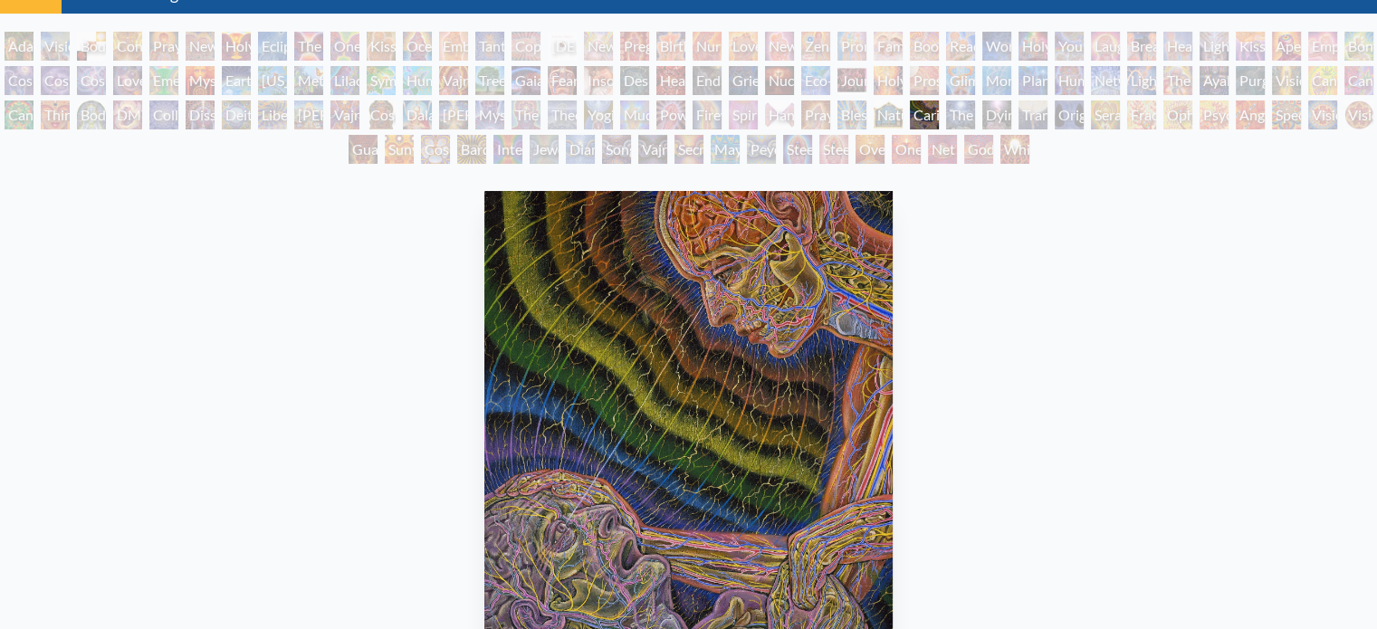
scroll to position [71, 0]
